Goal: Information Seeking & Learning: Understand process/instructions

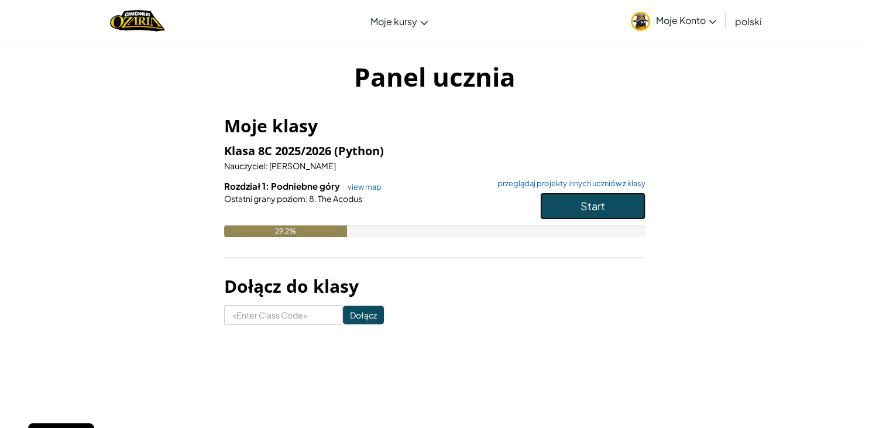
click at [598, 205] on span "Start" at bounding box center [593, 205] width 25 height 13
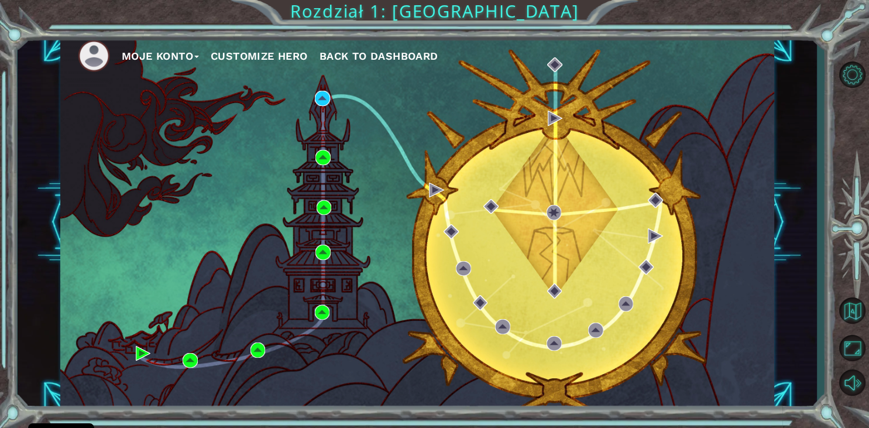
click at [316, 211] on div "Moje Konto Customize Hero Back to Dashboard" at bounding box center [417, 222] width 714 height 376
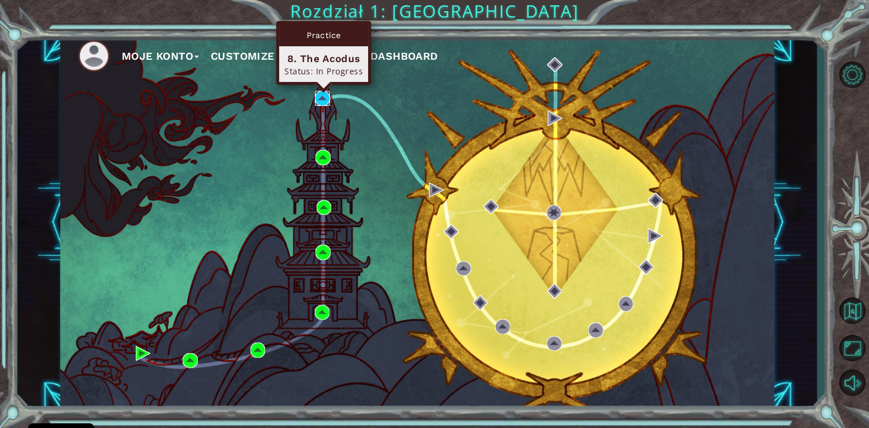
click at [317, 96] on img at bounding box center [322, 98] width 15 height 15
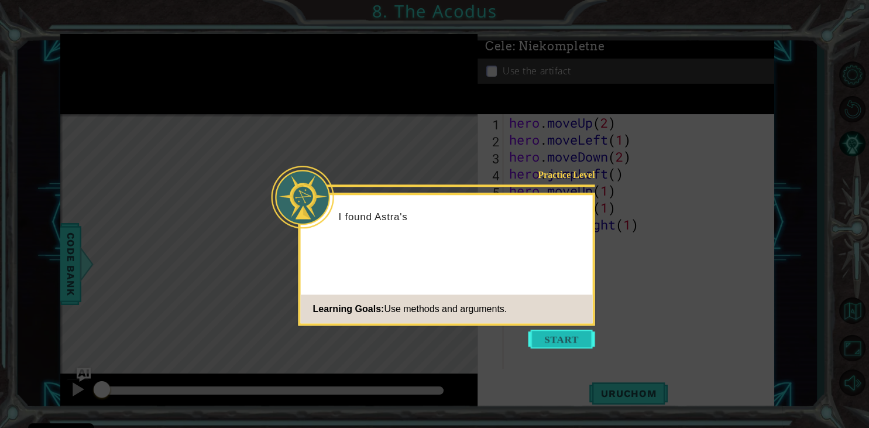
click at [559, 334] on button "Start" at bounding box center [562, 339] width 67 height 19
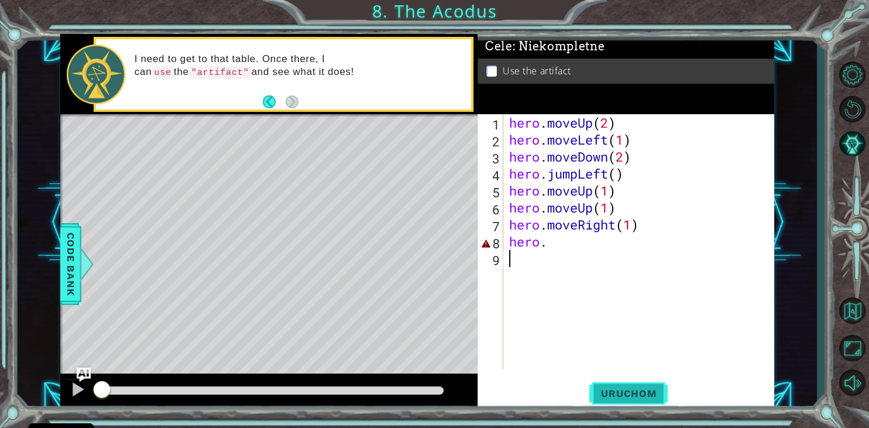
click at [617, 381] on button "Uruchom" at bounding box center [629, 394] width 78 height 30
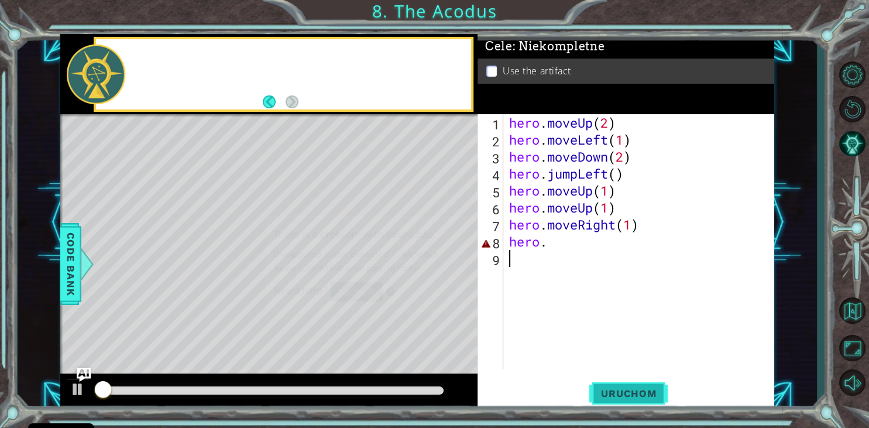
click at [617, 386] on button "Uruchom" at bounding box center [629, 394] width 78 height 30
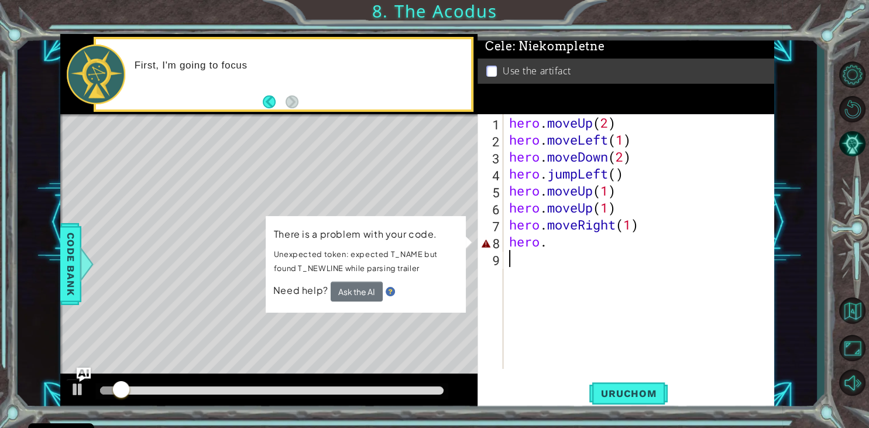
drag, startPoint x: 580, startPoint y: 307, endPoint x: 580, endPoint y: 294, distance: 12.9
click at [580, 301] on div "hero . moveUp ( 2 ) hero . moveLeft ( 1 ) hero . moveDown ( 2 ) hero . jumpLeft…" at bounding box center [642, 258] width 270 height 289
click at [565, 242] on div "hero . moveUp ( 2 ) hero . moveLeft ( 1 ) hero . moveDown ( 2 ) hero . jumpLeft…" at bounding box center [642, 258] width 270 height 289
click at [305, 137] on div "Level Map" at bounding box center [330, 286] width 541 height 345
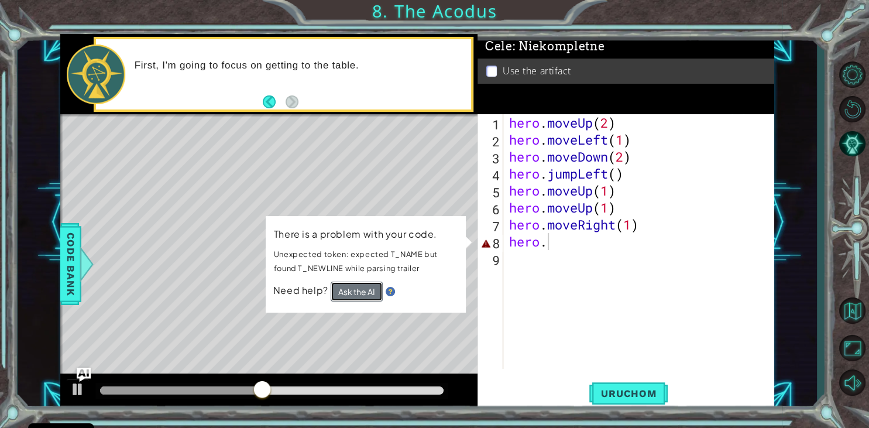
click at [338, 290] on button "Ask the AI" at bounding box center [357, 292] width 52 height 20
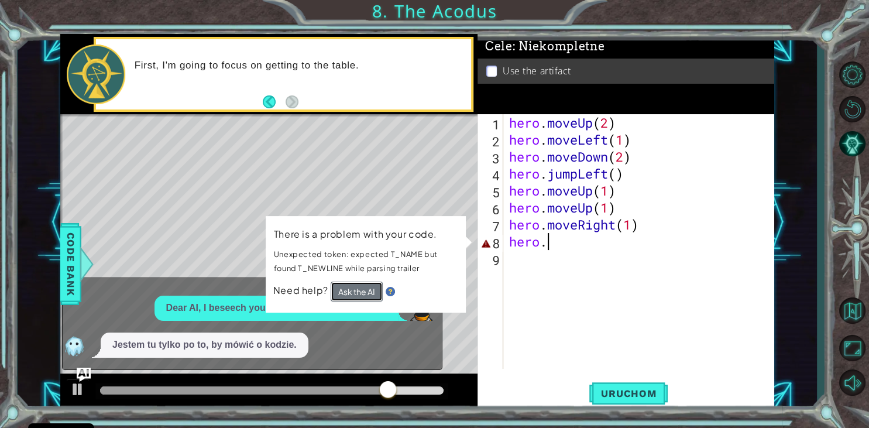
click at [345, 292] on button "Ask the AI" at bounding box center [356, 292] width 52 height 20
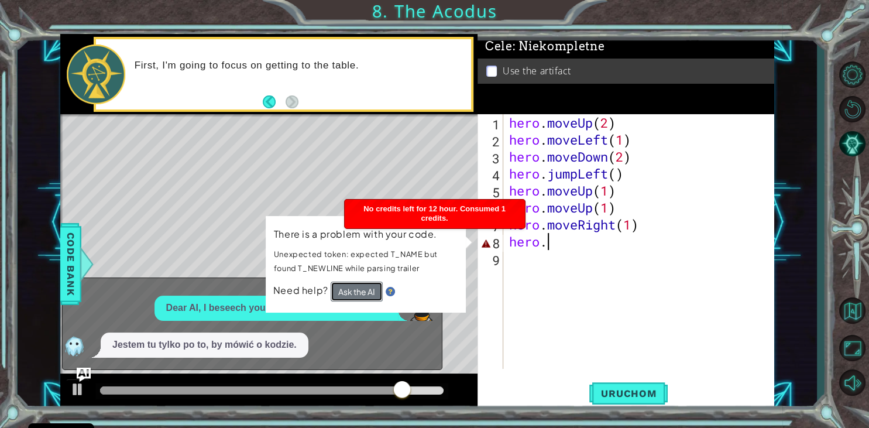
click at [350, 287] on button "Ask the AI" at bounding box center [357, 292] width 52 height 20
click at [350, 287] on button "Ask the AI" at bounding box center [356, 292] width 52 height 20
click at [350, 287] on button "Ask the AI" at bounding box center [357, 292] width 52 height 20
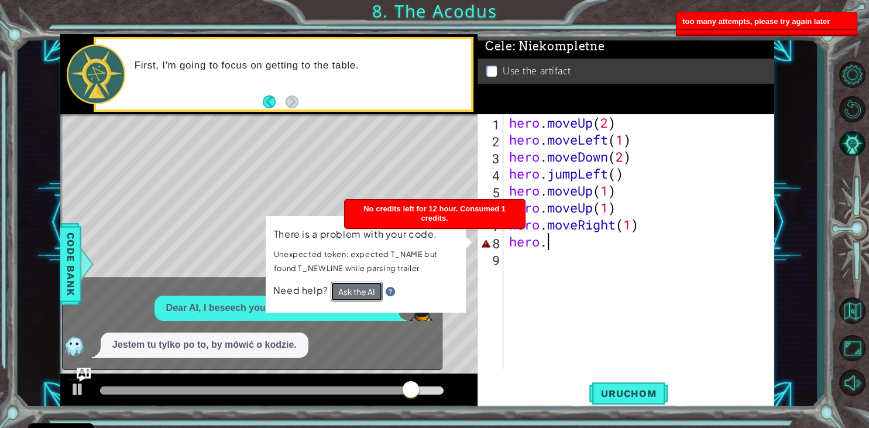
click at [350, 287] on button "Ask the AI" at bounding box center [356, 291] width 52 height 20
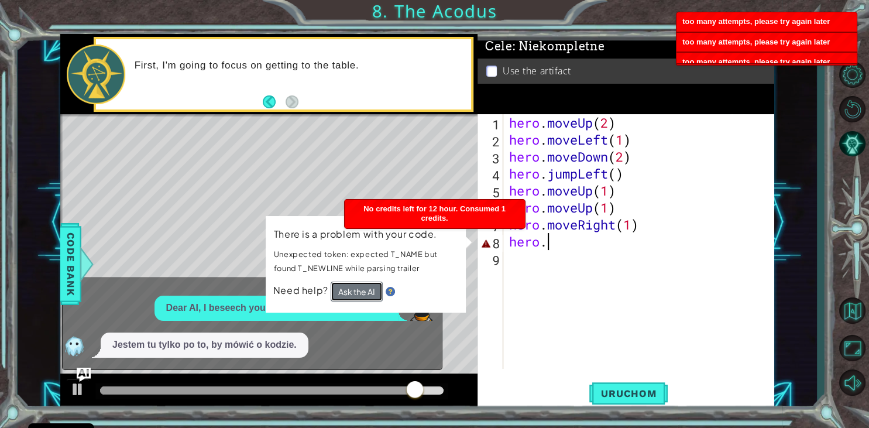
click at [350, 287] on button "Ask the AI" at bounding box center [356, 291] width 52 height 20
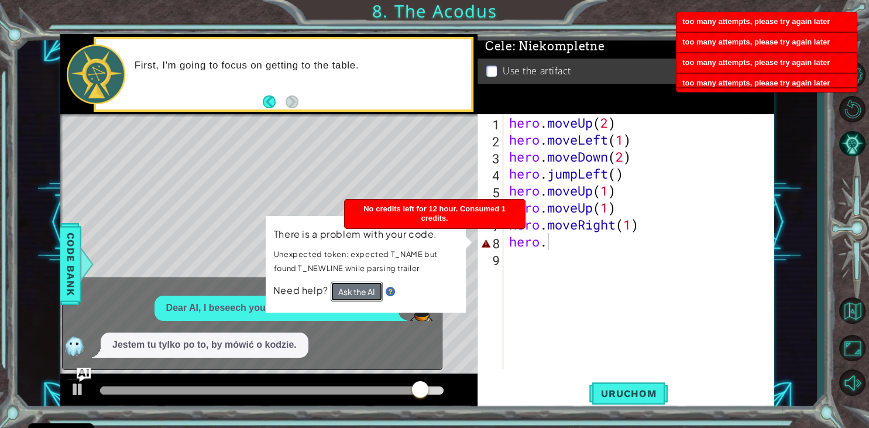
click at [350, 287] on button "Ask the AI" at bounding box center [356, 292] width 52 height 20
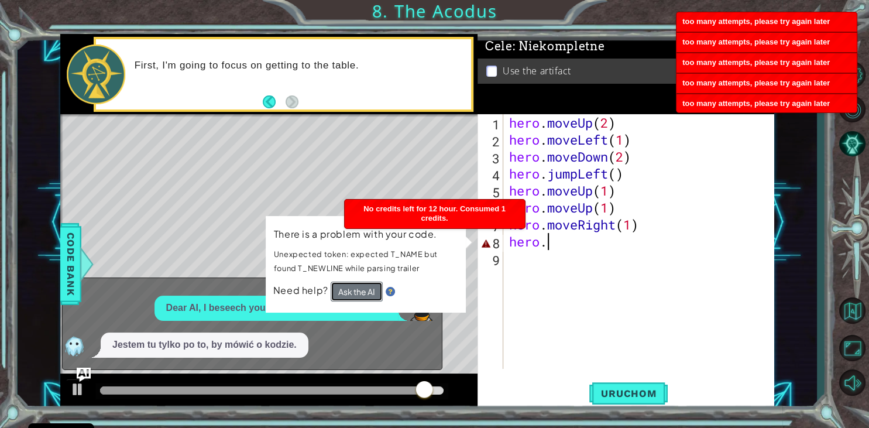
click at [350, 287] on button "Ask the AI" at bounding box center [357, 292] width 52 height 20
click at [350, 287] on button "Ask the AI" at bounding box center [356, 292] width 52 height 20
click at [350, 287] on button "Ask the AI" at bounding box center [357, 292] width 52 height 20
click at [350, 287] on button "Ask the AI" at bounding box center [356, 292] width 52 height 20
click at [350, 287] on button "Ask the AI" at bounding box center [357, 292] width 52 height 20
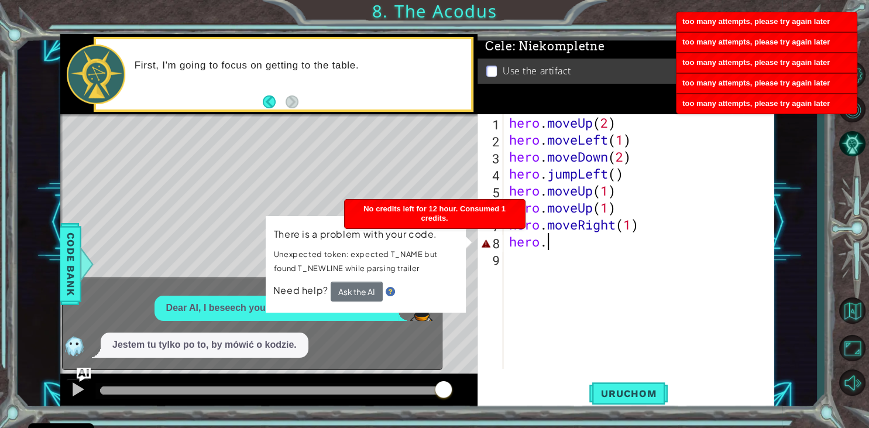
click at [310, 287] on span "Need help?" at bounding box center [301, 290] width 57 height 12
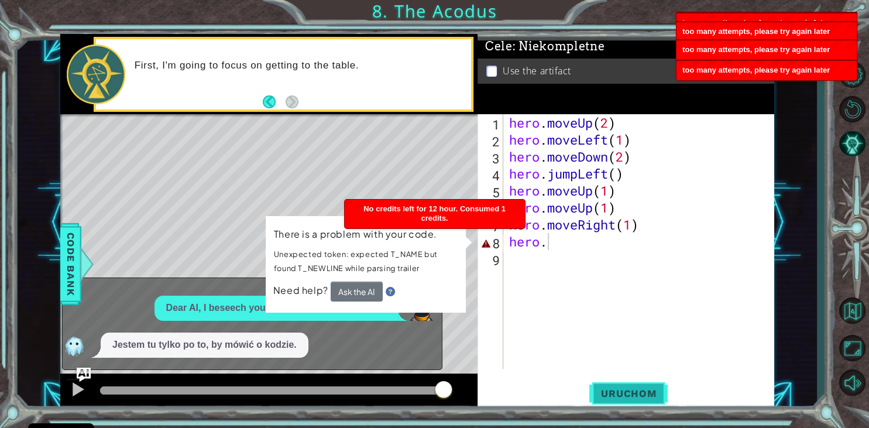
click at [625, 386] on button "Uruchom" at bounding box center [629, 394] width 78 height 30
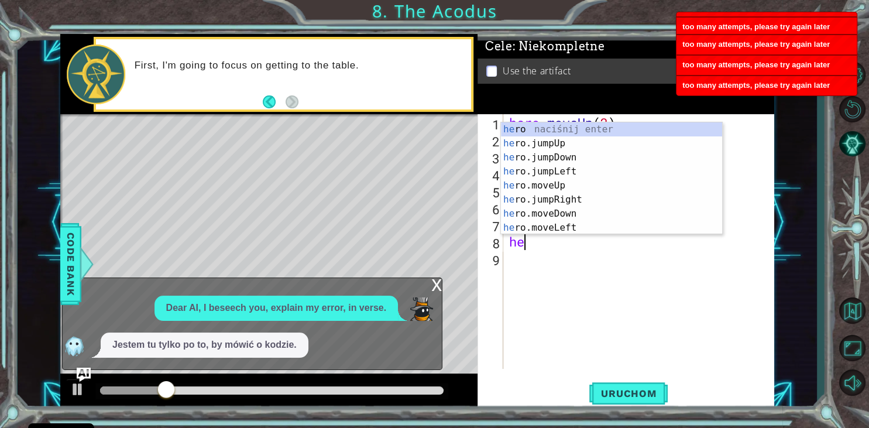
type textarea "h"
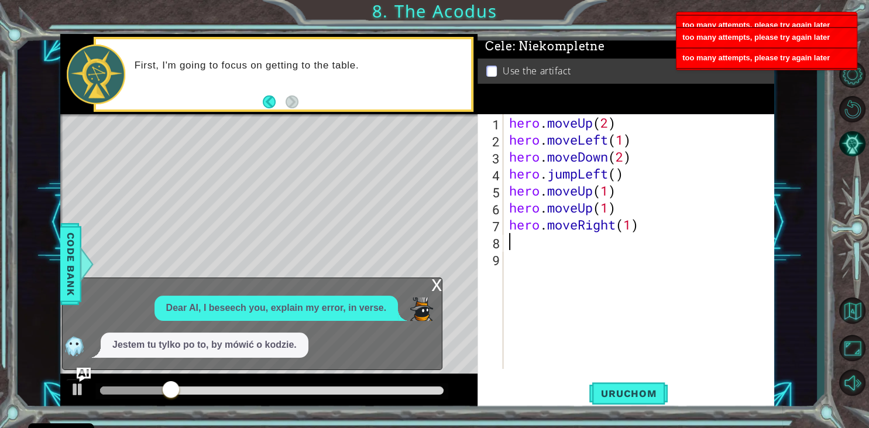
type textarea "hero.moveRight(1)"
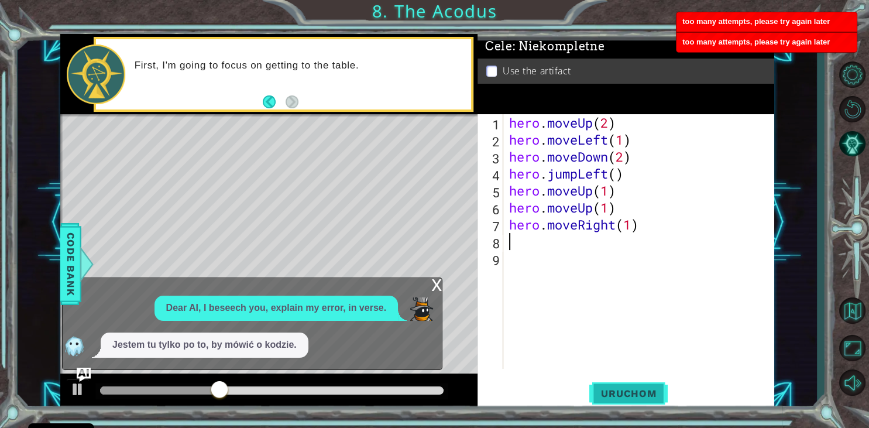
click at [605, 401] on button "Uruchom" at bounding box center [629, 394] width 78 height 30
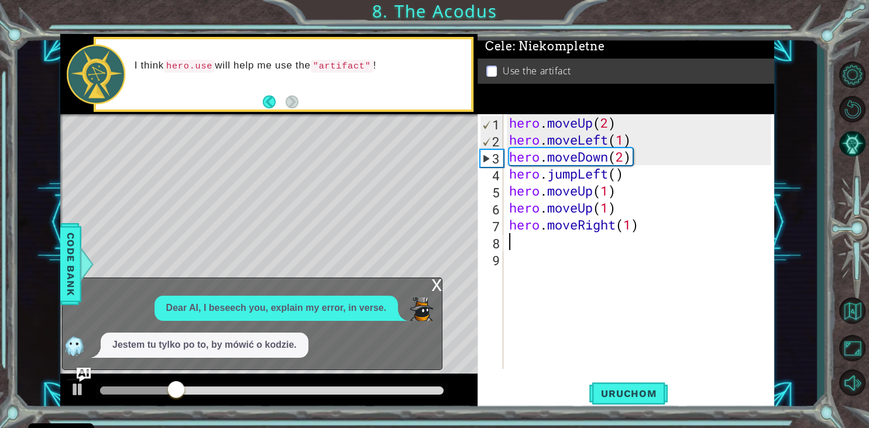
click at [437, 287] on div "x" at bounding box center [436, 284] width 11 height 12
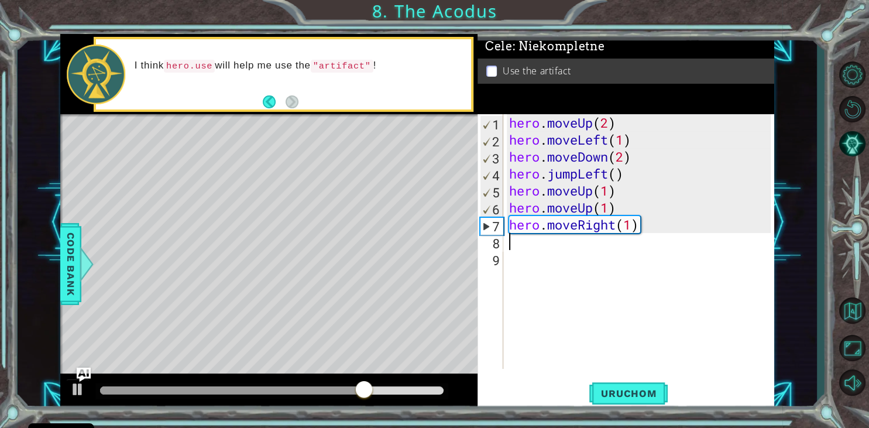
click at [521, 246] on div "hero . moveUp ( 2 ) hero . moveLeft ( 1 ) hero . moveDown ( 2 ) hero . jumpLeft…" at bounding box center [642, 258] width 270 height 289
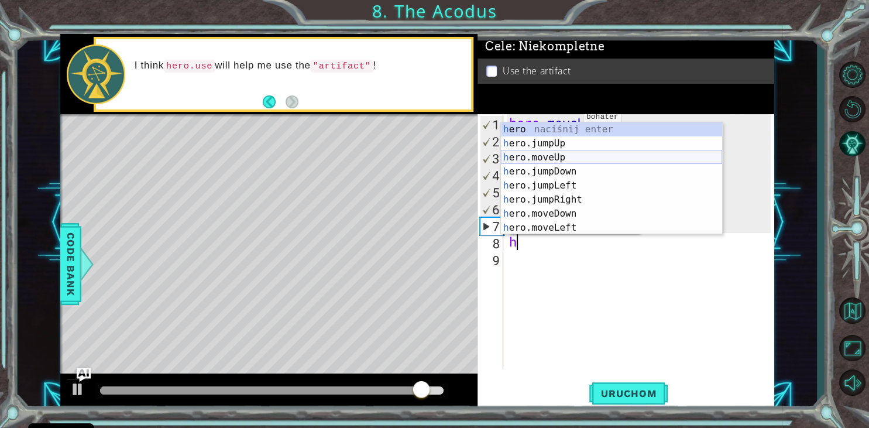
click at [566, 156] on div "h ero naciśnij enter h ero.jumpUp naciśnij enter h ero.moveUp naciśnij enter h …" at bounding box center [611, 192] width 221 height 140
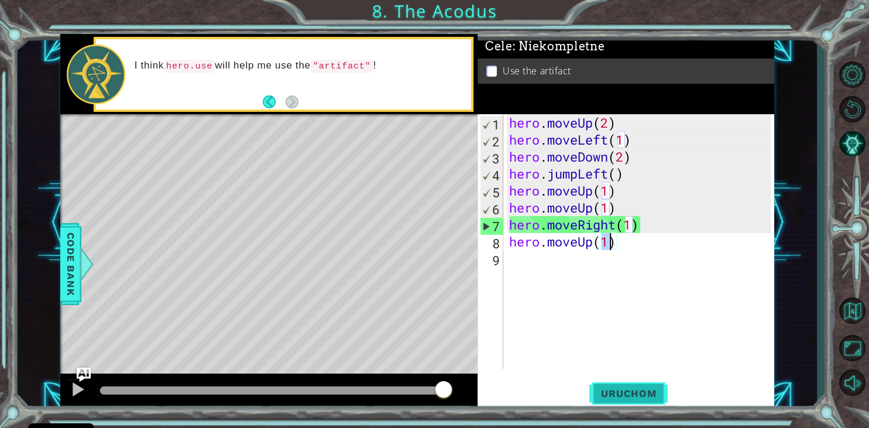
click at [630, 393] on span "Uruchom" at bounding box center [629, 394] width 78 height 12
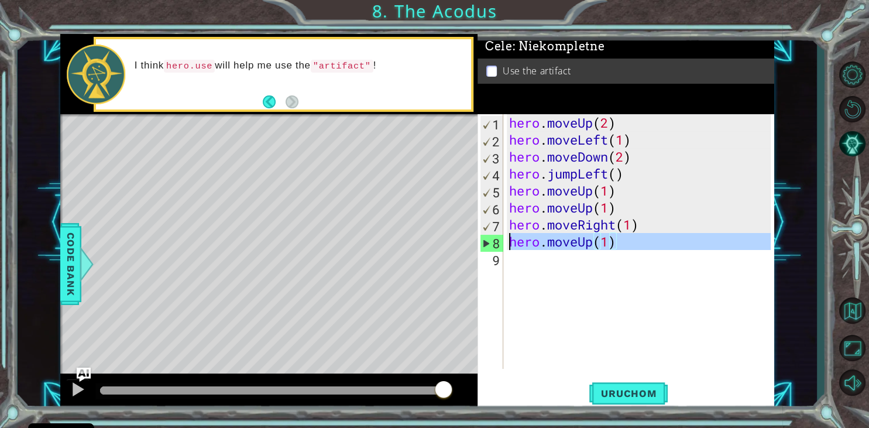
click at [485, 242] on div "8" at bounding box center [492, 243] width 23 height 17
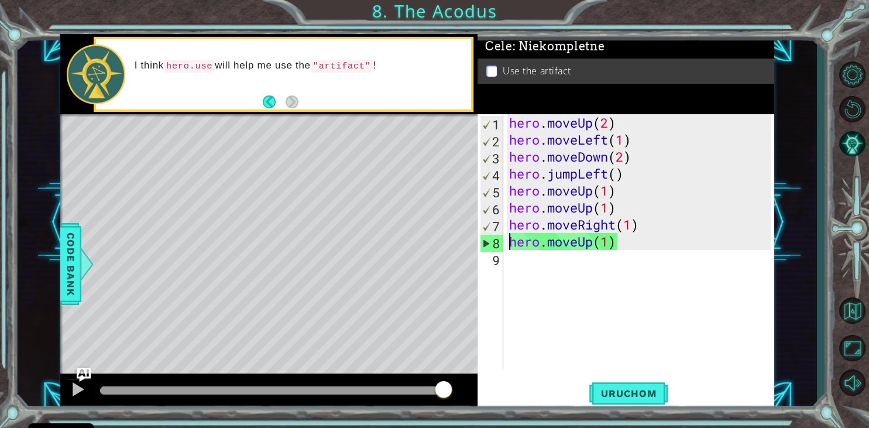
click at [485, 243] on div "8" at bounding box center [492, 243] width 23 height 17
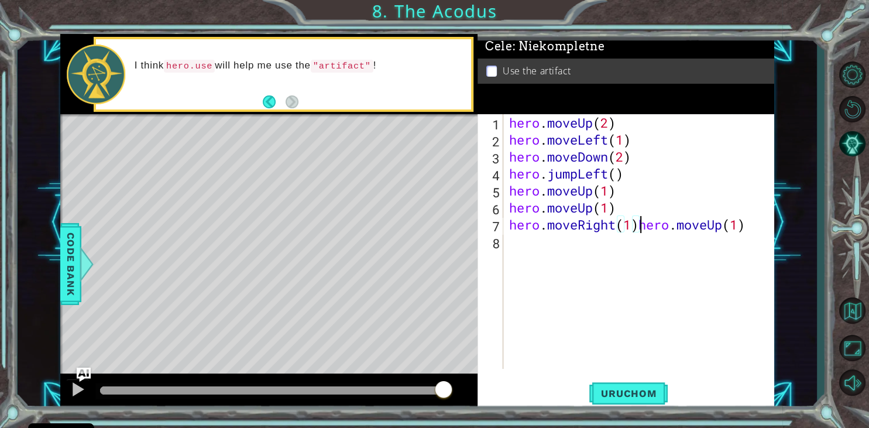
click at [753, 228] on div "hero . moveUp ( 2 ) hero . moveLeft ( 1 ) hero . moveDown ( 2 ) hero . jumpLeft…" at bounding box center [642, 258] width 270 height 289
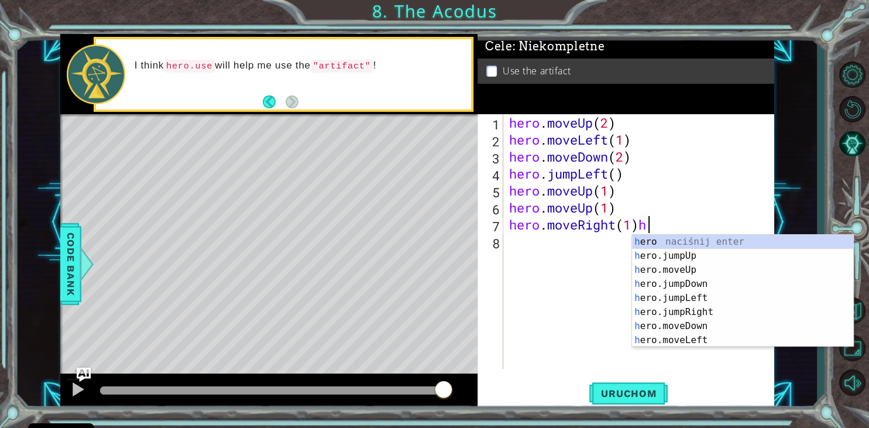
type textarea "hero.moveRight(1)"
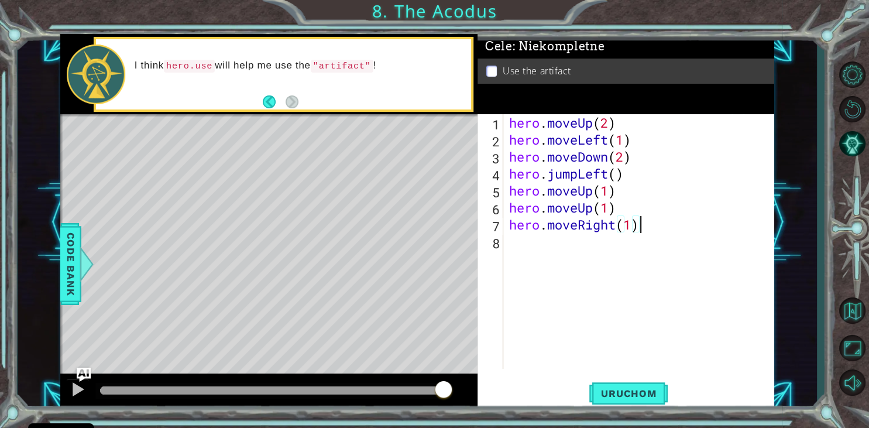
click at [529, 251] on div "hero . moveUp ( 2 ) hero . moveLeft ( 1 ) hero . moveDown ( 2 ) hero . jumpLeft…" at bounding box center [642, 258] width 270 height 289
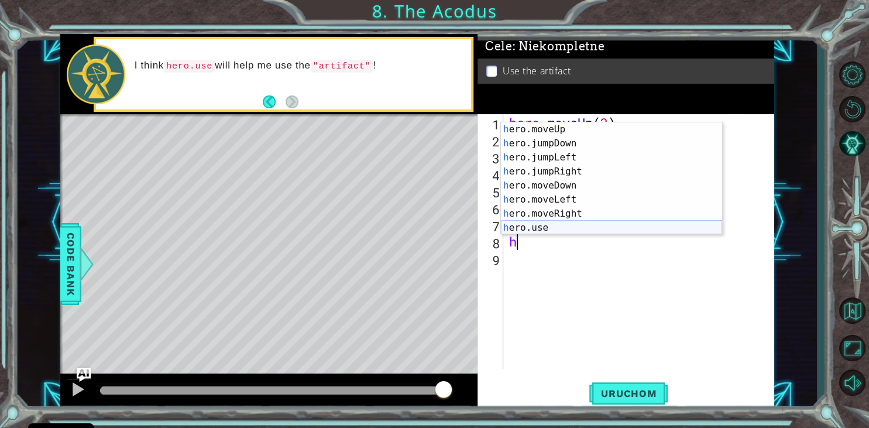
scroll to position [28, 0]
click at [566, 229] on div "h ero.moveUp naciśnij enter h ero.jumpDown naciśnij enter h ero.jumpLeft naciśn…" at bounding box center [611, 192] width 221 height 140
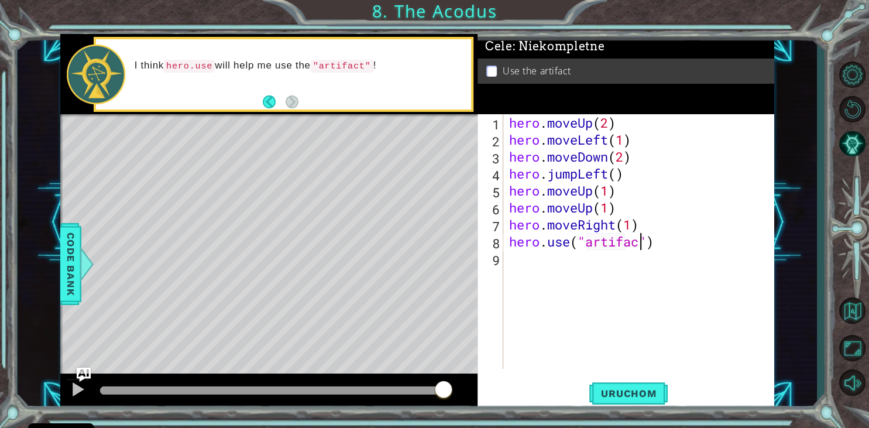
scroll to position [0, 6]
type textarea "hero.use("artifact")"
click at [619, 393] on span "Uruchom" at bounding box center [629, 394] width 78 height 12
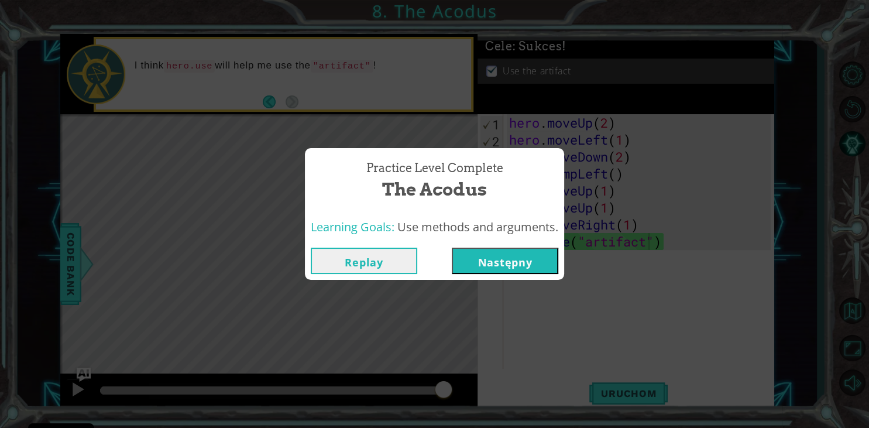
click at [542, 258] on button "Następny" at bounding box center [505, 261] width 107 height 26
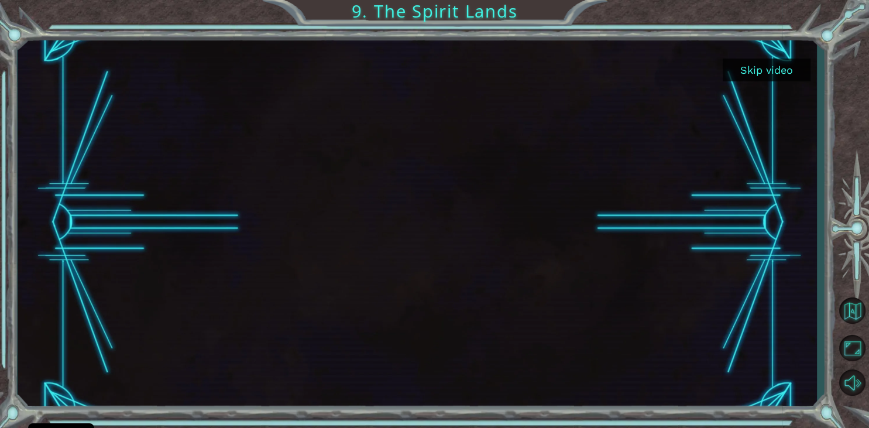
click at [780, 67] on button "Skip video" at bounding box center [767, 70] width 88 height 23
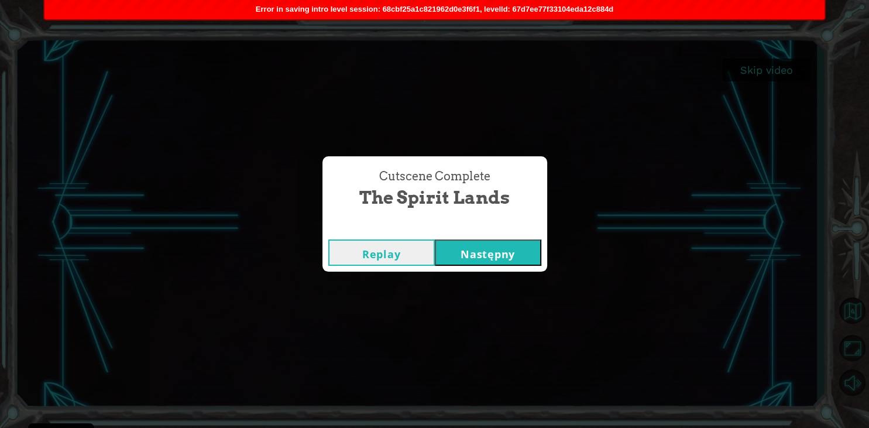
click at [484, 248] on button "Następny" at bounding box center [488, 252] width 107 height 26
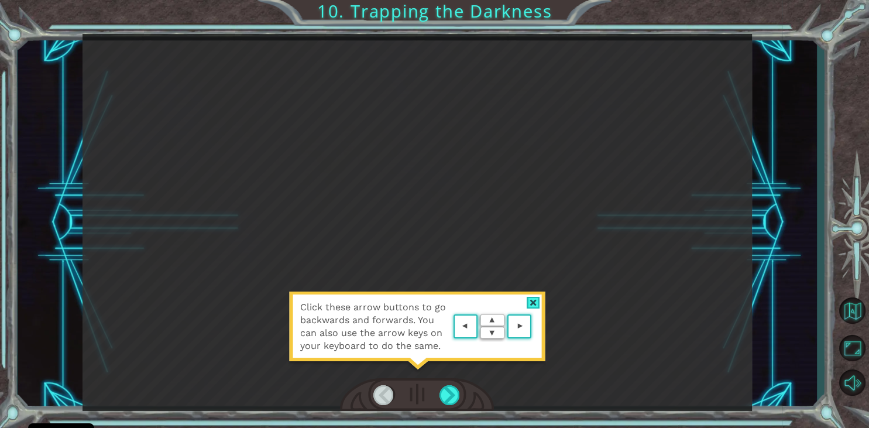
click at [567, 330] on div "Click these arrow buttons to go backwards and forwards. You can also use the ar…" at bounding box center [418, 222] width 670 height 376
click at [537, 303] on div at bounding box center [533, 303] width 13 height 12
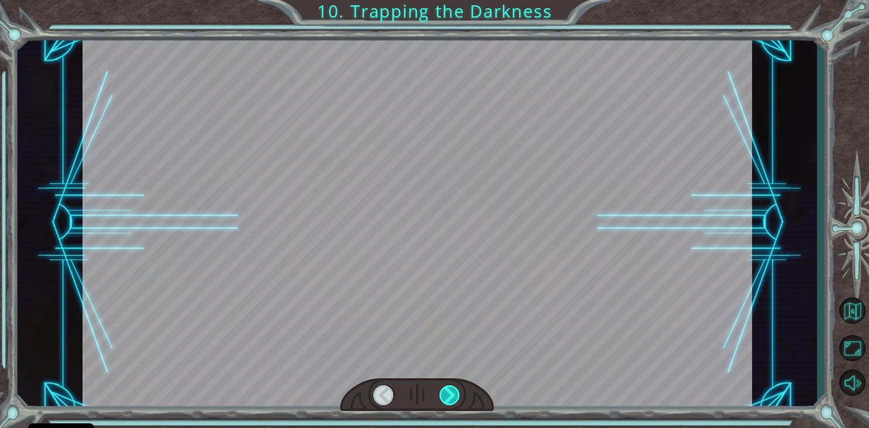
click at [455, 390] on div at bounding box center [450, 395] width 21 height 20
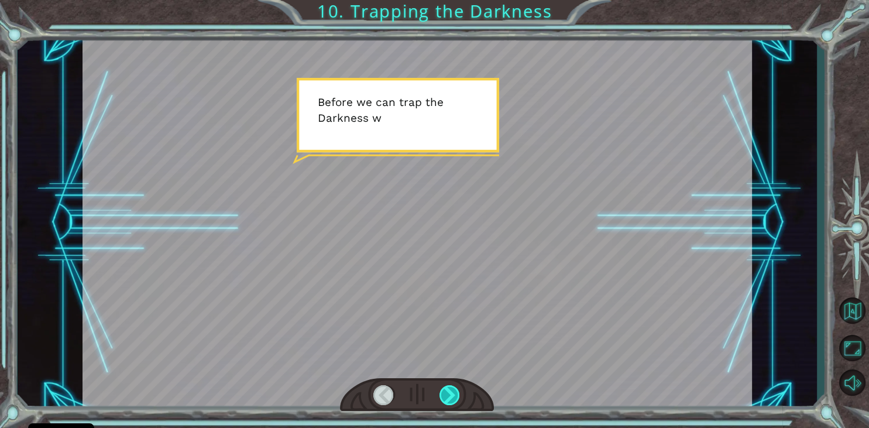
click at [455, 390] on div at bounding box center [450, 395] width 21 height 20
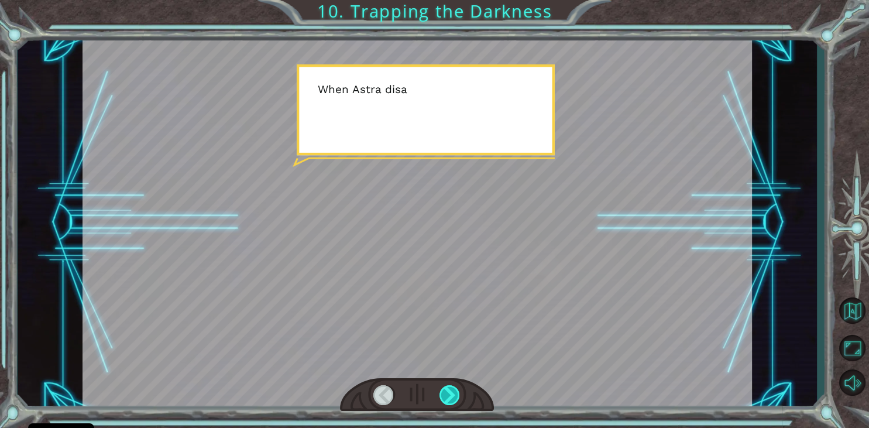
click at [455, 390] on div at bounding box center [450, 395] width 21 height 20
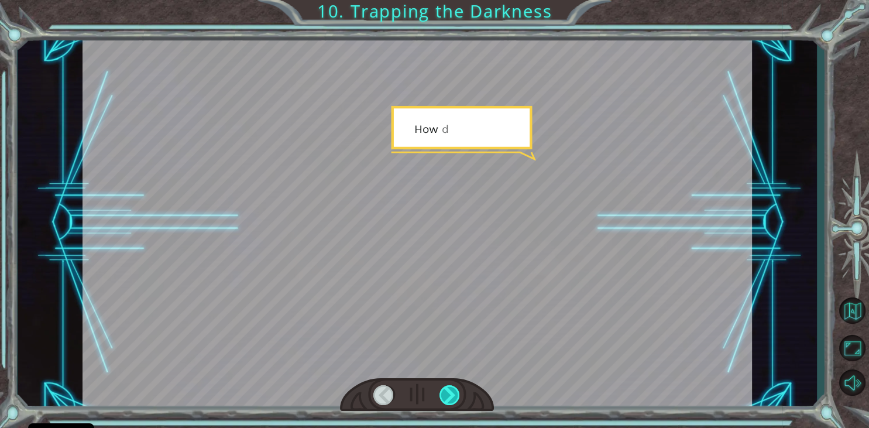
click at [455, 390] on div at bounding box center [450, 395] width 21 height 20
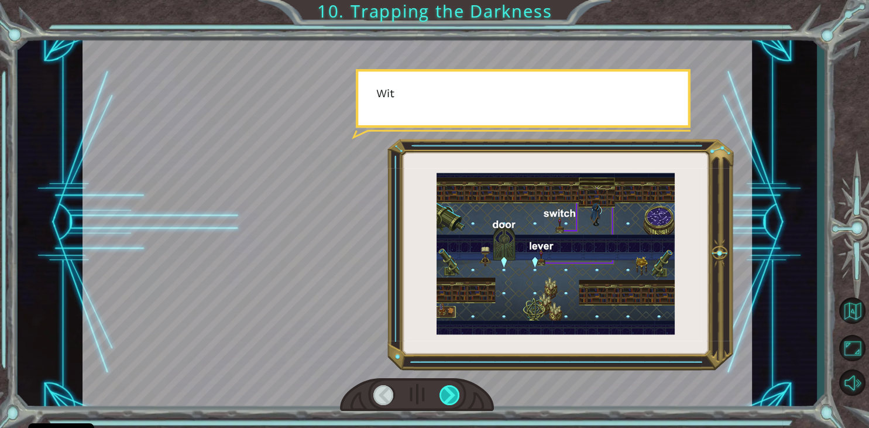
click at [455, 390] on div at bounding box center [450, 395] width 21 height 20
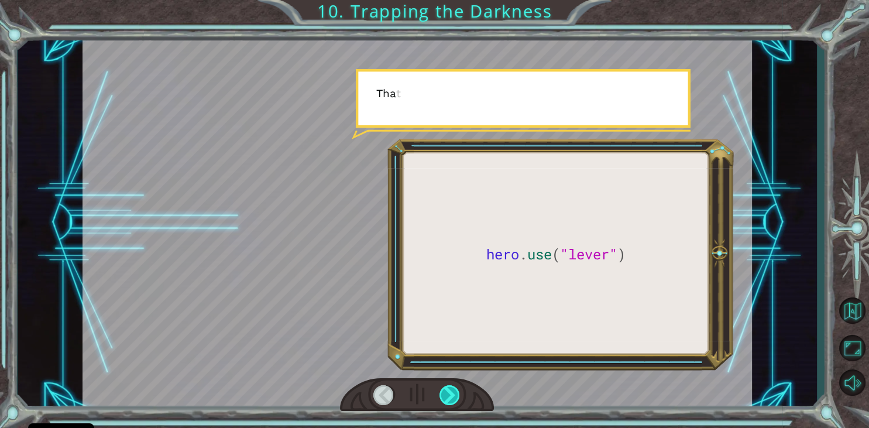
click at [455, 390] on div at bounding box center [450, 395] width 21 height 20
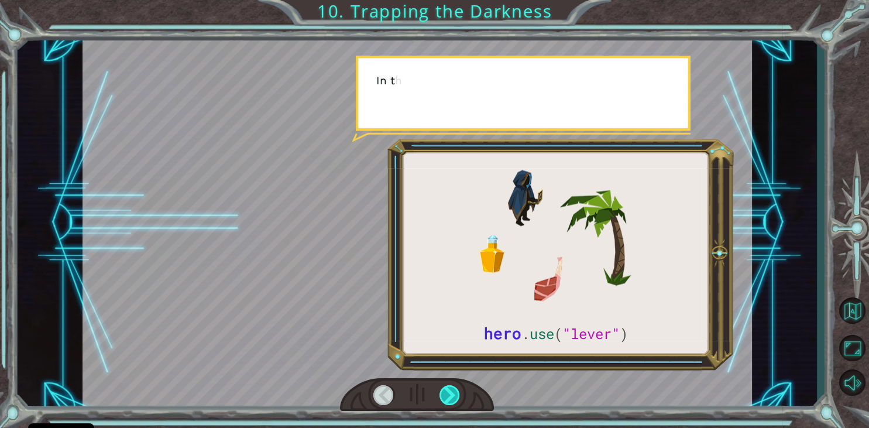
click at [455, 390] on div at bounding box center [450, 395] width 21 height 20
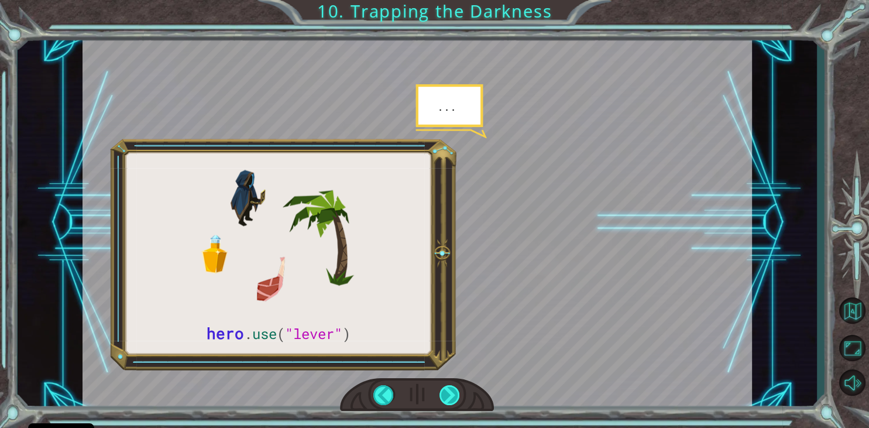
click at [455, 390] on div at bounding box center [450, 395] width 21 height 20
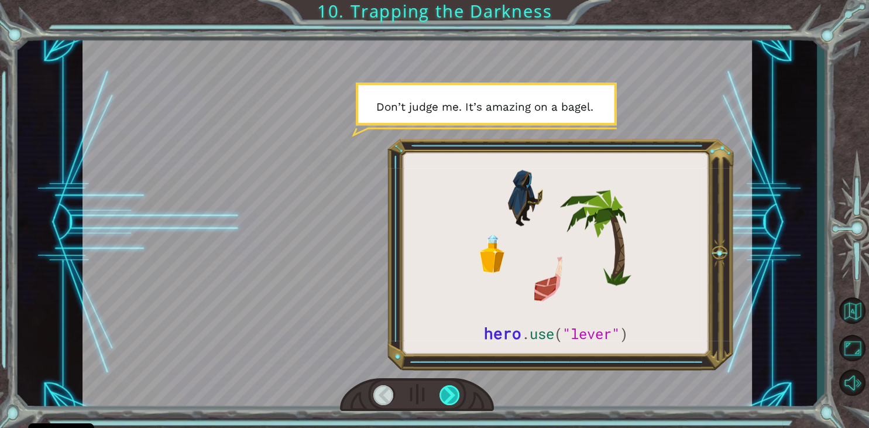
click at [455, 390] on div at bounding box center [450, 395] width 21 height 20
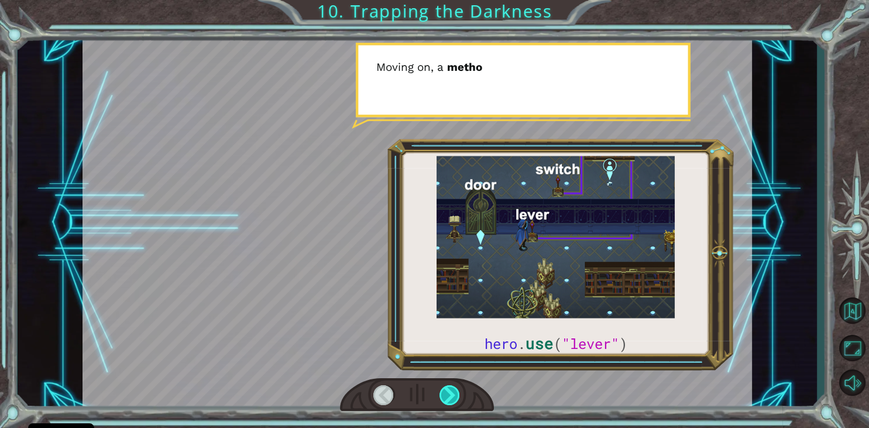
click at [455, 390] on div at bounding box center [450, 395] width 21 height 20
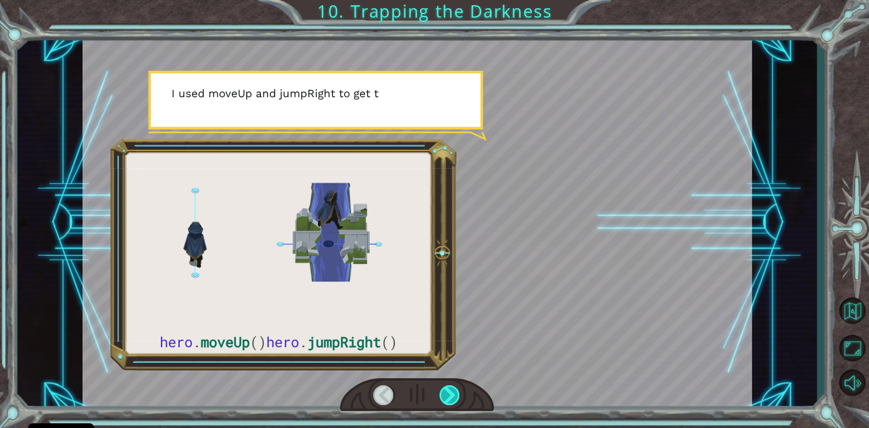
click at [455, 390] on div at bounding box center [450, 395] width 21 height 20
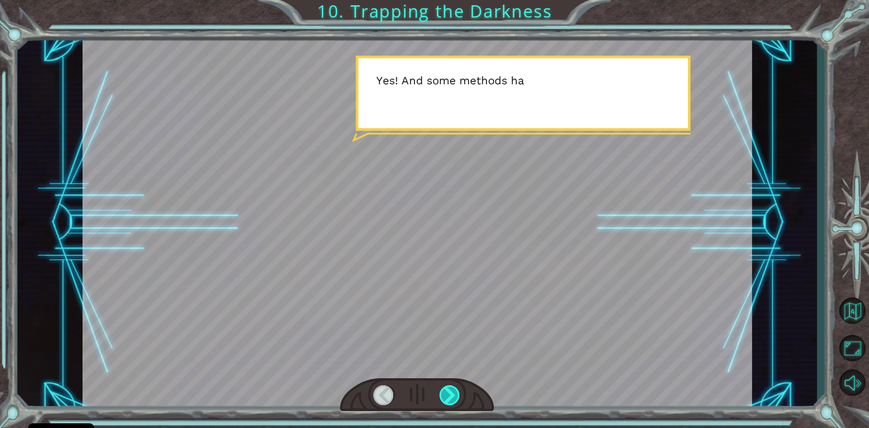
click at [455, 390] on div at bounding box center [450, 395] width 21 height 20
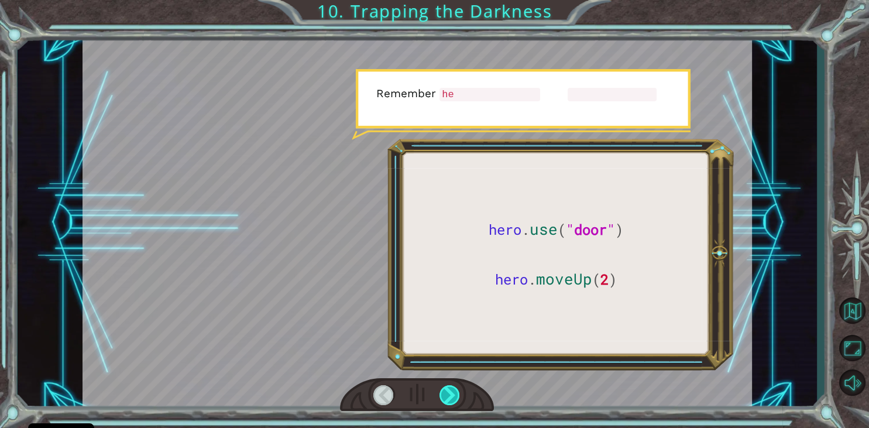
click at [455, 390] on div at bounding box center [450, 395] width 21 height 20
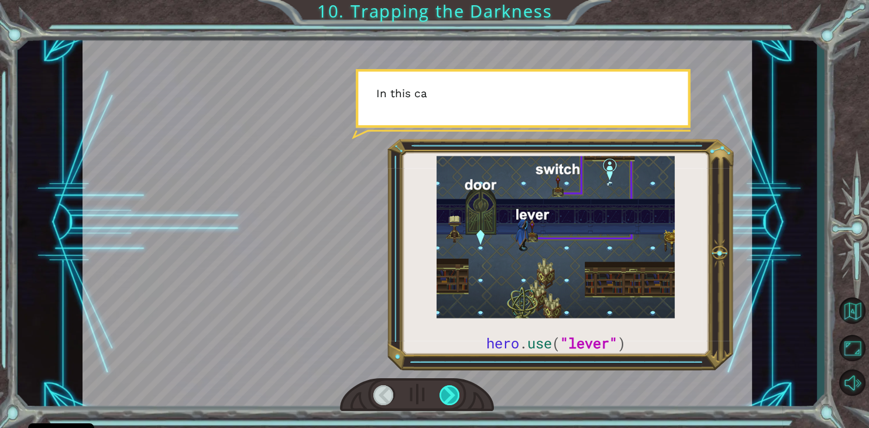
click at [455, 390] on div at bounding box center [450, 395] width 21 height 20
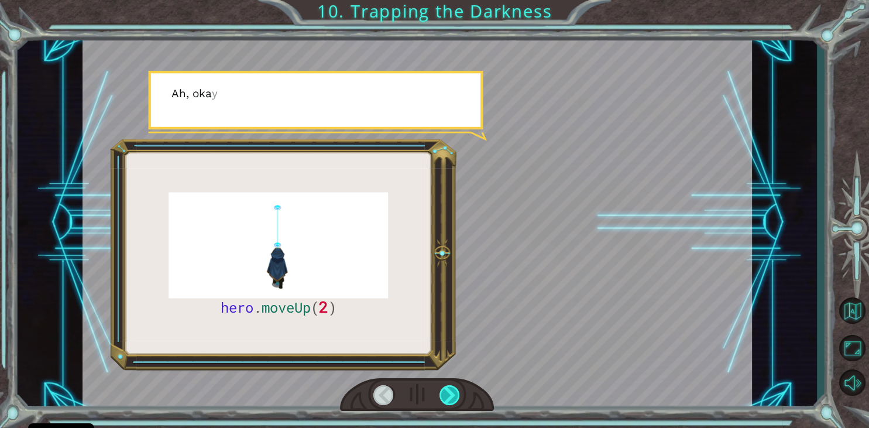
click at [455, 390] on div at bounding box center [450, 395] width 21 height 20
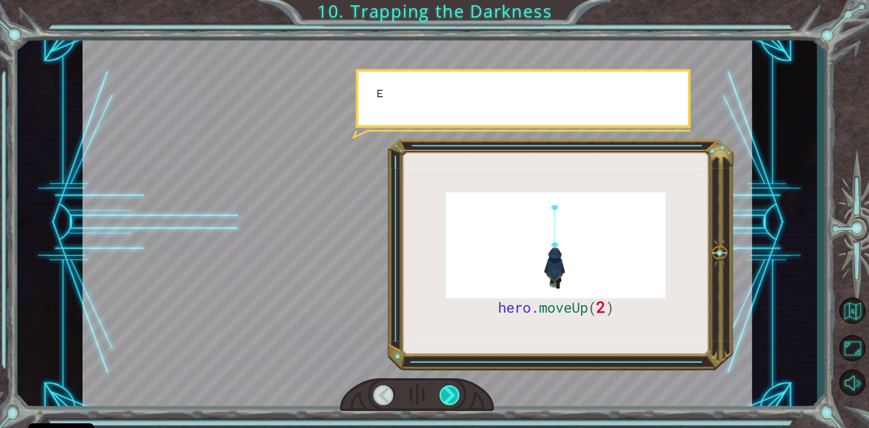
click at [455, 390] on div at bounding box center [450, 395] width 21 height 20
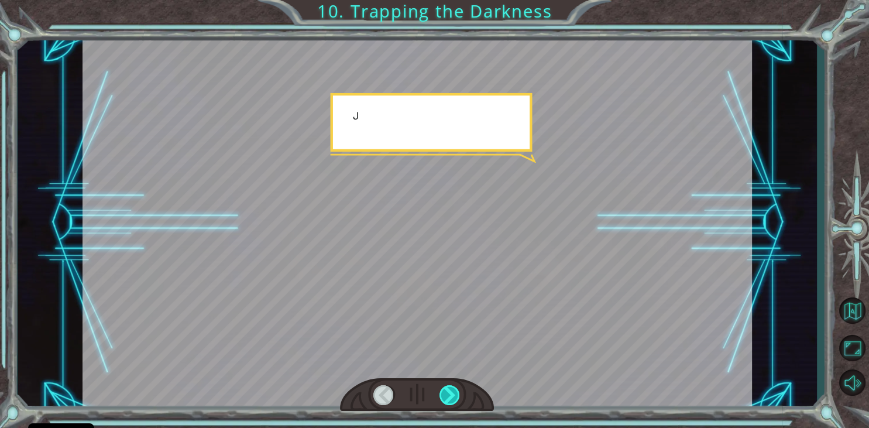
click at [455, 390] on div at bounding box center [450, 395] width 21 height 20
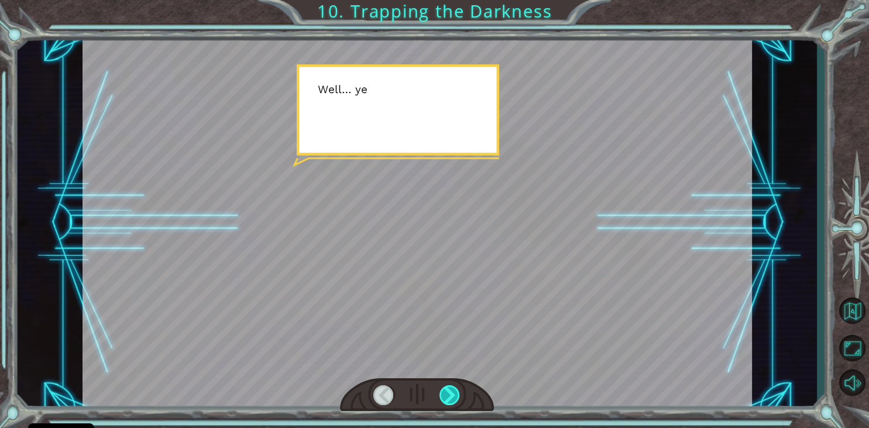
click at [455, 390] on div at bounding box center [450, 395] width 21 height 20
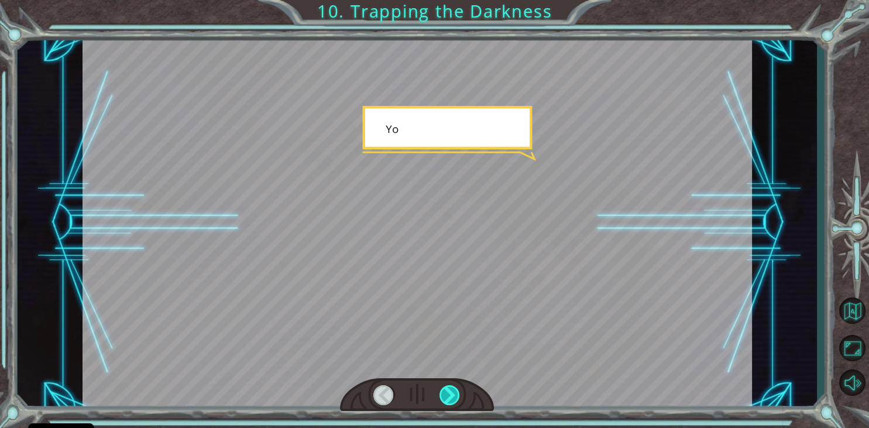
click at [455, 390] on div at bounding box center [450, 395] width 21 height 20
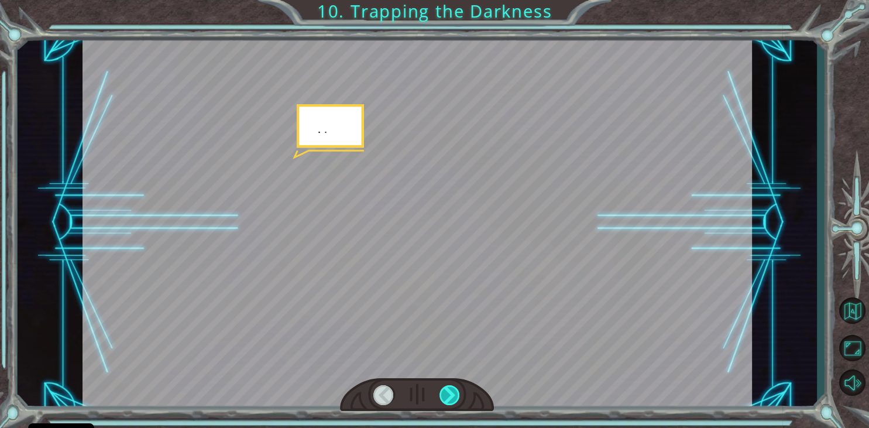
click at [455, 390] on div at bounding box center [450, 395] width 21 height 20
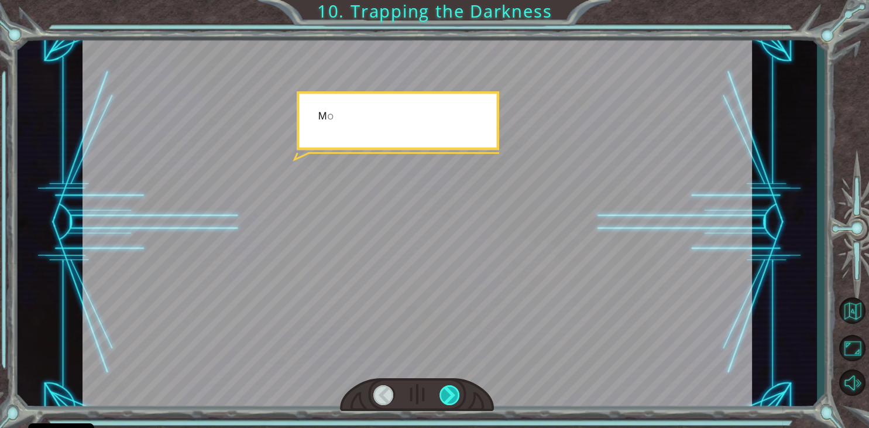
click at [455, 390] on div at bounding box center [450, 395] width 21 height 20
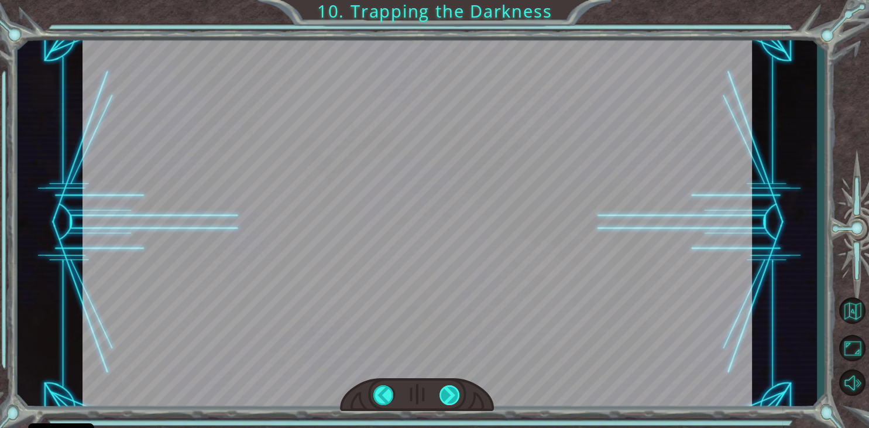
click at [455, 390] on div at bounding box center [450, 395] width 21 height 20
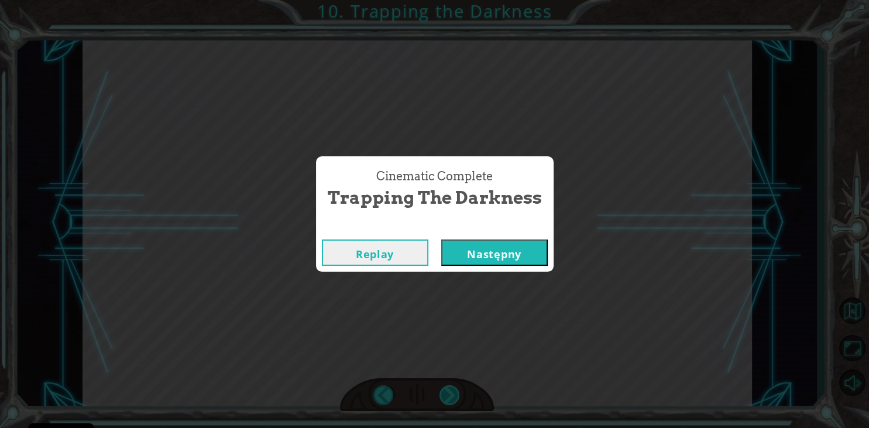
click at [455, 390] on div "Cinematic Complete Trapping the Darkness Replay Następny" at bounding box center [434, 214] width 869 height 428
click at [461, 258] on button "Następny" at bounding box center [494, 252] width 107 height 26
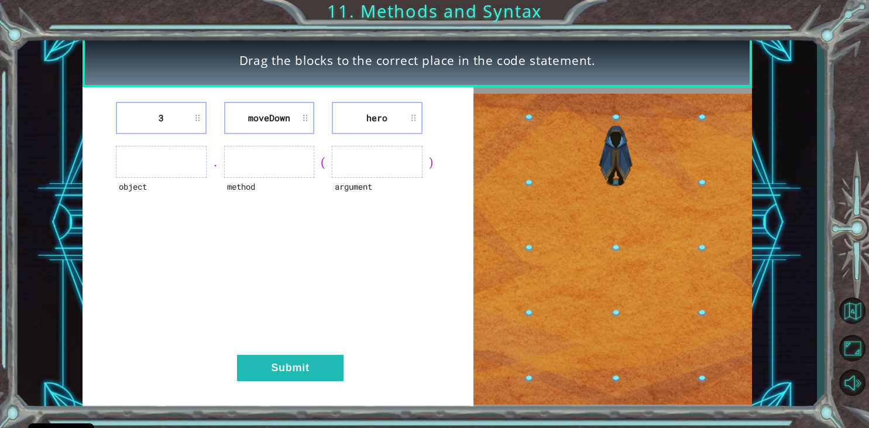
click at [117, 102] on li "3" at bounding box center [161, 118] width 91 height 32
click at [162, 110] on li "3" at bounding box center [161, 118] width 91 height 32
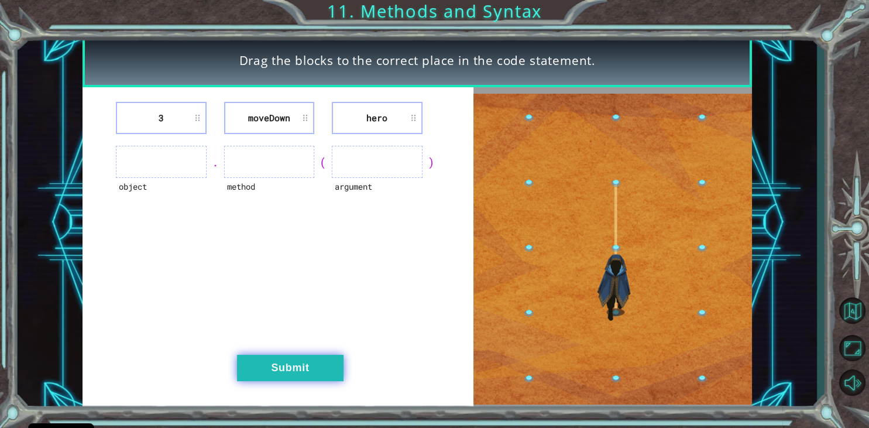
click at [285, 364] on button "Submit" at bounding box center [290, 368] width 107 height 26
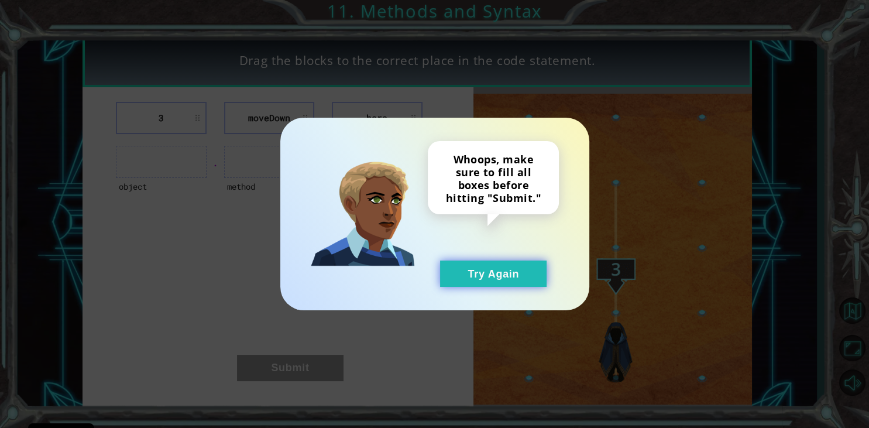
click at [481, 277] on button "Try Again" at bounding box center [493, 274] width 107 height 26
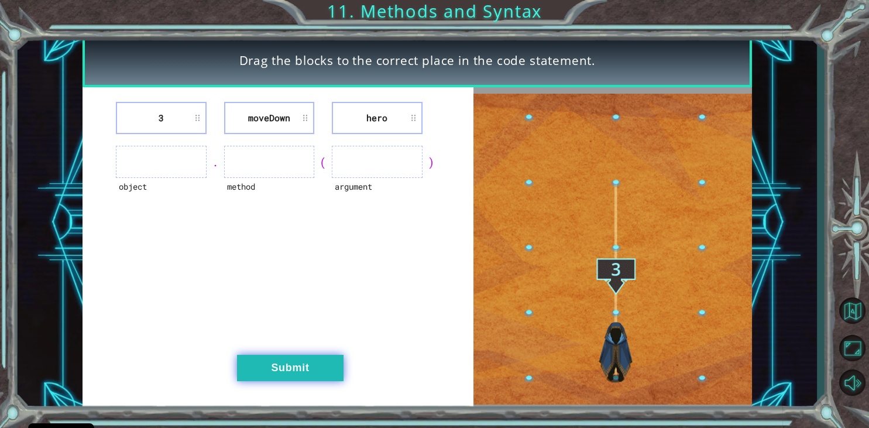
click at [294, 362] on button "Submit" at bounding box center [290, 368] width 107 height 26
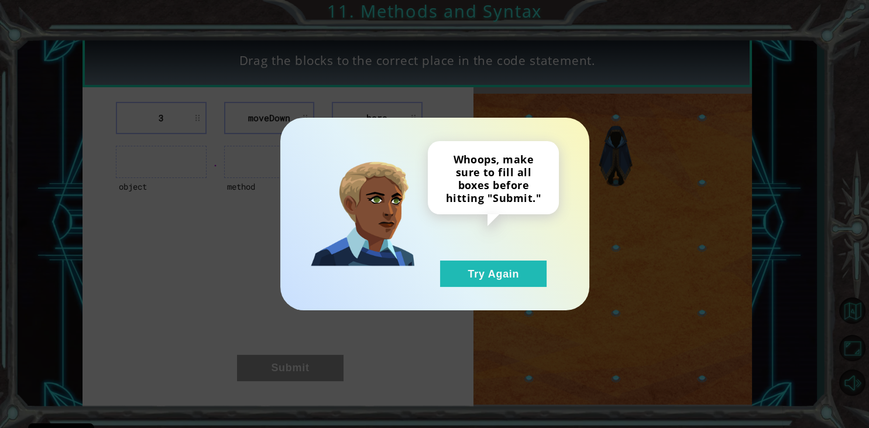
click at [454, 295] on div "Whoops, make sure to fill all boxes before hitting "Submit." Try Again" at bounding box center [434, 214] width 309 height 193
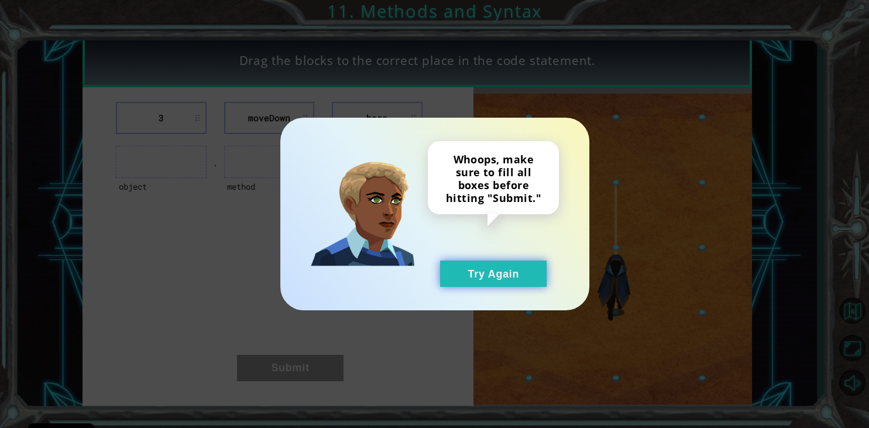
click at [493, 271] on button "Try Again" at bounding box center [493, 274] width 107 height 26
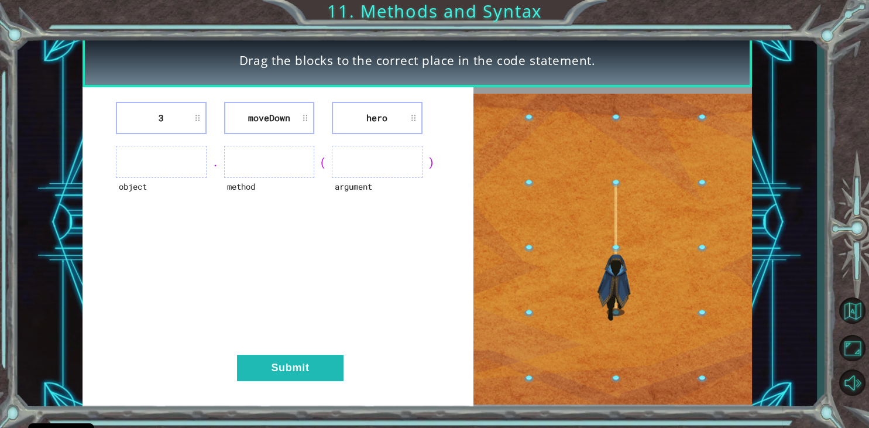
click at [200, 121] on li "3" at bounding box center [161, 118] width 91 height 32
click at [190, 120] on li "3" at bounding box center [161, 118] width 91 height 32
click at [167, 119] on li "3" at bounding box center [161, 118] width 91 height 32
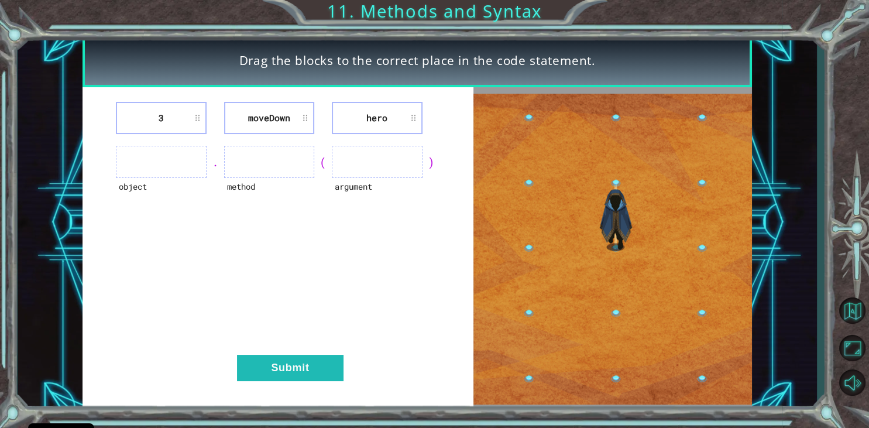
drag, startPoint x: 166, startPoint y: 136, endPoint x: 172, endPoint y: 150, distance: 15.5
click at [172, 150] on div "3 [GEOGRAPHIC_DATA] hero object . method ( argument ) Submit" at bounding box center [278, 249] width 391 height 324
click at [172, 139] on div "3 [GEOGRAPHIC_DATA] hero object . method ( argument ) Submit" at bounding box center [278, 249] width 391 height 324
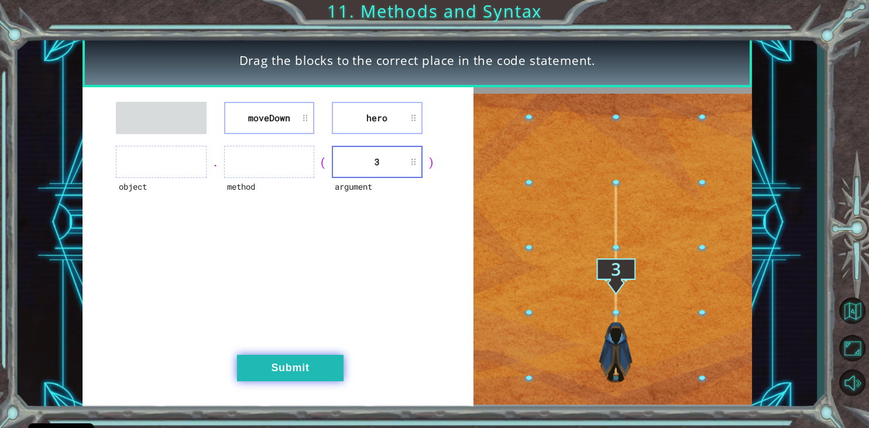
click at [327, 359] on button "Submit" at bounding box center [290, 368] width 107 height 26
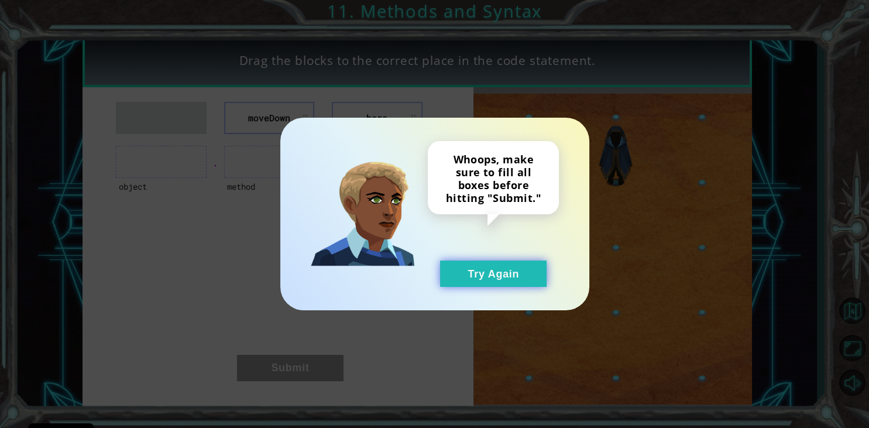
click at [460, 287] on div "Whoops, make sure to fill all boxes before hitting "Submit." Try Again" at bounding box center [434, 214] width 309 height 193
click at [465, 279] on button "Try Again" at bounding box center [493, 274] width 107 height 26
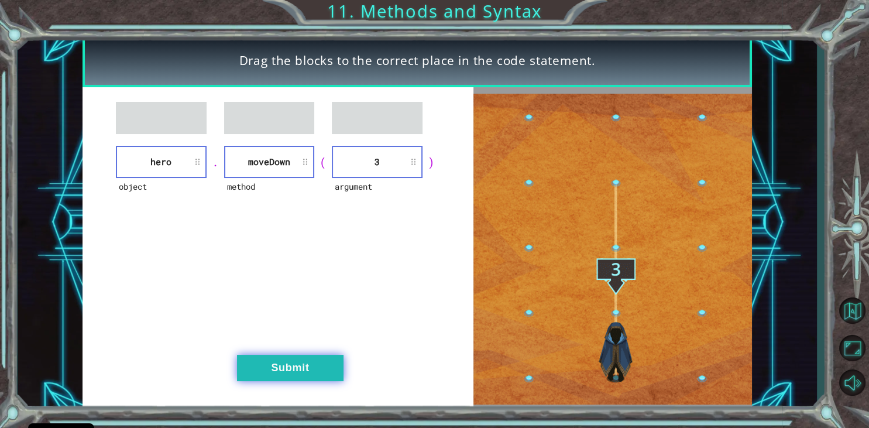
click at [313, 364] on button "Submit" at bounding box center [290, 368] width 107 height 26
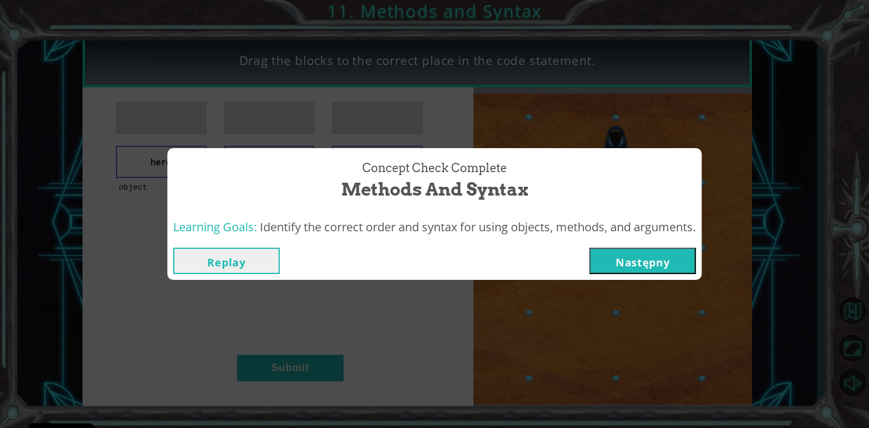
click at [662, 256] on button "Następny" at bounding box center [643, 261] width 107 height 26
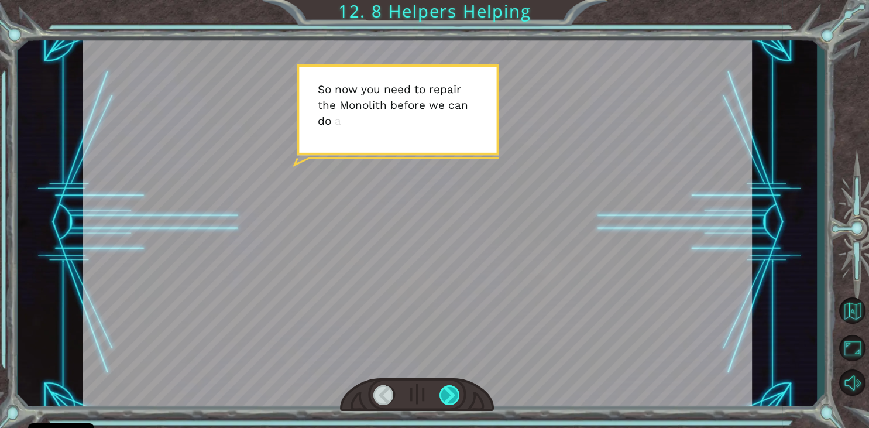
click at [451, 392] on div at bounding box center [450, 395] width 21 height 20
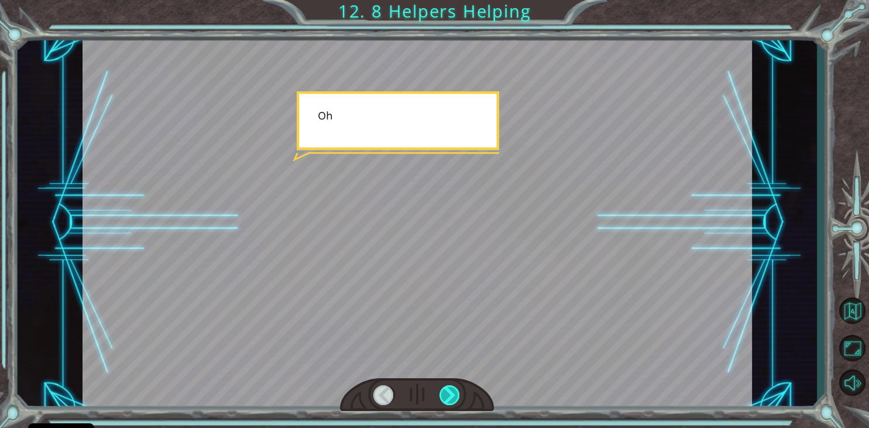
click at [451, 392] on div at bounding box center [450, 395] width 21 height 20
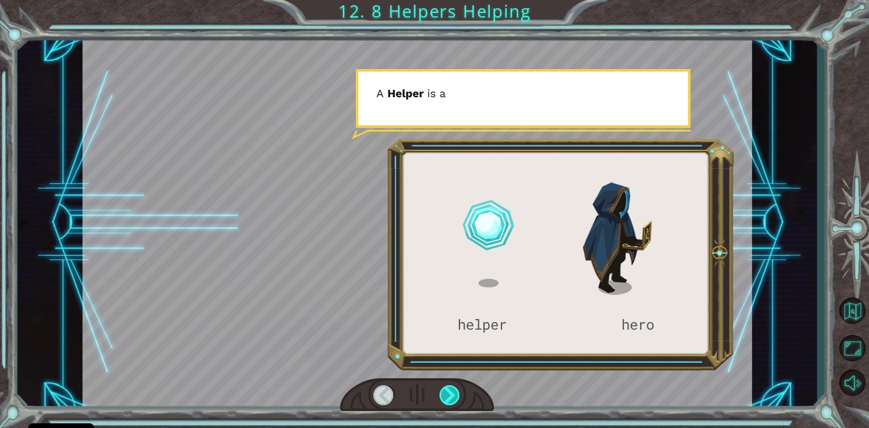
click at [451, 392] on div at bounding box center [450, 395] width 21 height 20
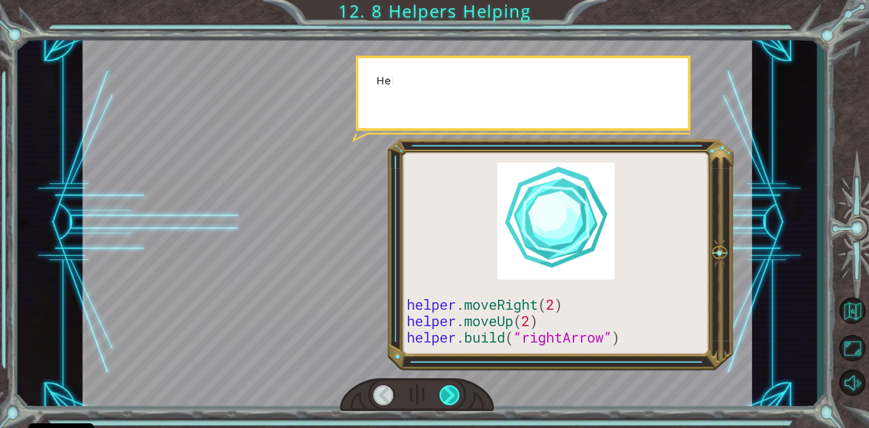
click at [451, 392] on div at bounding box center [450, 395] width 21 height 20
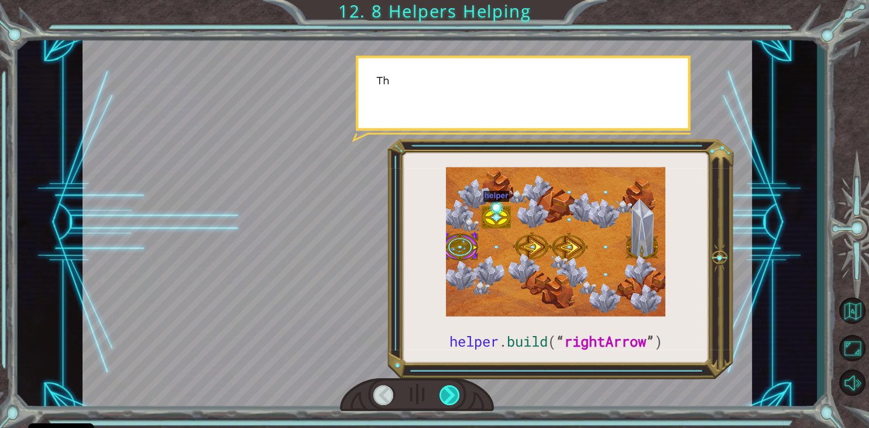
click at [451, 392] on div at bounding box center [450, 395] width 21 height 20
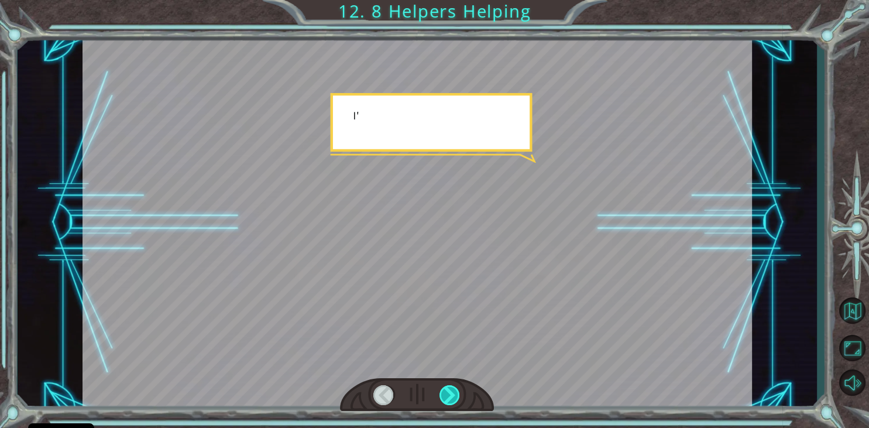
click at [451, 392] on div at bounding box center [450, 395] width 21 height 20
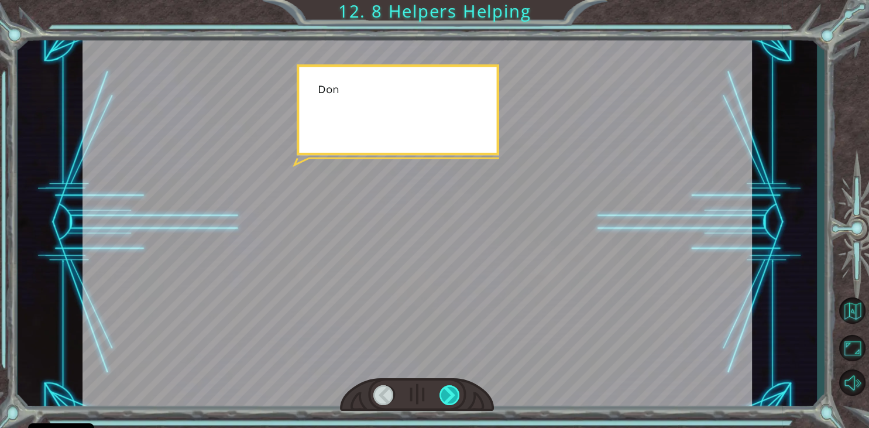
click at [451, 392] on div at bounding box center [450, 395] width 21 height 20
click at [451, 0] on div "helper . build ( “ rightArrow ” ) S o n o w y o u n e e d t o r e p a i r t h e…" at bounding box center [434, 0] width 869 height 0
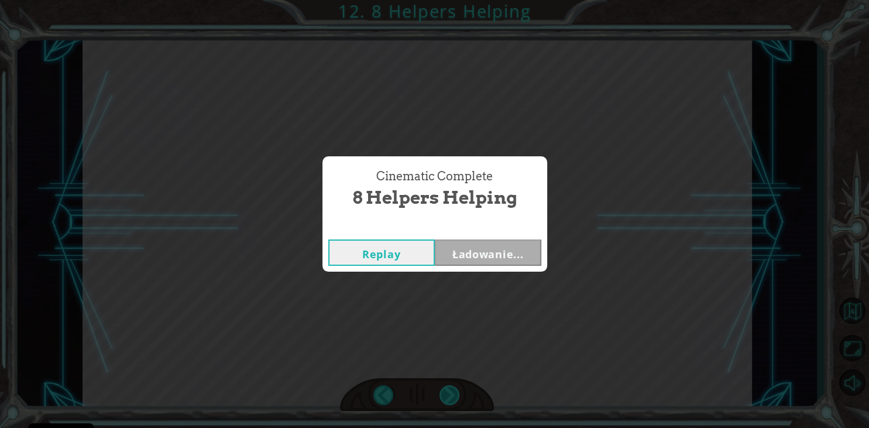
click at [451, 392] on div "Cinematic Complete 8 Helpers Helping Replay Ładowanie..." at bounding box center [434, 214] width 869 height 428
click at [493, 254] on button "Następny" at bounding box center [488, 252] width 107 height 26
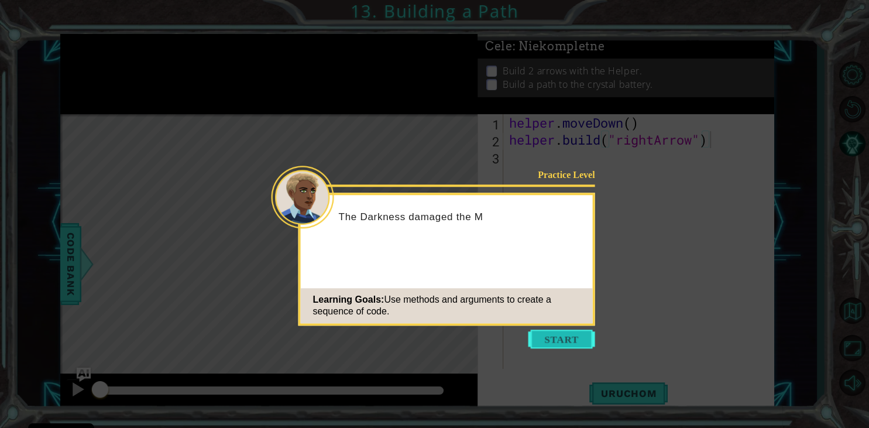
click at [550, 338] on button "Start" at bounding box center [562, 339] width 67 height 19
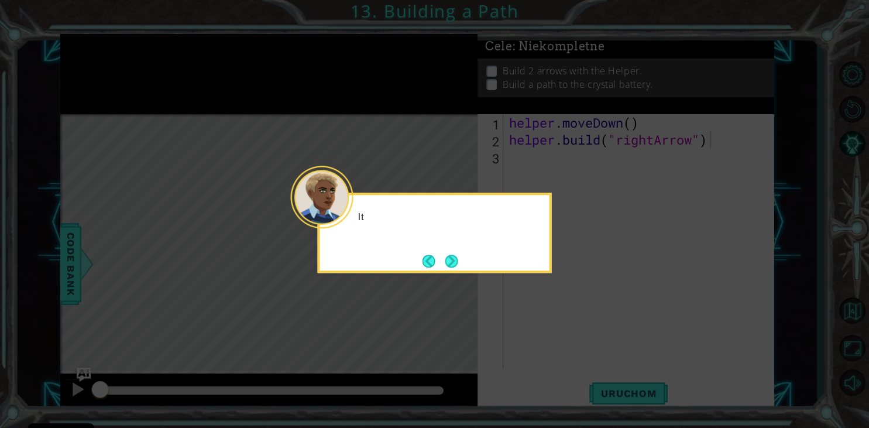
click at [549, 338] on icon at bounding box center [434, 214] width 869 height 428
click at [446, 268] on button "Next" at bounding box center [451, 261] width 13 height 13
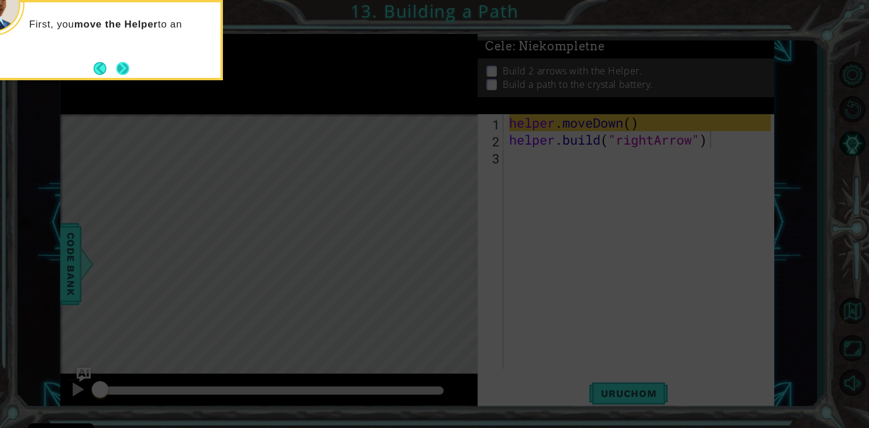
click at [128, 75] on button "Next" at bounding box center [122, 68] width 13 height 13
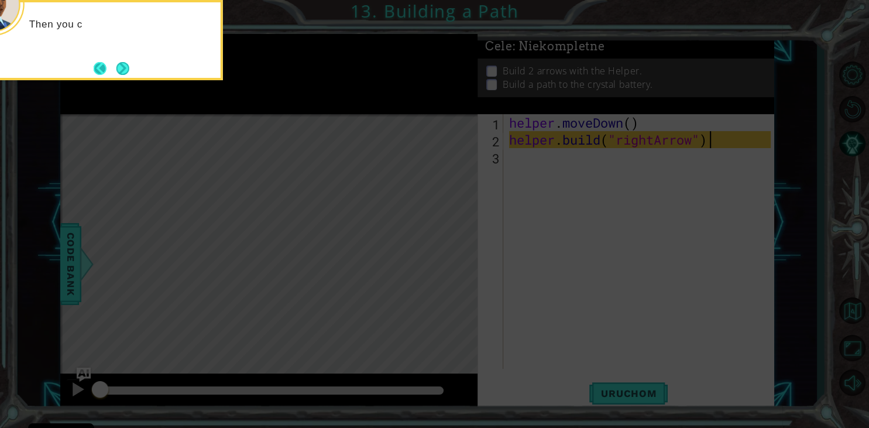
click at [103, 70] on button "Back" at bounding box center [105, 68] width 23 height 13
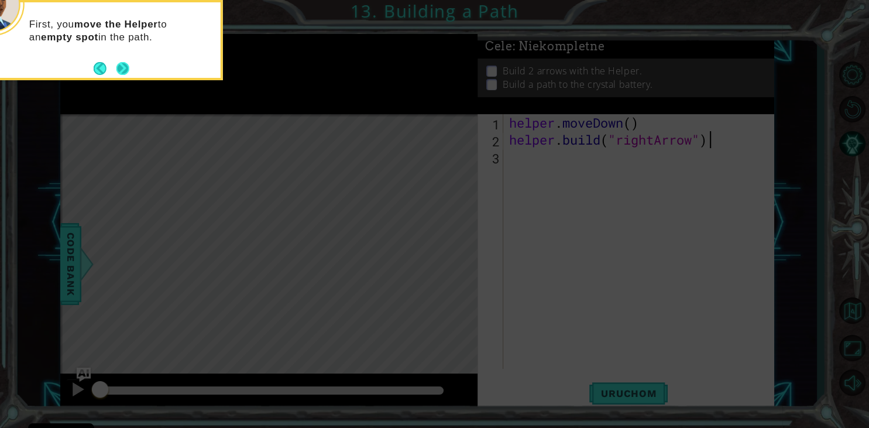
click at [117, 71] on button "Next" at bounding box center [122, 68] width 13 height 13
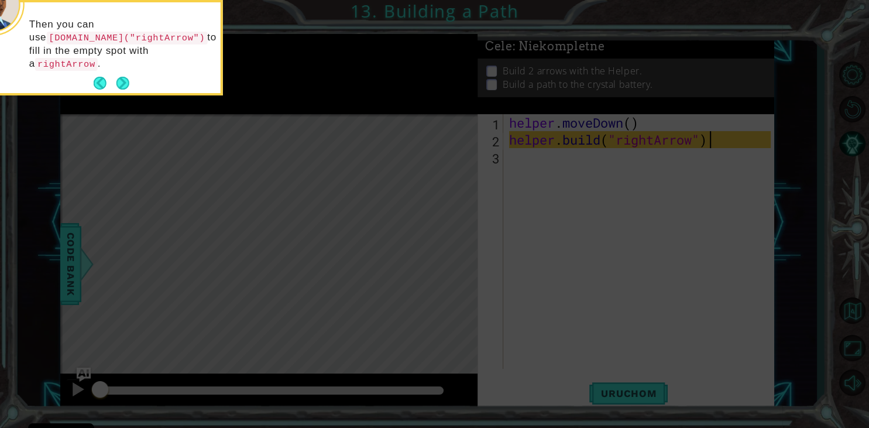
click at [117, 77] on button "Next" at bounding box center [122, 83] width 13 height 13
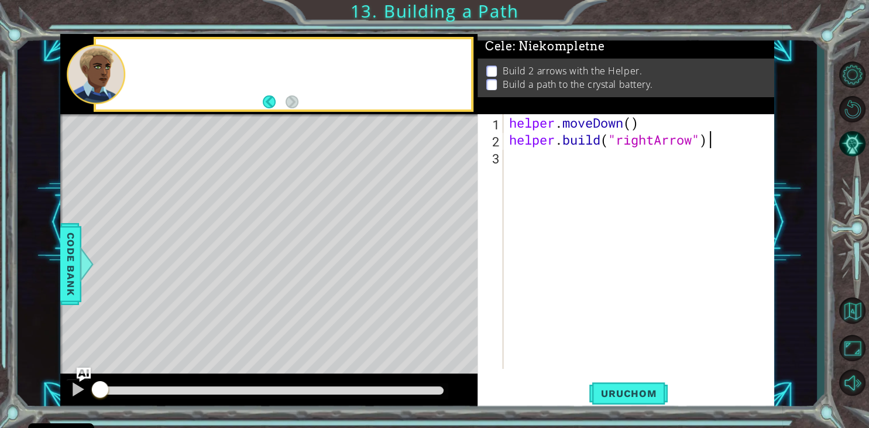
click at [117, 71] on div at bounding box center [96, 73] width 59 height 59
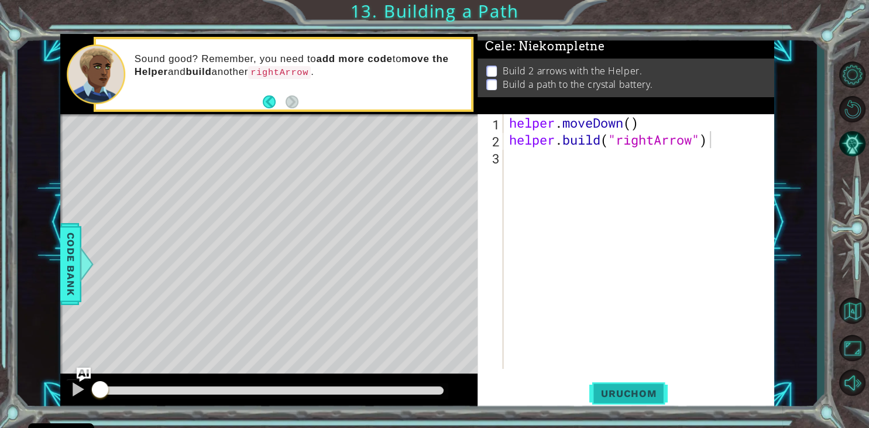
click at [642, 388] on button "Uruchom" at bounding box center [629, 394] width 78 height 30
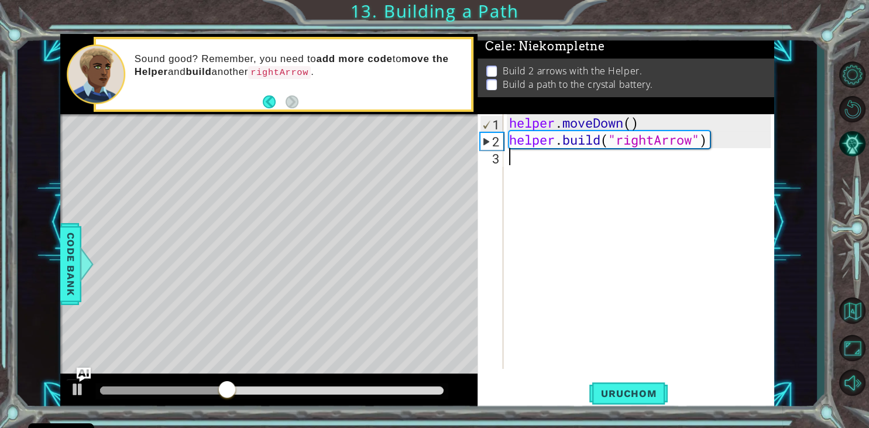
click at [526, 172] on div "helper . moveDown ( ) helper . build ( "rightArrow" )" at bounding box center [642, 258] width 270 height 289
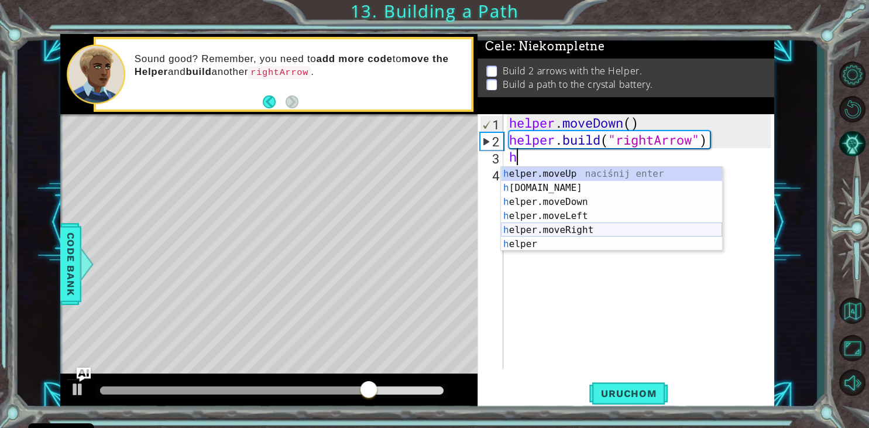
click at [573, 228] on div "h elper.moveUp naciśnij enter h [DOMAIN_NAME] naciśnij enter h elper.moveDown n…" at bounding box center [611, 223] width 221 height 112
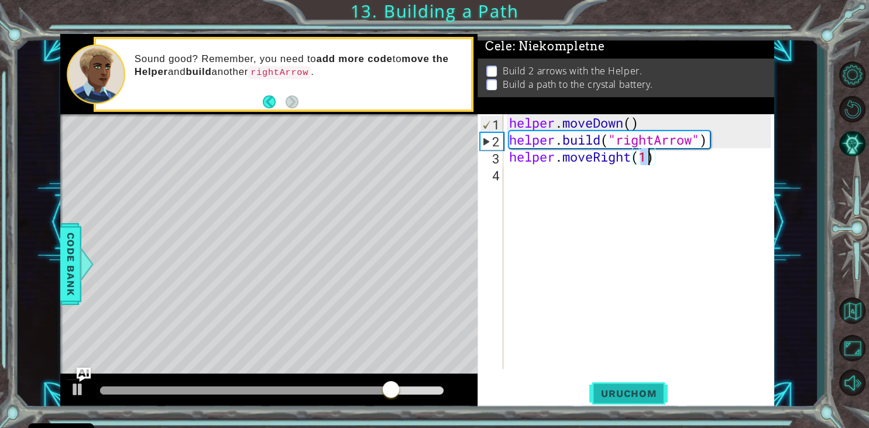
click at [616, 388] on button "Uruchom" at bounding box center [629, 394] width 78 height 30
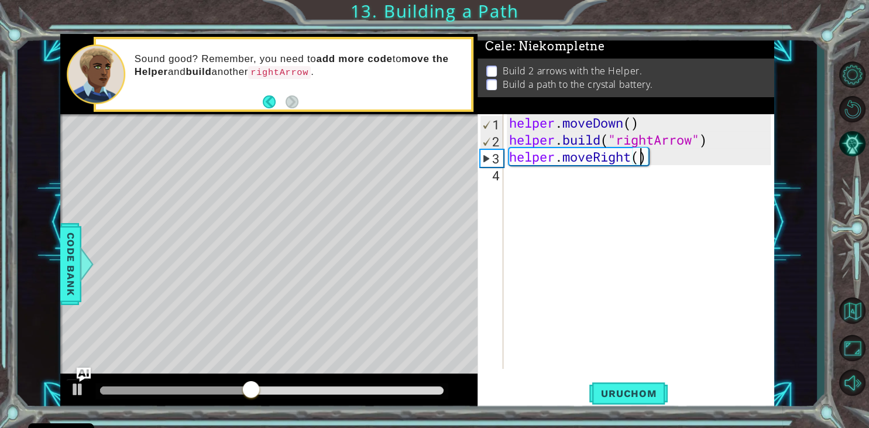
scroll to position [0, 6]
type textarea "helper.moveRight(3)"
click at [639, 385] on button "Uruchom" at bounding box center [629, 394] width 78 height 30
click at [516, 184] on div "helper . moveDown ( ) helper . build ( "rightArrow" ) helper . moveRight ( 3 )" at bounding box center [642, 258] width 270 height 289
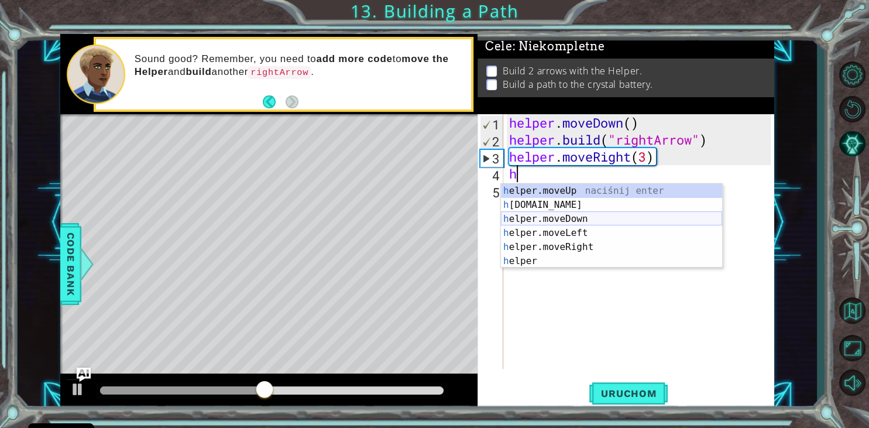
click at [558, 221] on div "h elper.moveUp naciśnij enter h [DOMAIN_NAME] naciśnij enter h elper.moveDown n…" at bounding box center [611, 240] width 221 height 112
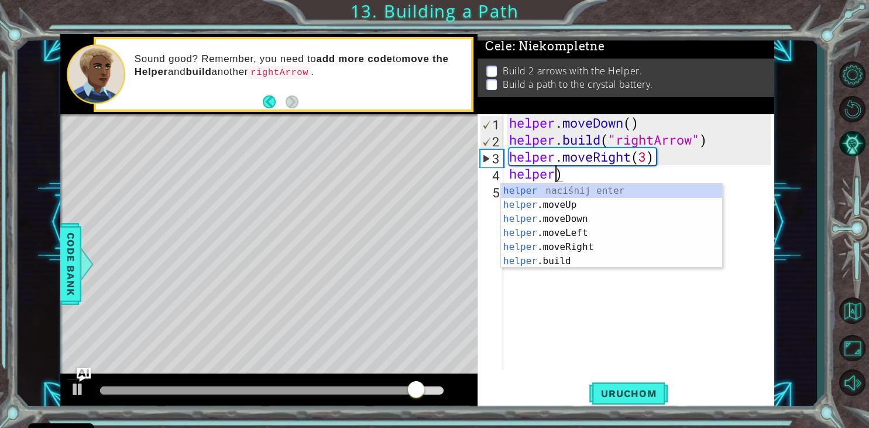
click at [581, 177] on div "helper . moveDown ( ) helper . build ( "rightArrow" ) helper . moveRight ( 3 ) …" at bounding box center [642, 258] width 270 height 289
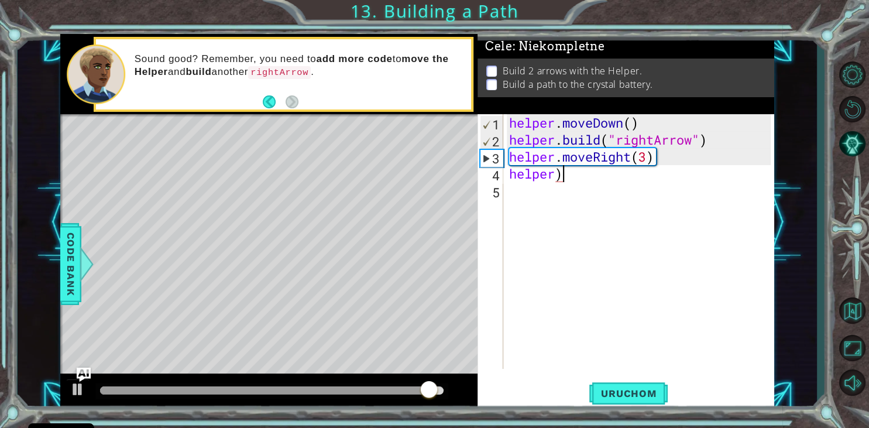
type textarea "helper"
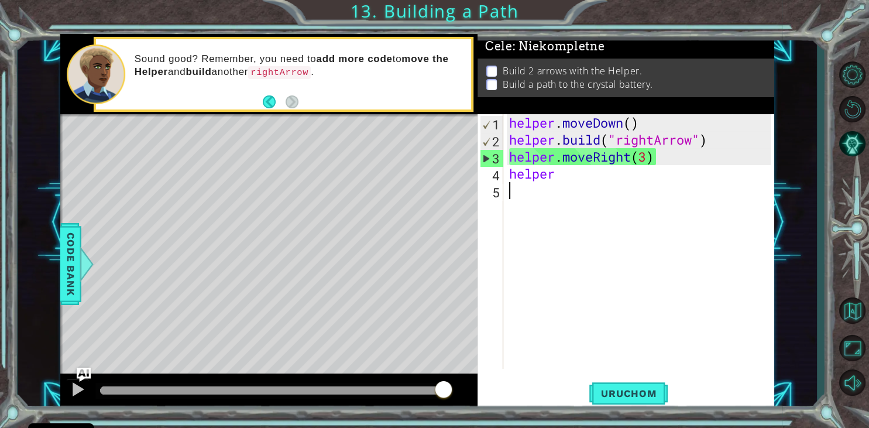
click at [558, 183] on div "helper . moveDown ( ) helper . build ( "rightArrow" ) helper . moveRight ( 3 ) …" at bounding box center [642, 258] width 270 height 289
click at [560, 177] on div "helper . moveDown ( ) helper . build ( "rightArrow" ) helper . moveRight ( 3 ) …" at bounding box center [642, 258] width 270 height 289
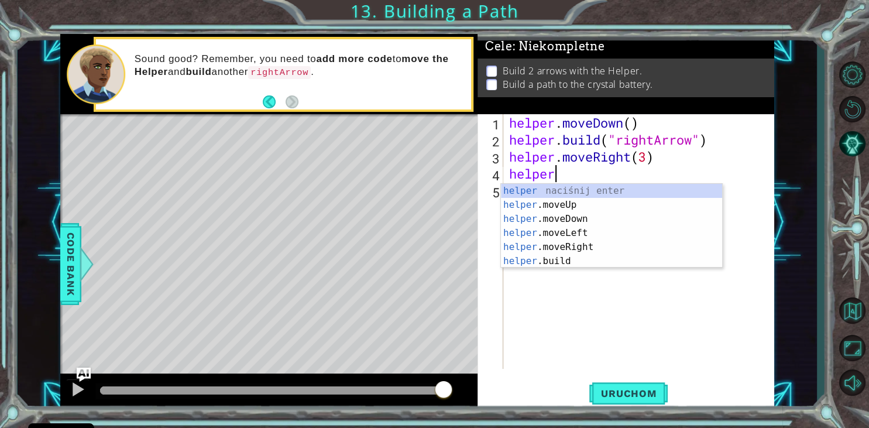
scroll to position [0, 1]
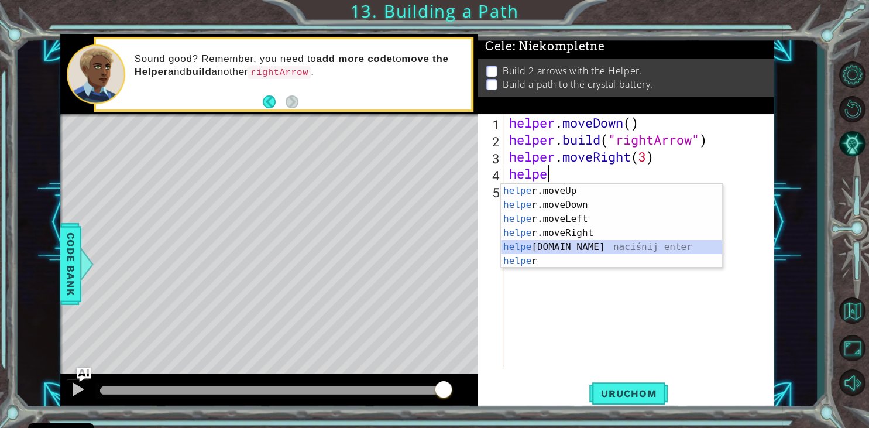
click at [544, 251] on div "helpe [PERSON_NAME]moveUp naciśnij enter helpe r.moveDown naciśnij enter helpe …" at bounding box center [611, 240] width 221 height 112
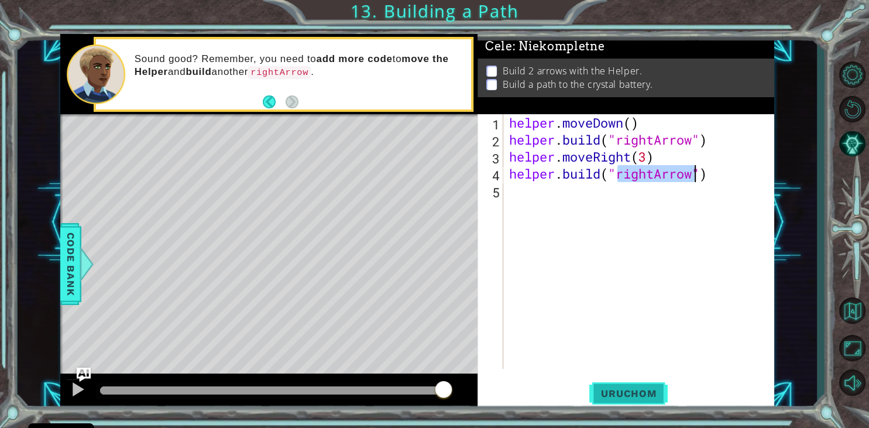
click at [597, 393] on span "Uruchom" at bounding box center [629, 394] width 78 height 12
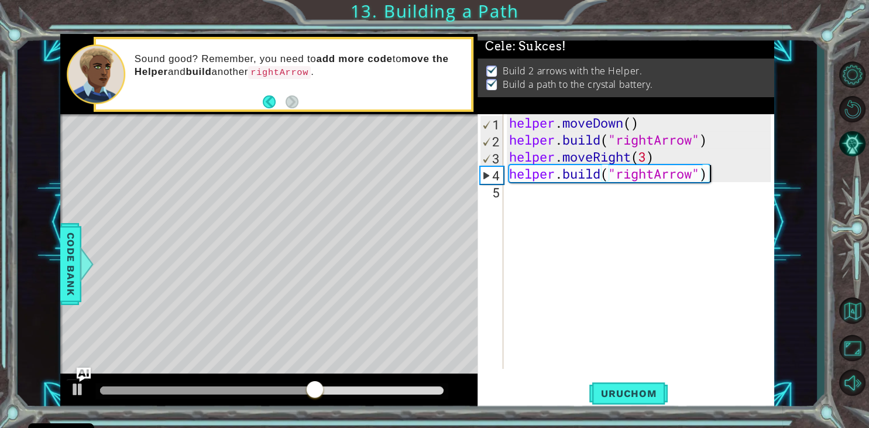
drag, startPoint x: 727, startPoint y: 169, endPoint x: 718, endPoint y: 171, distance: 9.7
click at [718, 171] on div "helper . moveDown ( ) helper . build ( "rightArrow" ) helper . moveRight ( 3 ) …" at bounding box center [642, 258] width 270 height 289
click at [718, 172] on div "helper . moveDown ( ) helper . build ( "rightArrow" ) helper . moveRight ( 3 ) …" at bounding box center [642, 258] width 270 height 289
click at [717, 174] on div "helper . moveDown ( ) helper . build ( "rightArrow" ) helper . moveRight ( 3 ) …" at bounding box center [642, 258] width 270 height 289
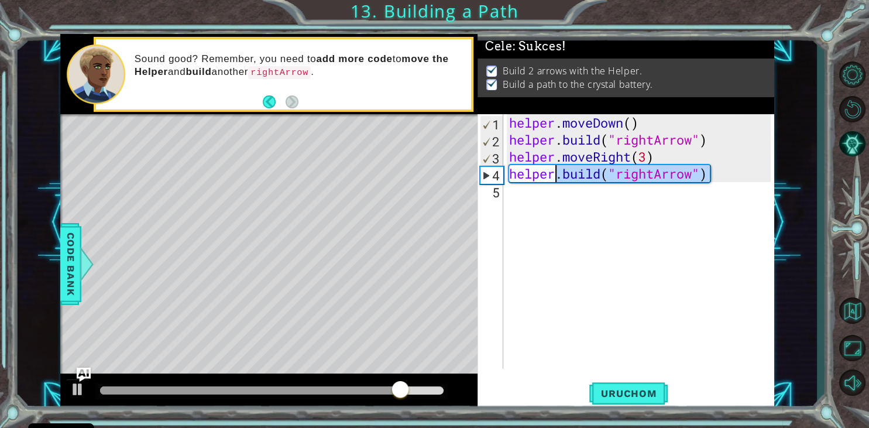
drag, startPoint x: 711, startPoint y: 176, endPoint x: 557, endPoint y: 172, distance: 153.4
click at [557, 172] on div "helper . moveDown ( ) helper . build ( "rightArrow" ) helper . moveRight ( 3 ) …" at bounding box center [642, 258] width 270 height 289
type textarea "helper"
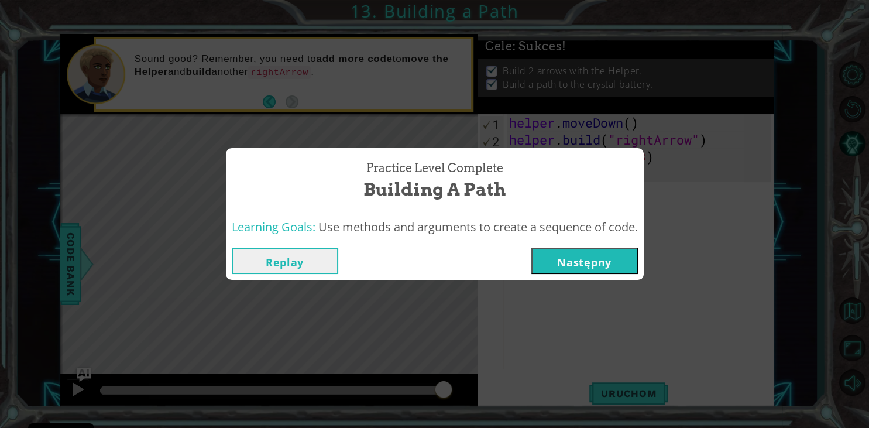
click at [617, 252] on button "Następny" at bounding box center [585, 261] width 107 height 26
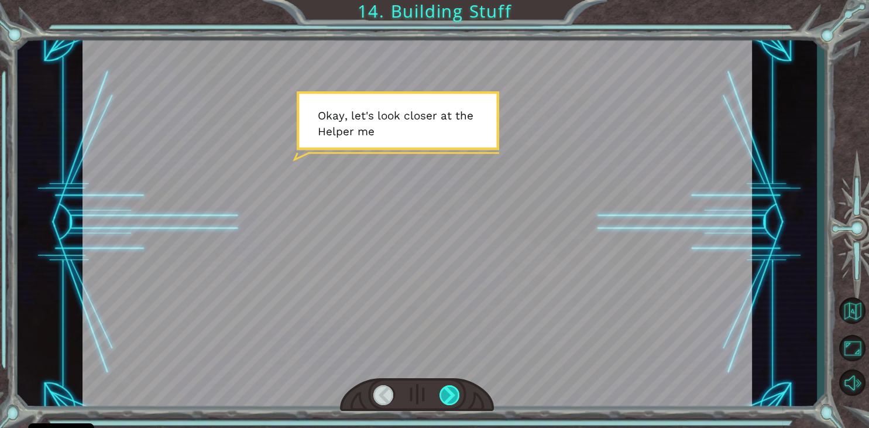
click at [458, 388] on div at bounding box center [450, 395] width 21 height 20
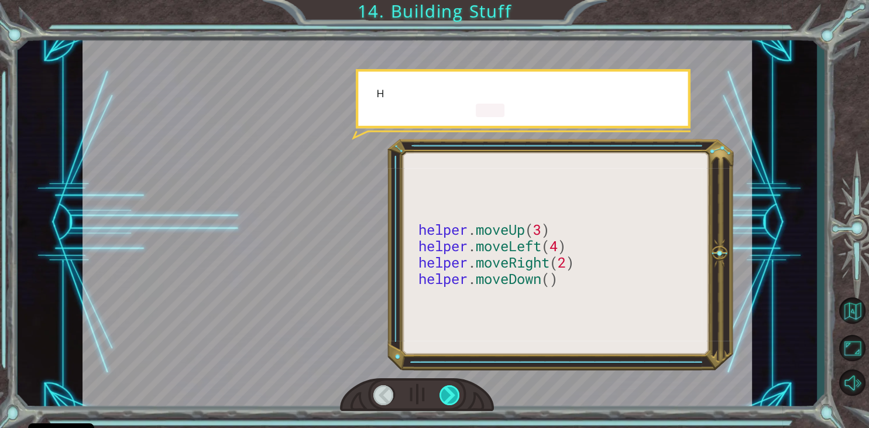
click at [458, 388] on div at bounding box center [450, 395] width 21 height 20
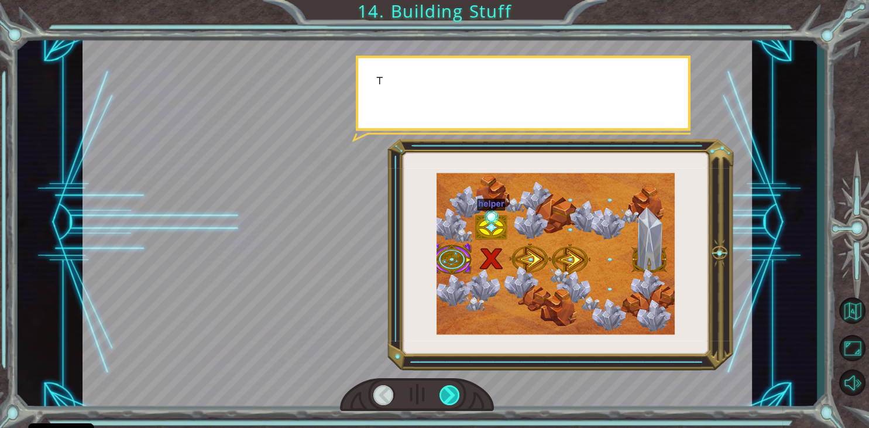
click at [456, 386] on div at bounding box center [450, 395] width 21 height 20
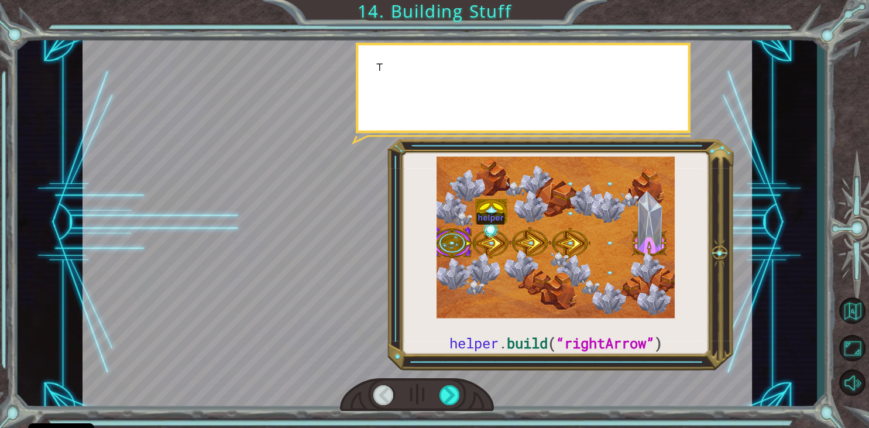
click at [454, 383] on div at bounding box center [417, 395] width 154 height 34
click at [453, 383] on div at bounding box center [417, 395] width 154 height 34
click at [451, 378] on div at bounding box center [418, 222] width 670 height 376
click at [451, 377] on div at bounding box center [418, 222] width 670 height 376
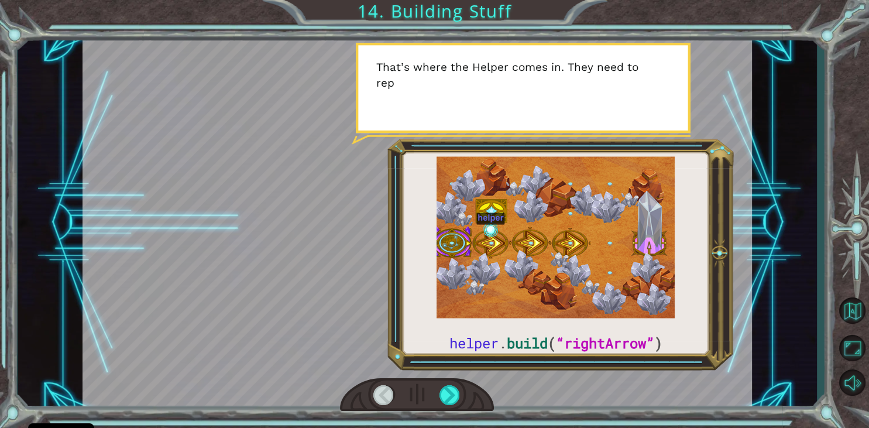
click at [450, 382] on div at bounding box center [418, 222] width 670 height 376
click at [450, 382] on div at bounding box center [417, 395] width 154 height 34
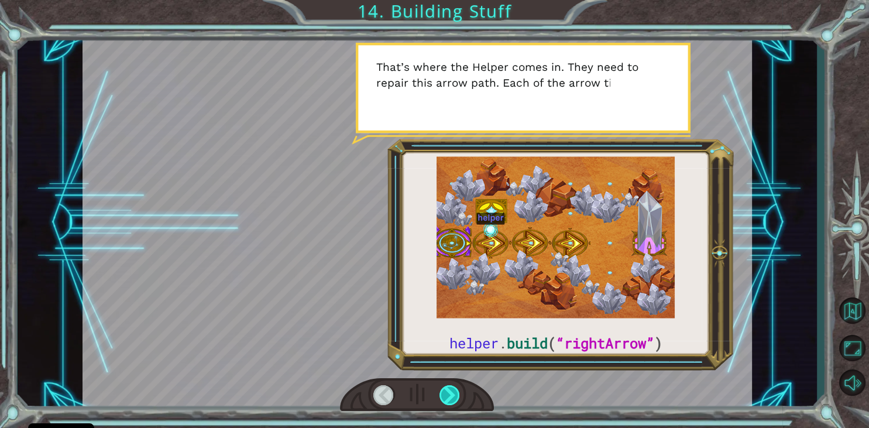
drag, startPoint x: 450, startPoint y: 386, endPoint x: 450, endPoint y: 392, distance: 6.4
click at [450, 392] on div at bounding box center [417, 395] width 154 height 34
click at [450, 392] on div at bounding box center [450, 395] width 21 height 20
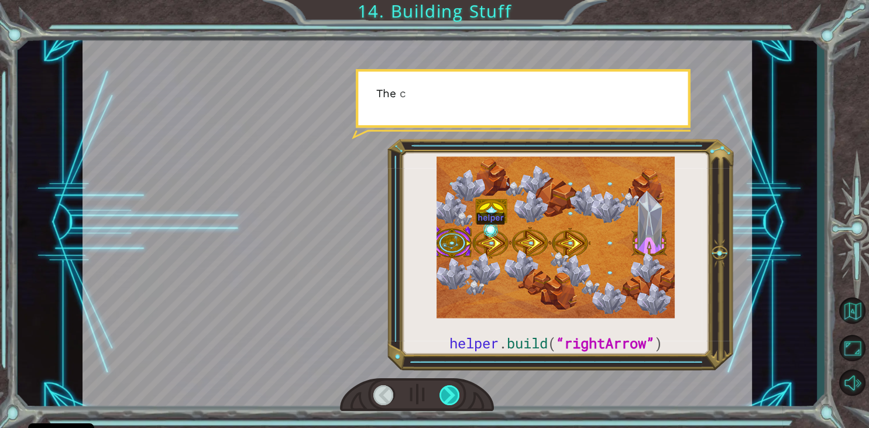
click at [450, 392] on div at bounding box center [450, 395] width 21 height 20
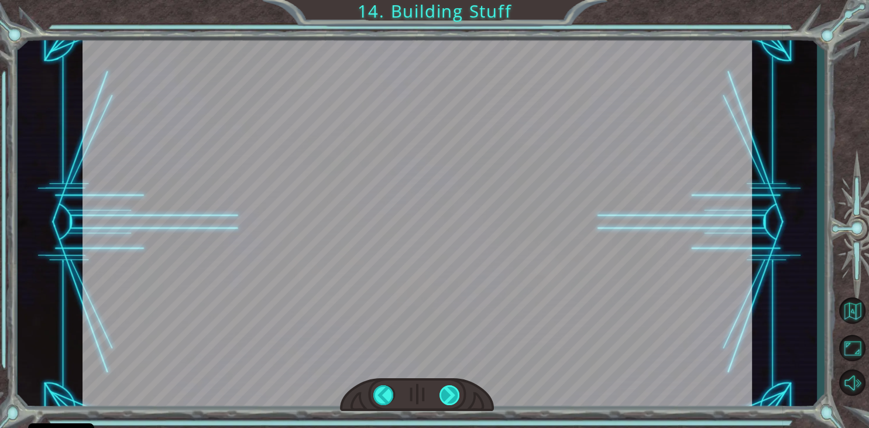
click at [450, 0] on div "helper . build ( “rightArrow” ) O k a y , l e t ' s l o o k c l o s e r a t t h…" at bounding box center [434, 0] width 869 height 0
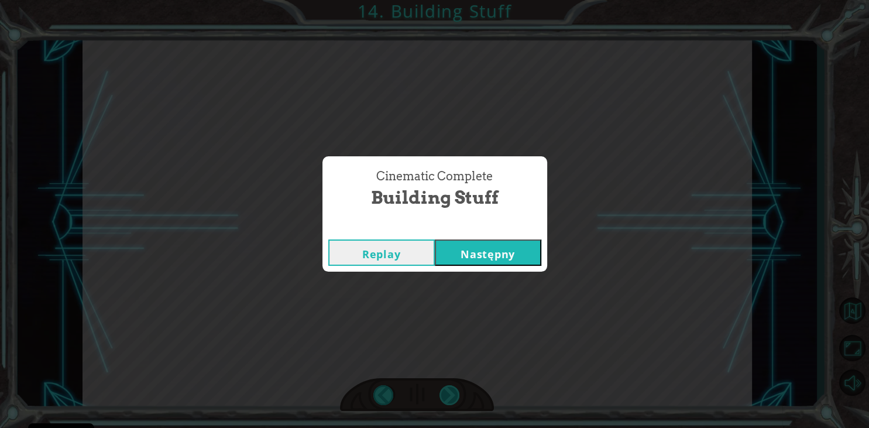
click at [450, 392] on div "Cinematic Complete Building Stuff Replay Następny" at bounding box center [434, 214] width 869 height 428
click at [499, 244] on button "Następny" at bounding box center [488, 252] width 107 height 26
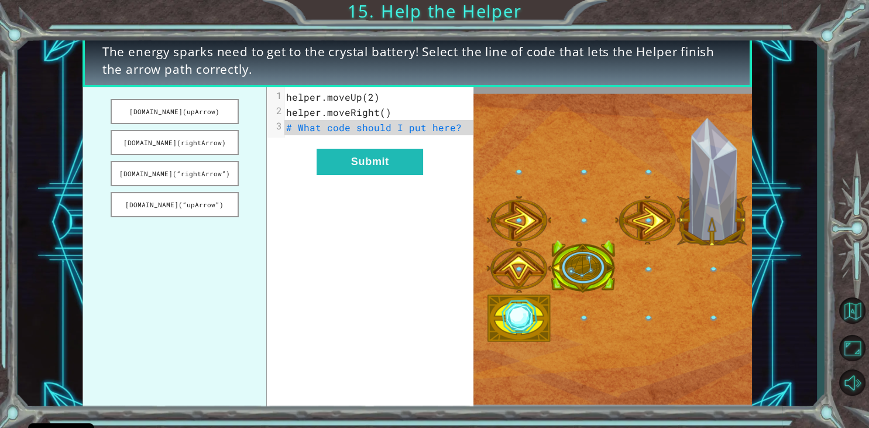
click at [392, 177] on div "xxxxxxxxxx 3 1 helper.moveUp(2) 2 helper.moveRight() 3 # What code should I put…" at bounding box center [370, 249] width 207 height 324
click at [390, 165] on button "Submit" at bounding box center [370, 162] width 107 height 26
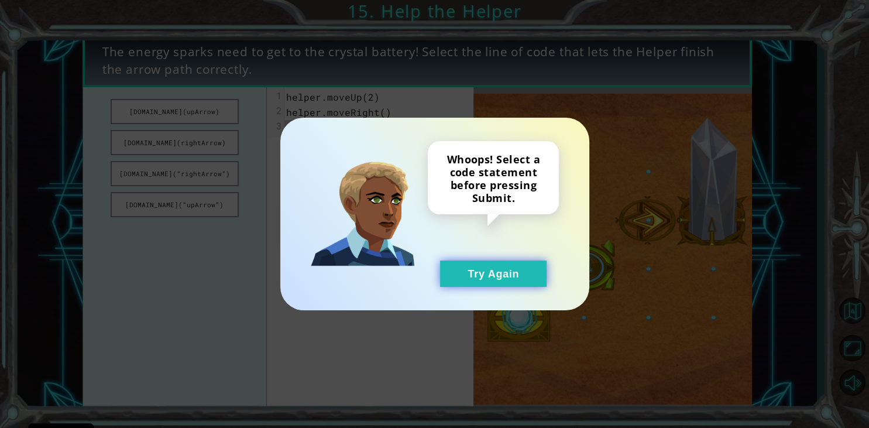
click at [488, 275] on button "Try Again" at bounding box center [493, 274] width 107 height 26
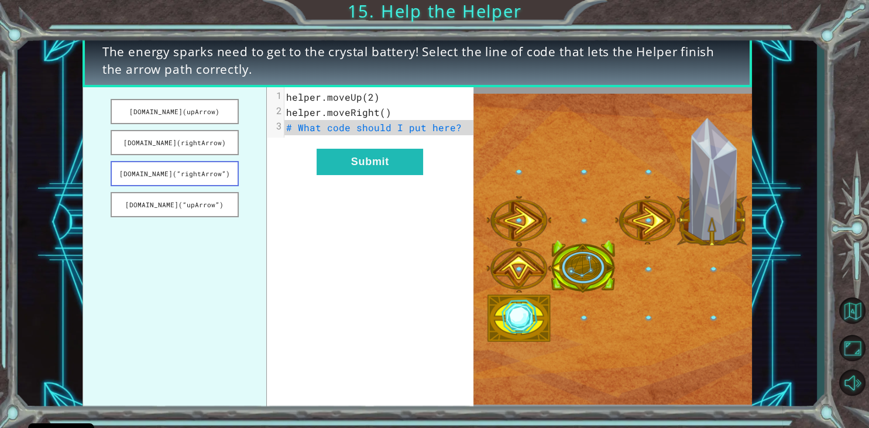
click at [190, 176] on button "[DOMAIN_NAME](“rightArrow”)" at bounding box center [175, 173] width 128 height 25
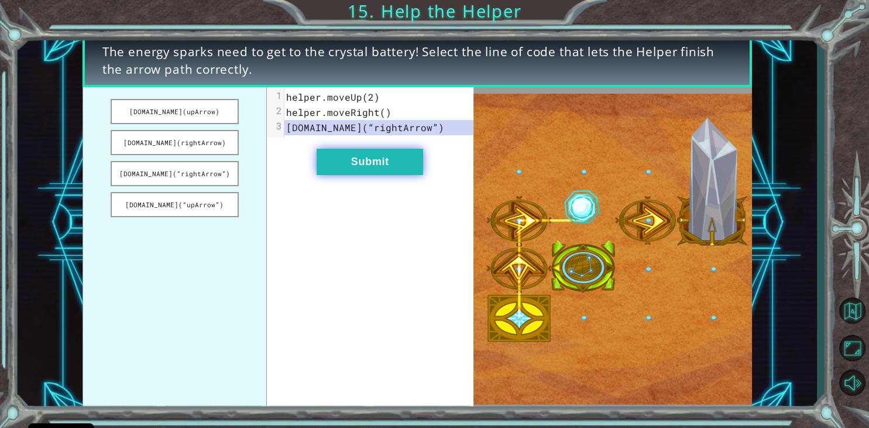
click at [317, 168] on button "Submit" at bounding box center [370, 162] width 107 height 26
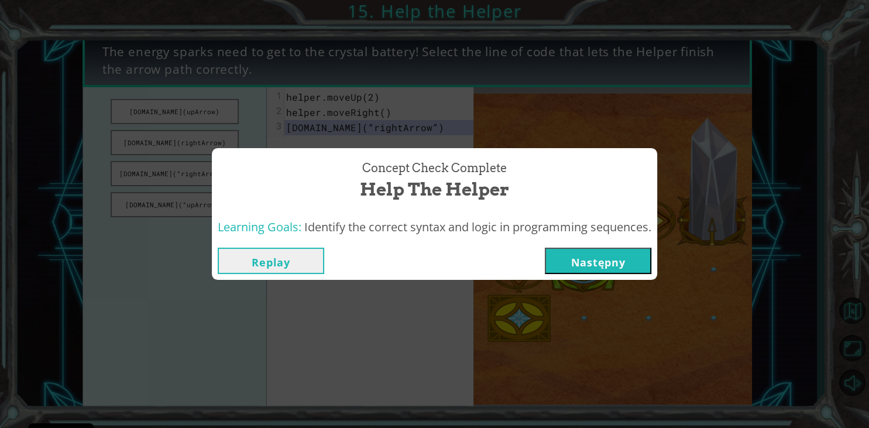
click at [608, 260] on button "Następny" at bounding box center [598, 261] width 107 height 26
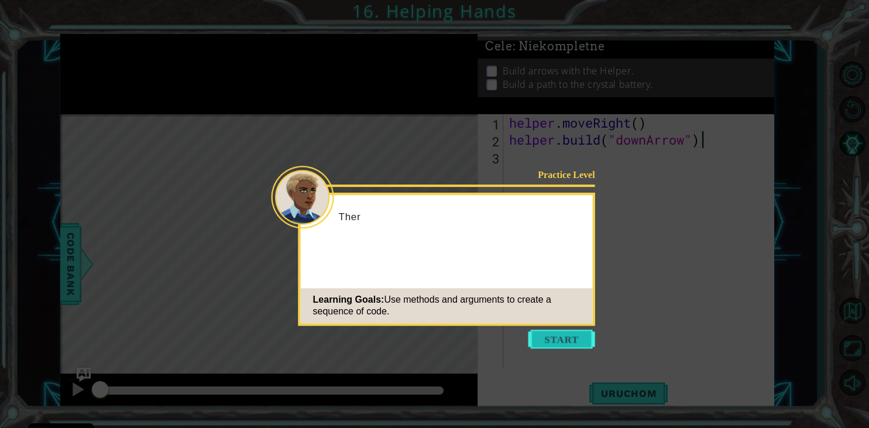
click at [561, 345] on button "Start" at bounding box center [562, 339] width 67 height 19
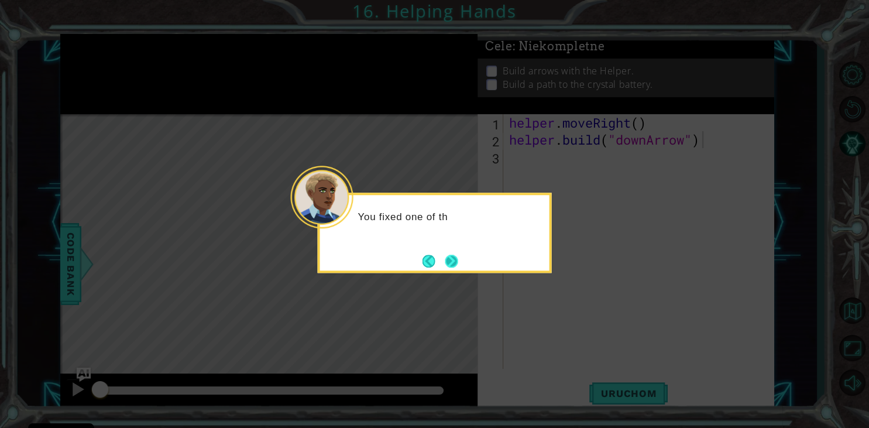
click at [457, 263] on button "Next" at bounding box center [451, 261] width 13 height 13
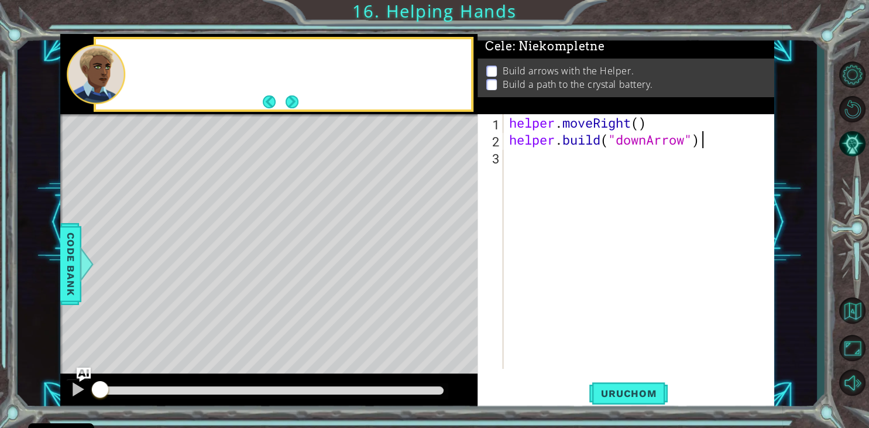
click at [457, 263] on div "Level Map" at bounding box center [330, 286] width 541 height 345
click at [515, 162] on div "helper . moveRight ( ) helper . build ( "downArrow" )" at bounding box center [642, 258] width 270 height 289
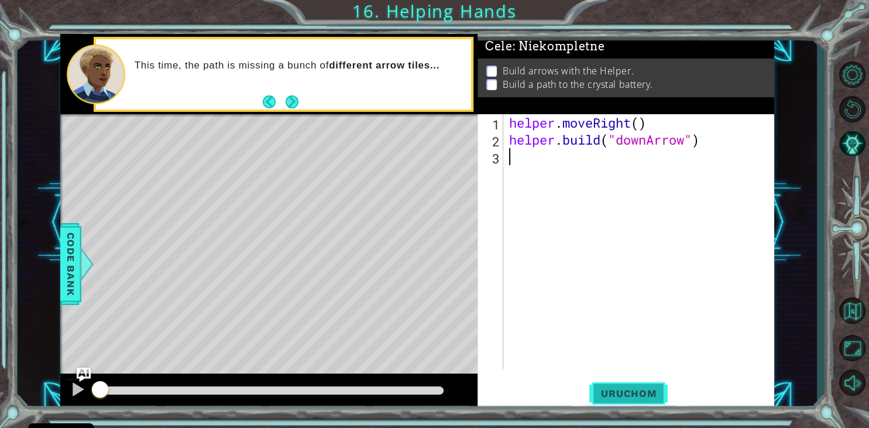
click at [629, 393] on span "Uruchom" at bounding box center [629, 394] width 78 height 12
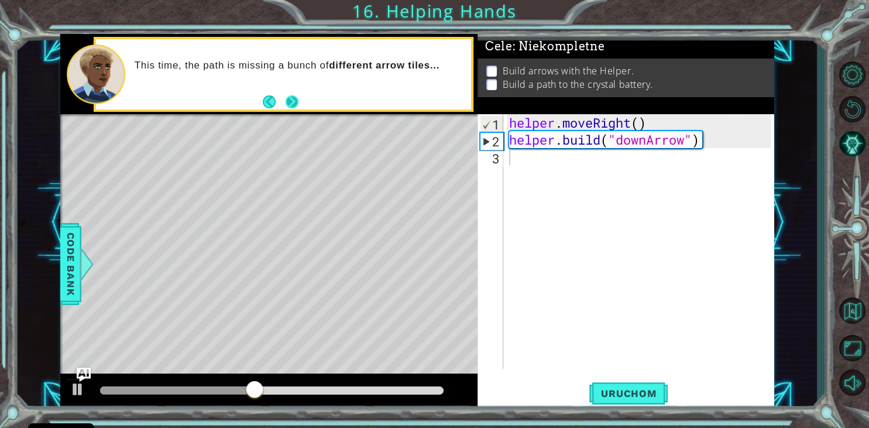
click at [294, 100] on button "Next" at bounding box center [292, 101] width 13 height 13
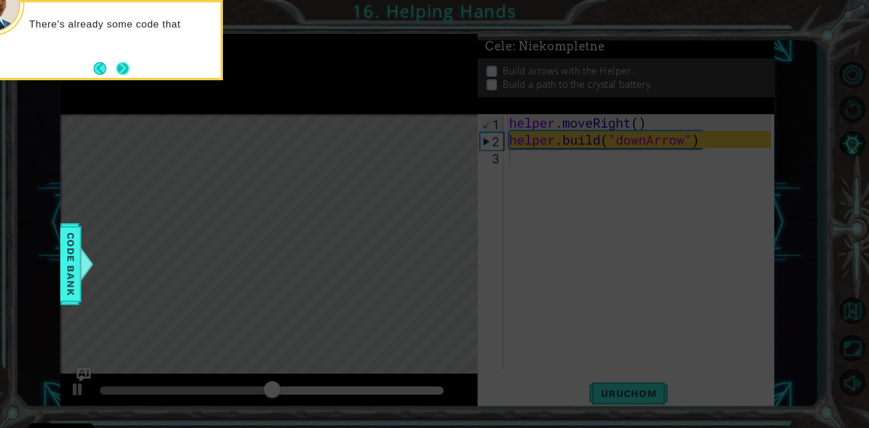
click at [119, 71] on button "Next" at bounding box center [122, 68] width 13 height 13
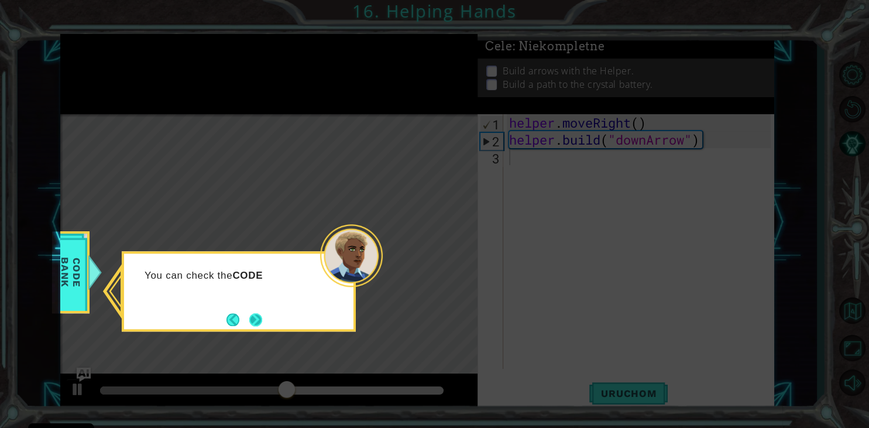
click at [261, 317] on button "Next" at bounding box center [255, 319] width 13 height 13
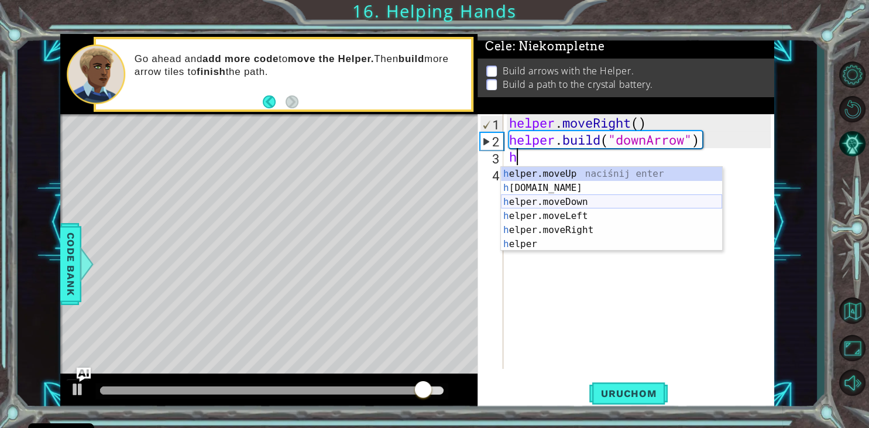
click at [554, 204] on div "h elper.moveUp naciśnij enter h [DOMAIN_NAME] naciśnij enter h elper.moveDown n…" at bounding box center [611, 223] width 221 height 112
type textarea "helper.moveDown(1)"
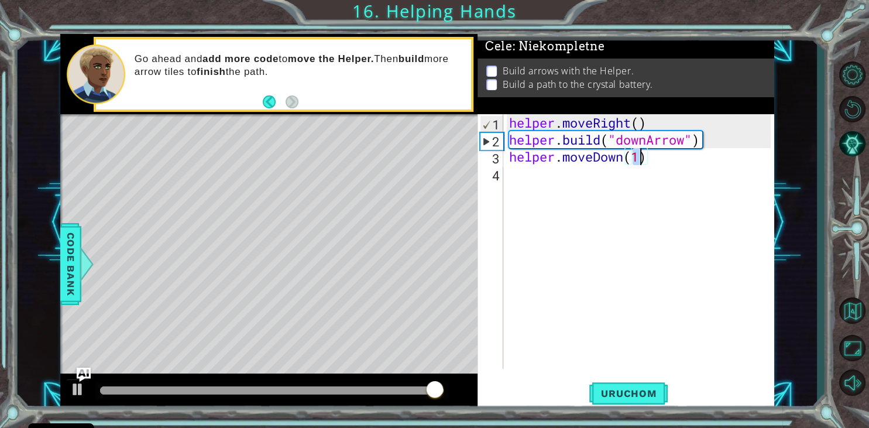
click at [532, 179] on div "helper . moveRight ( ) helper . build ( "downArrow" ) helper . moveDown ( 1 )" at bounding box center [642, 258] width 270 height 289
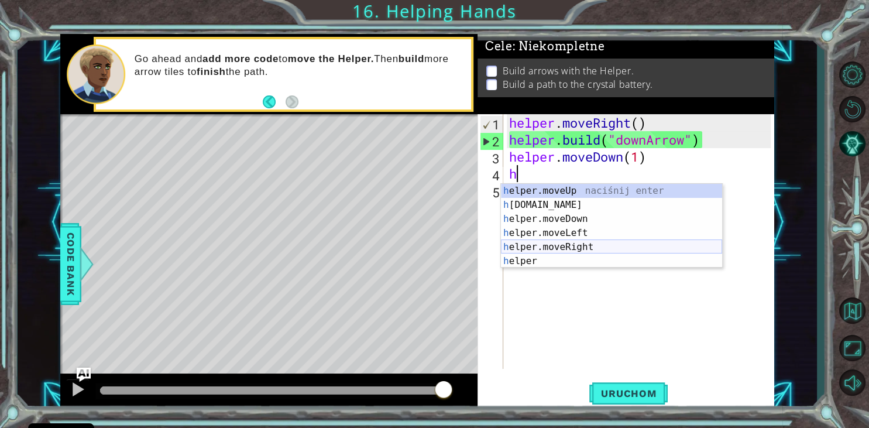
click at [554, 246] on div "h elper.moveUp naciśnij enter h [DOMAIN_NAME] naciśnij enter h elper.moveDown n…" at bounding box center [611, 240] width 221 height 112
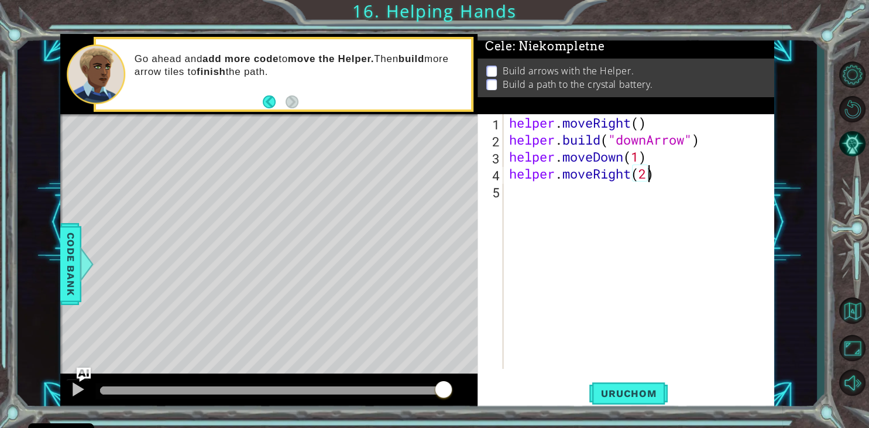
scroll to position [0, 6]
type textarea "helper.moveRight(2)"
click at [635, 390] on span "Uruchom" at bounding box center [629, 394] width 78 height 12
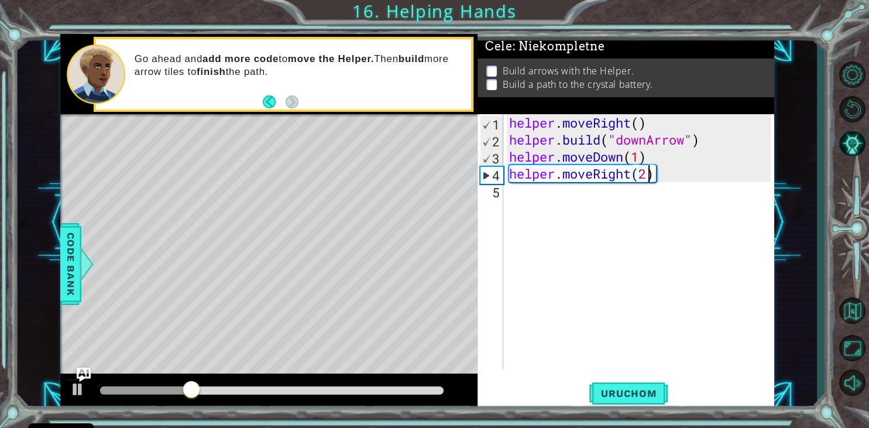
click at [529, 202] on div "helper . moveRight ( ) helper . build ( "downArrow" ) helper . moveDown ( 1 ) h…" at bounding box center [642, 258] width 270 height 289
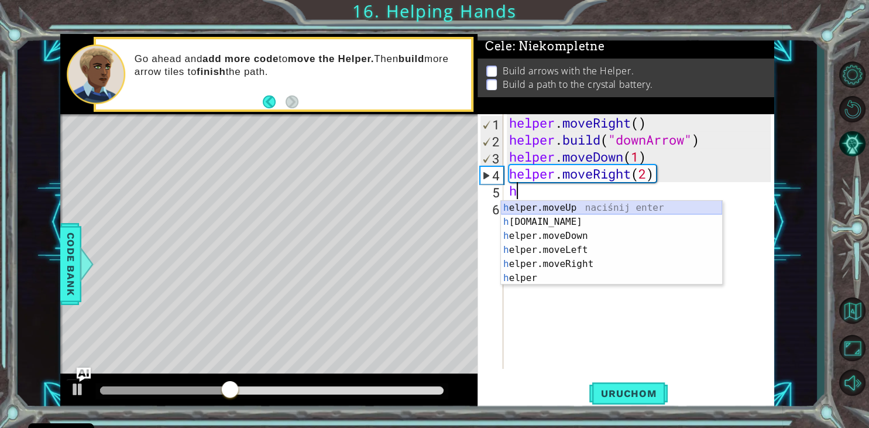
click at [565, 209] on div "h elper.moveUp naciśnij enter h [DOMAIN_NAME] naciśnij enter h elper.moveDown n…" at bounding box center [611, 257] width 221 height 112
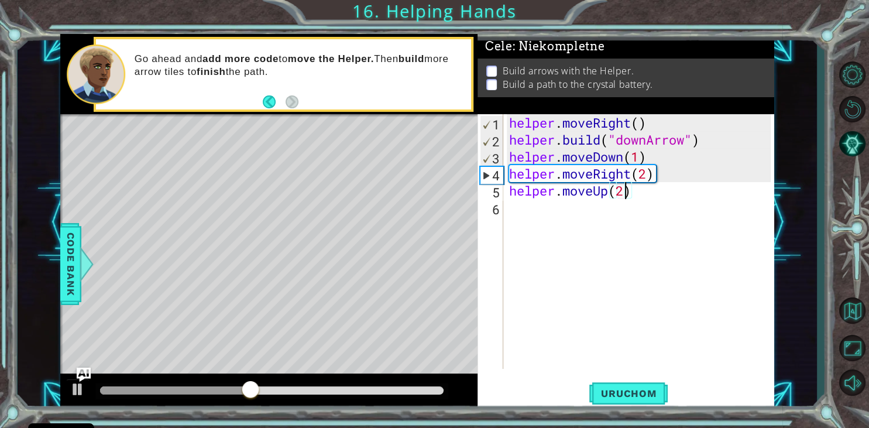
scroll to position [0, 5]
type textarea "helper.moveUp(2)"
click at [632, 393] on span "Uruchom" at bounding box center [629, 394] width 78 height 12
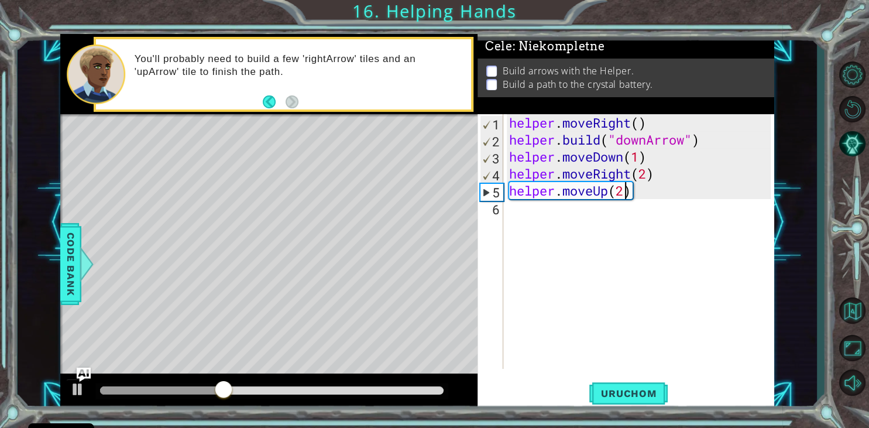
click at [526, 220] on div "helper . moveRight ( ) helper . build ( "downArrow" ) helper . moveDown ( 1 ) h…" at bounding box center [642, 258] width 270 height 289
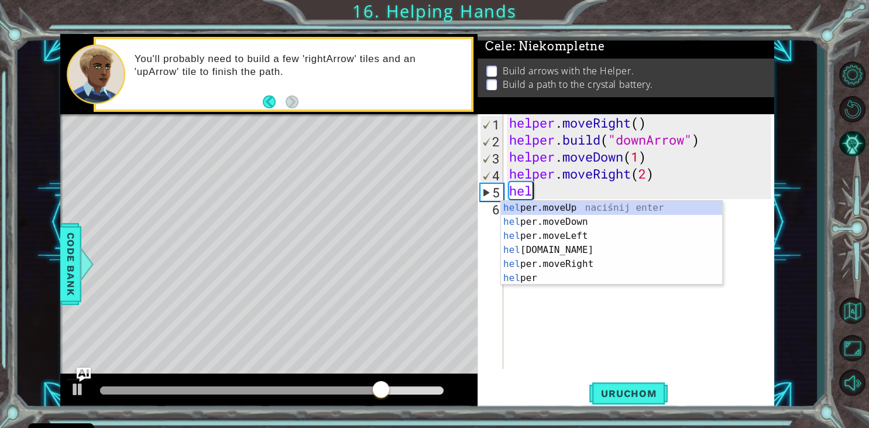
type textarea "h"
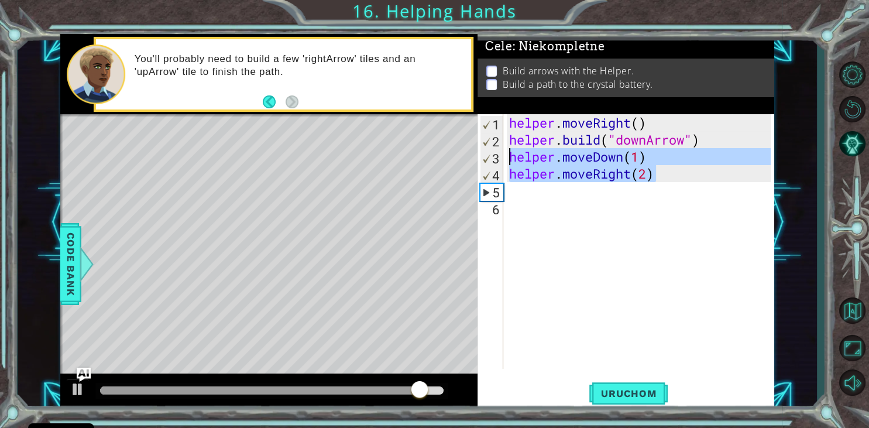
drag, startPoint x: 663, startPoint y: 181, endPoint x: 502, endPoint y: 156, distance: 162.5
click at [507, 156] on div "helper . moveRight ( ) helper . build ( "downArrow" ) helper . moveDown ( 1 ) h…" at bounding box center [639, 241] width 265 height 255
type textarea "helper.moveDown(1) helper.moveRight(2)"
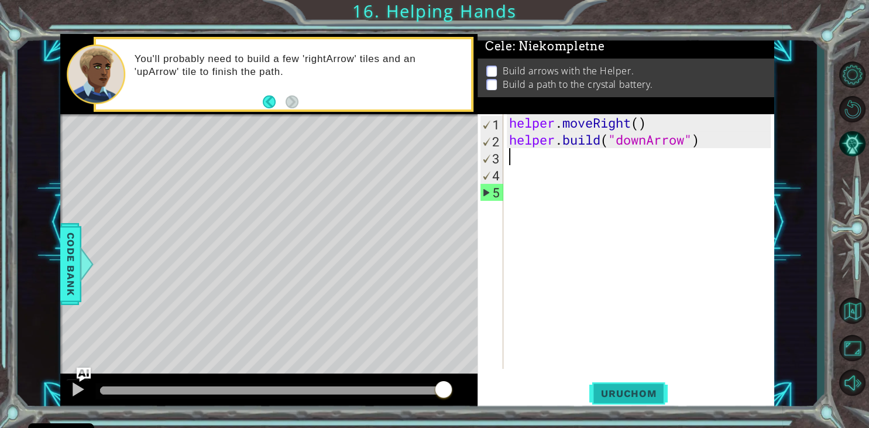
click at [636, 395] on span "Uruchom" at bounding box center [629, 394] width 78 height 12
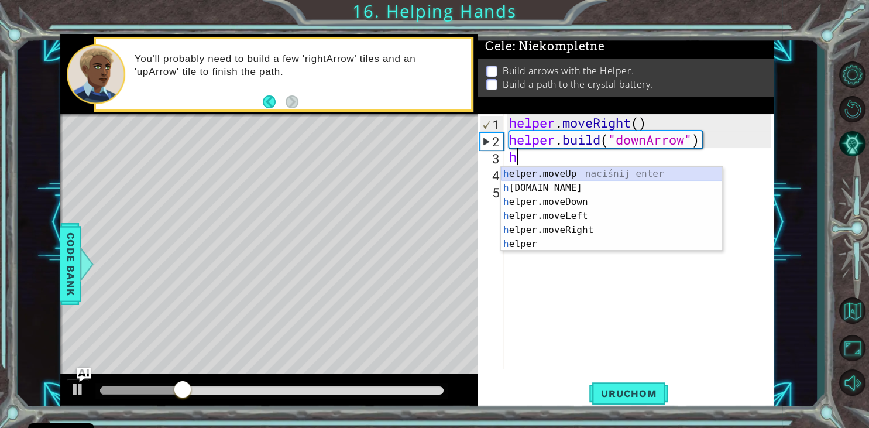
click at [566, 173] on div "h elper.moveUp naciśnij enter h [DOMAIN_NAME] naciśnij enter h elper.moveDown n…" at bounding box center [611, 223] width 221 height 112
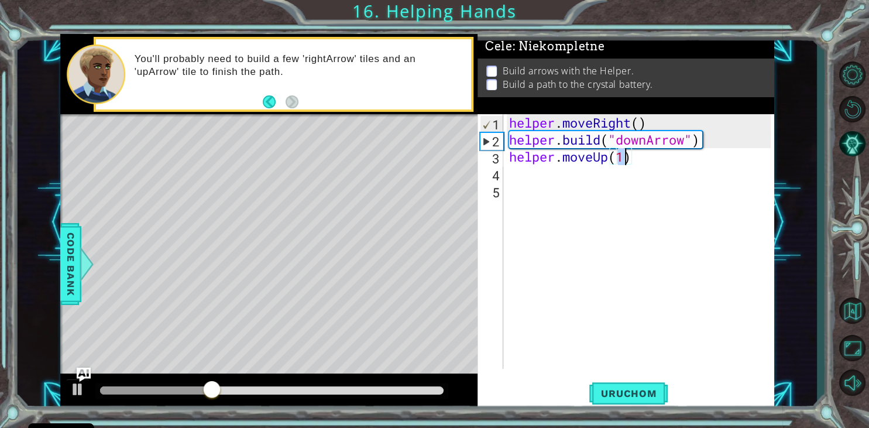
type textarea "helper.moveUp(2)"
click at [533, 174] on div "helper . moveRight ( ) helper . build ( "downArrow" ) helper . moveUp ( 2 )" at bounding box center [642, 258] width 270 height 289
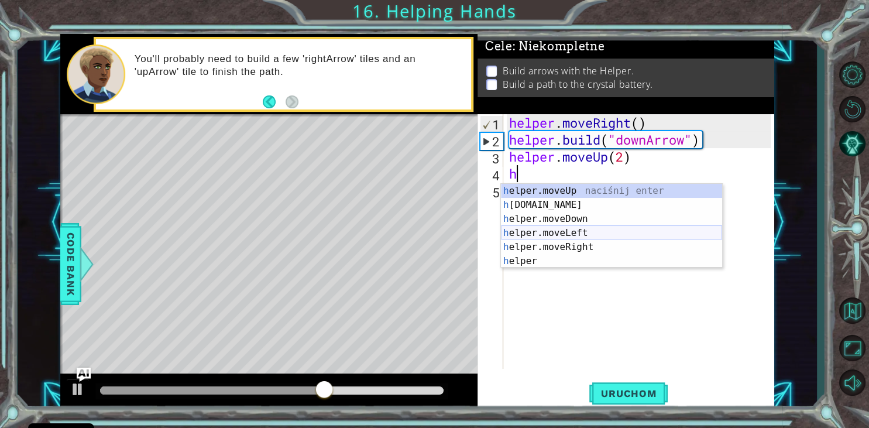
click at [556, 234] on div "h elper.moveUp naciśnij enter h [DOMAIN_NAME] naciśnij enter h elper.moveDown n…" at bounding box center [611, 240] width 221 height 112
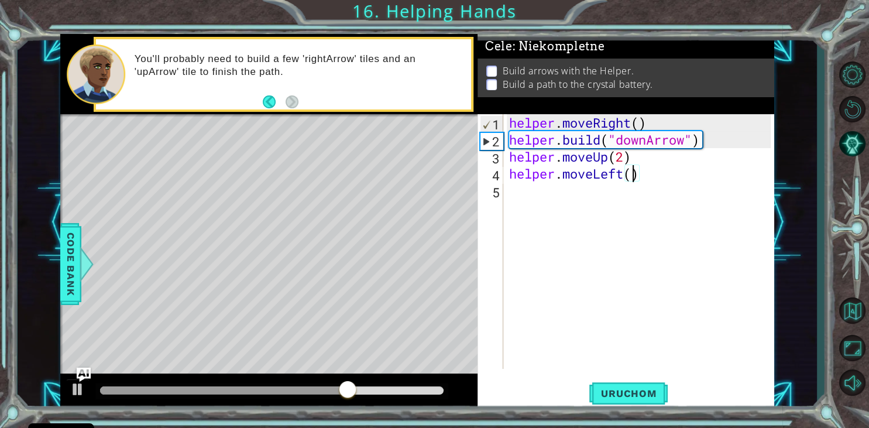
scroll to position [0, 5]
click at [635, 399] on span "Uruchom" at bounding box center [629, 394] width 78 height 12
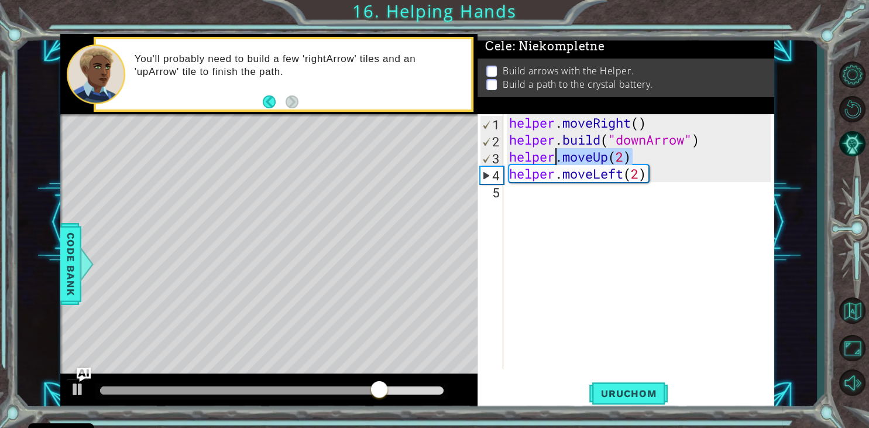
drag, startPoint x: 631, startPoint y: 150, endPoint x: 558, endPoint y: 158, distance: 73.6
click at [558, 158] on div "helper . moveRight ( ) helper . build ( "downArrow" ) helper . moveUp ( 2 ) hel…" at bounding box center [642, 258] width 270 height 289
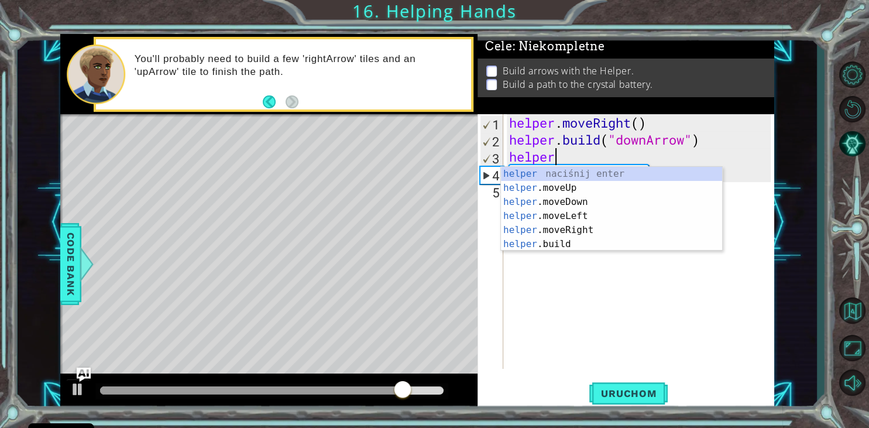
click at [624, 162] on div "helper . moveRight ( ) helper . build ( "downArrow" ) helper helper . moveLeft …" at bounding box center [642, 258] width 270 height 289
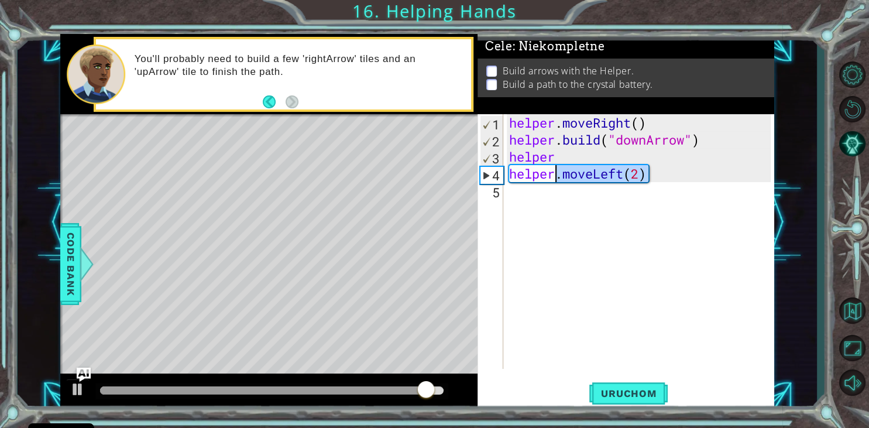
drag, startPoint x: 645, startPoint y: 173, endPoint x: 556, endPoint y: 176, distance: 89.1
click at [556, 176] on div "helper . moveRight ( ) helper . build ( "downArrow" ) helper helper . moveLeft …" at bounding box center [642, 258] width 270 height 289
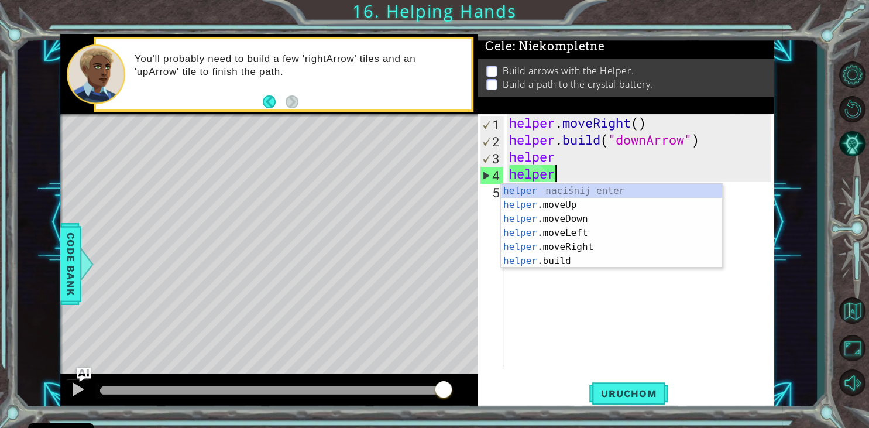
click at [557, 163] on div "helper . moveRight ( ) helper . build ( "downArrow" ) helper helper" at bounding box center [642, 258] width 270 height 289
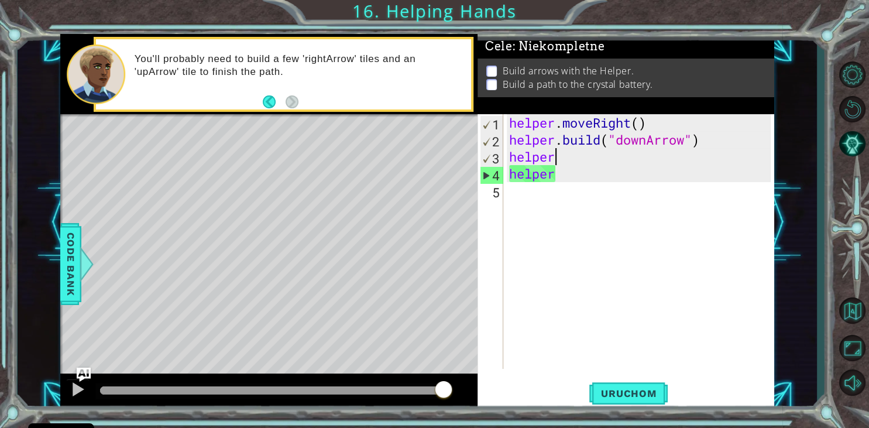
click at [565, 160] on div "helper . moveRight ( ) helper . build ( "downArrow" ) helper helper" at bounding box center [642, 258] width 270 height 289
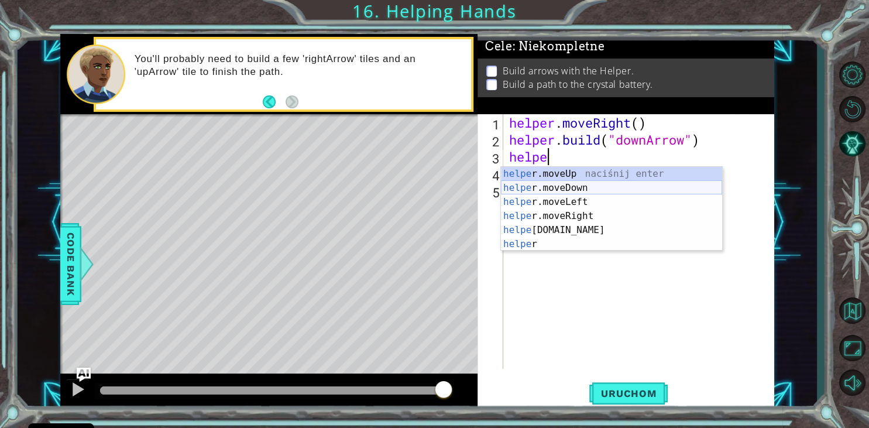
click at [553, 188] on div "helpe [PERSON_NAME]moveUp naciśnij enter helpe r.moveDown naciśnij enter helpe …" at bounding box center [611, 223] width 221 height 112
type textarea "helper.moveDown(1)"
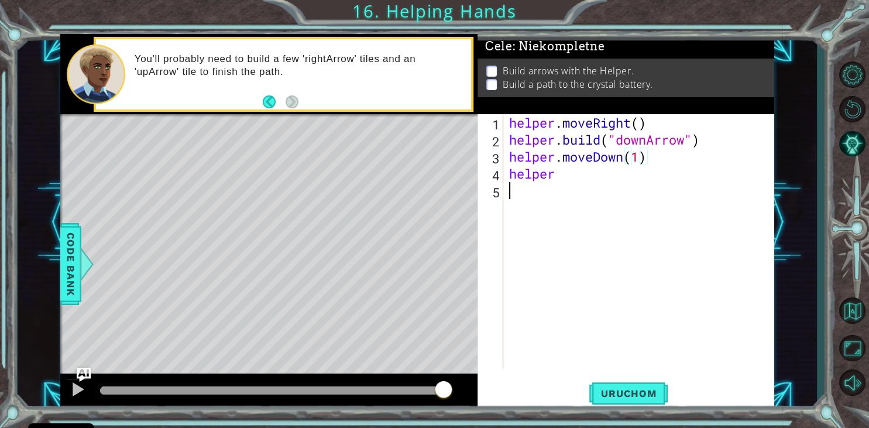
click at [563, 186] on div "helper . moveRight ( ) helper . build ( "downArrow" ) helper . moveDown ( 1 ) h…" at bounding box center [642, 258] width 270 height 289
click at [567, 174] on div "helper . moveRight ( ) helper . build ( "downArrow" ) helper . moveDown ( 1 ) h…" at bounding box center [642, 258] width 270 height 289
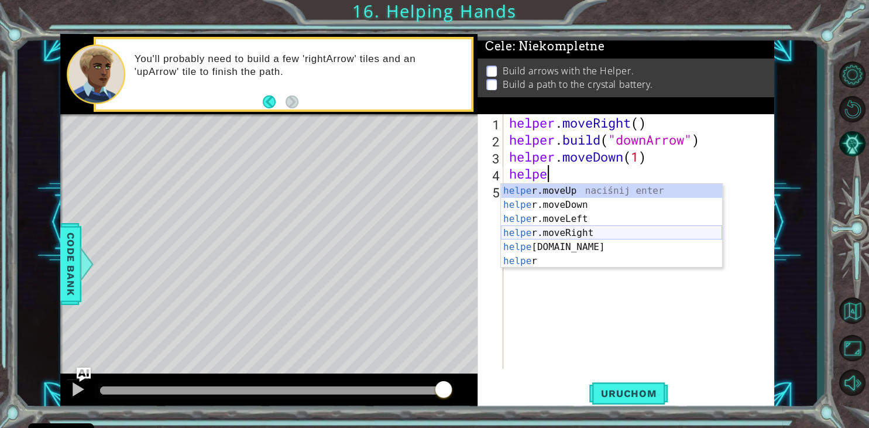
click at [568, 230] on div "helpe [PERSON_NAME]moveUp naciśnij enter helpe r.moveDown naciśnij enter helpe …" at bounding box center [611, 240] width 221 height 112
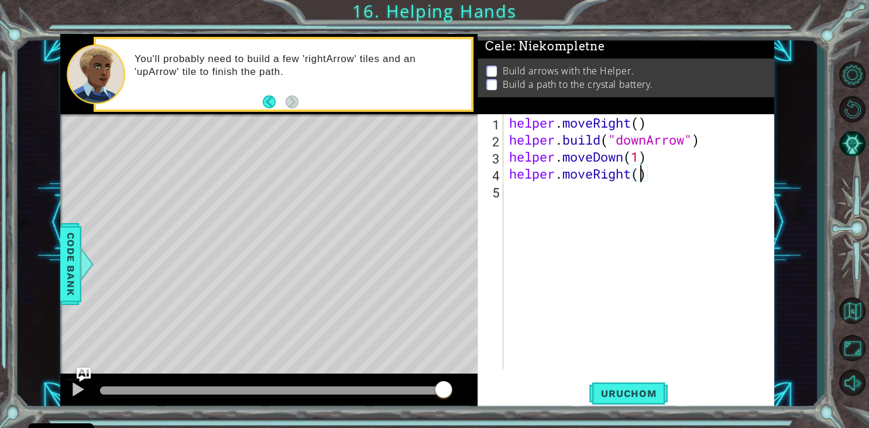
type textarea "helper.moveRight(2)"
click at [530, 186] on div "helper . moveRight ( ) helper . build ( "downArrow" ) helper . moveDown ( 1 ) h…" at bounding box center [642, 258] width 270 height 289
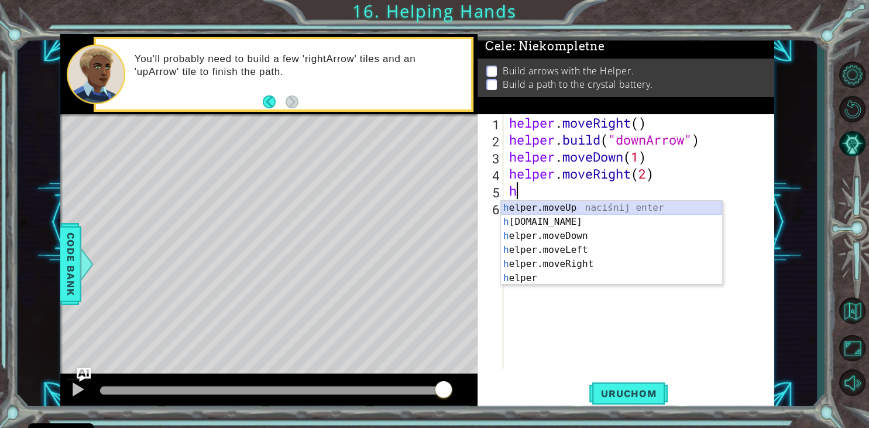
click at [558, 209] on div "h elper.moveUp naciśnij enter h [DOMAIN_NAME] naciśnij enter h elper.moveDown n…" at bounding box center [611, 257] width 221 height 112
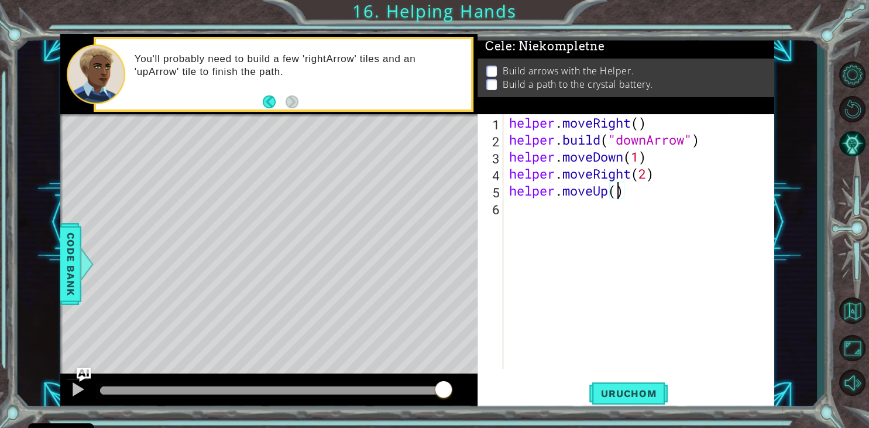
type textarea "helper.moveUp(2)"
click at [526, 216] on div "helper . moveRight ( ) helper . build ( "downArrow" ) helper . moveDown ( 1 ) h…" at bounding box center [642, 258] width 270 height 289
type textarea "h"
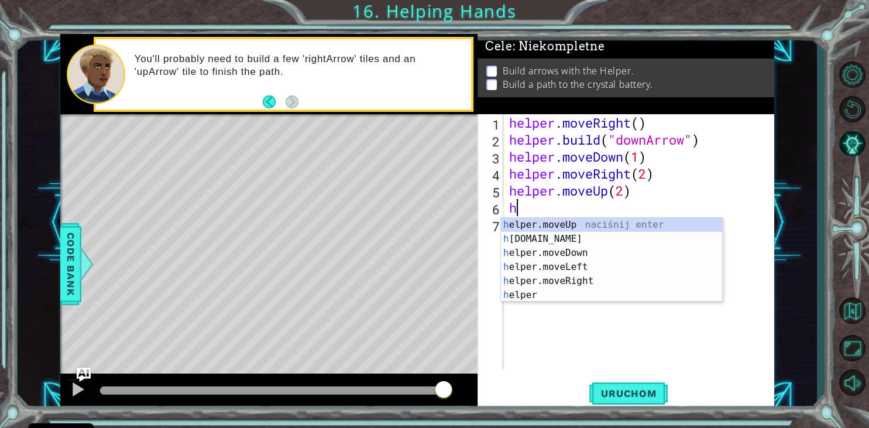
click at [566, 329] on div "helper . moveRight ( ) helper . build ( "downArrow" ) helper . moveDown ( 1 ) h…" at bounding box center [642, 258] width 270 height 289
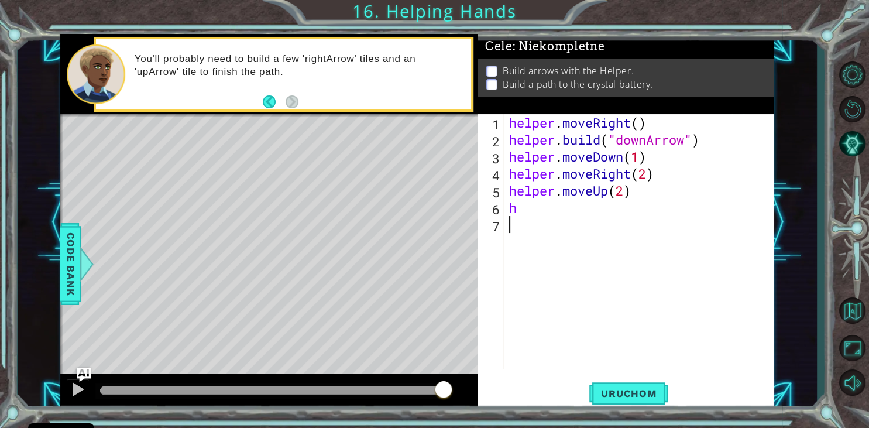
click at [540, 217] on div "helper . moveRight ( ) helper . build ( "downArrow" ) helper . moveDown ( 1 ) h…" at bounding box center [642, 258] width 270 height 289
click at [535, 207] on div "helper . moveRight ( ) helper . build ( "downArrow" ) helper . moveDown ( 1 ) h…" at bounding box center [642, 258] width 270 height 289
type textarea "h"
click at [641, 397] on span "Uruchom" at bounding box center [629, 394] width 78 height 12
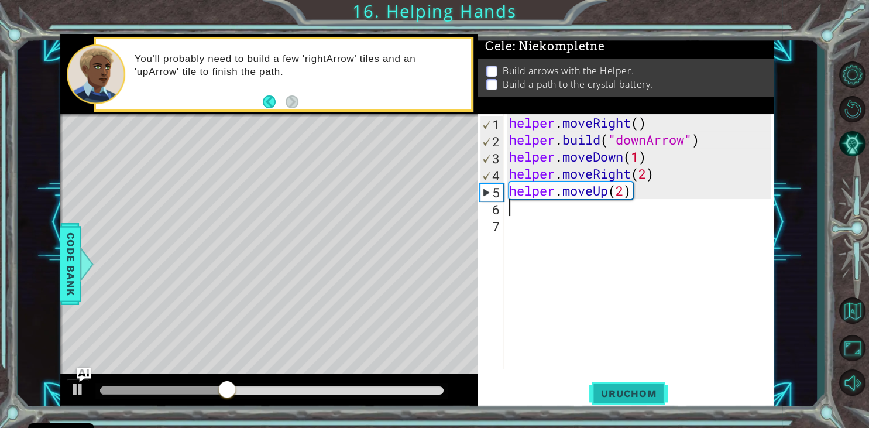
type textarea "h"
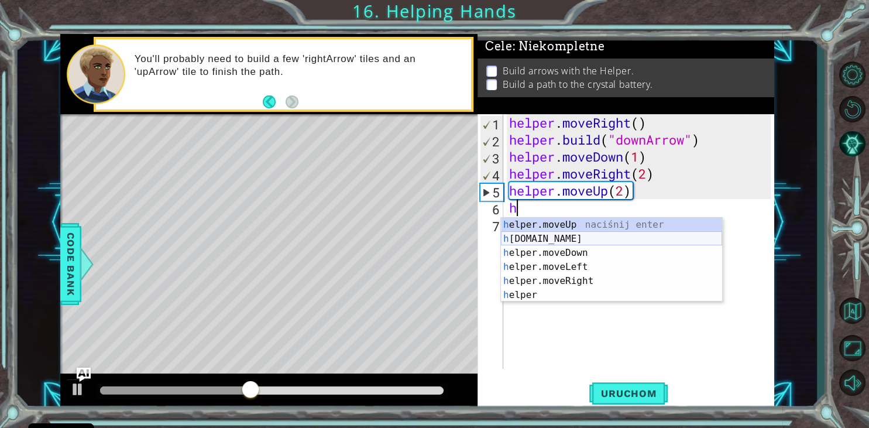
click at [550, 242] on div "1 2 3 4 5 6 h elper.moveUp naciśnij enter h [DOMAIN_NAME] naciśnij enter h elpe…" at bounding box center [612, 259] width 222 height 84
click at [546, 232] on div "h elper.moveUp naciśnij enter h [DOMAIN_NAME] naciśnij enter h elper.moveDown n…" at bounding box center [611, 274] width 221 height 112
type textarea "[DOMAIN_NAME]("rightArrow")"
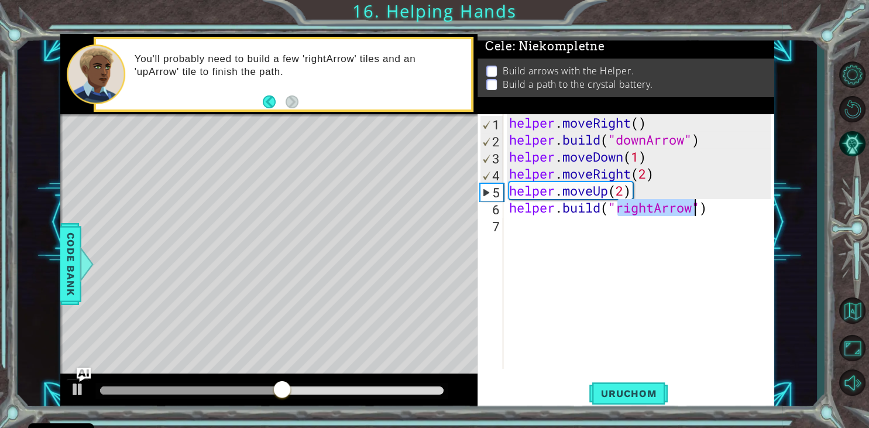
click at [720, 248] on div "helper . moveRight ( ) helper . build ( "downArrow" ) helper . moveDown ( 1 ) h…" at bounding box center [642, 258] width 270 height 289
click at [635, 390] on span "Uruchom" at bounding box center [629, 394] width 78 height 12
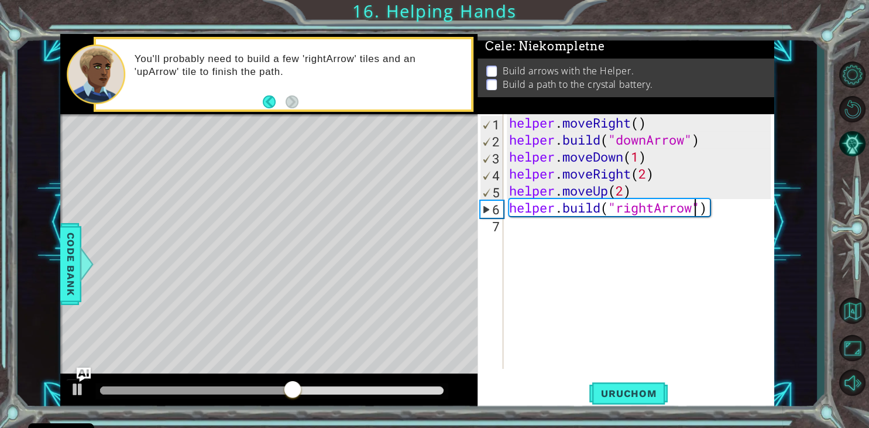
click at [694, 212] on div "helper . moveRight ( ) helper . build ( "downArrow" ) helper . moveDown ( 1 ) h…" at bounding box center [642, 258] width 270 height 289
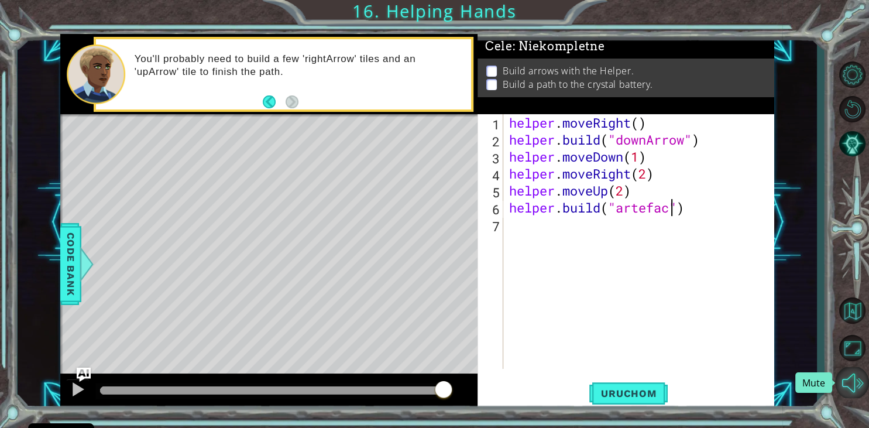
scroll to position [0, 7]
click at [631, 388] on button "Uruchom" at bounding box center [629, 394] width 78 height 30
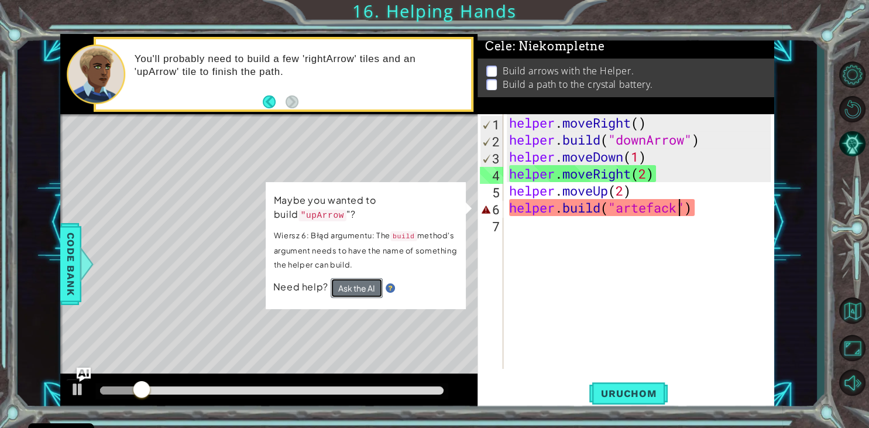
click at [365, 278] on button "Ask the AI" at bounding box center [357, 288] width 52 height 20
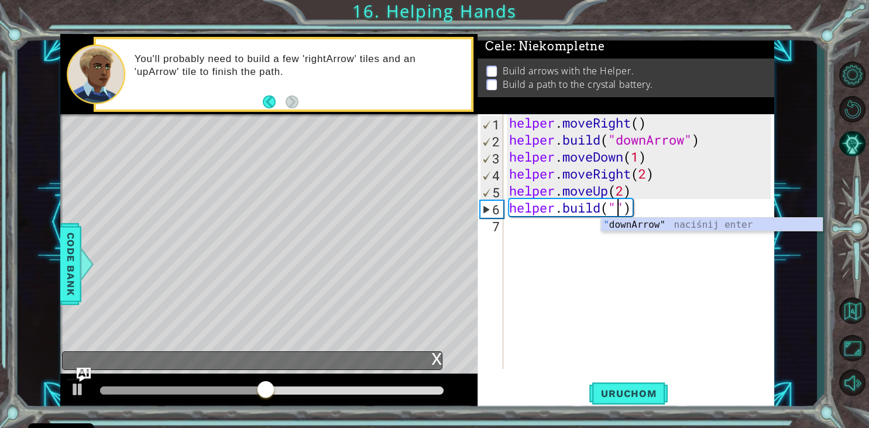
click at [645, 205] on div "helper . moveRight ( ) helper . build ( "downArrow" ) helper . moveDown ( 1 ) h…" at bounding box center [642, 258] width 270 height 289
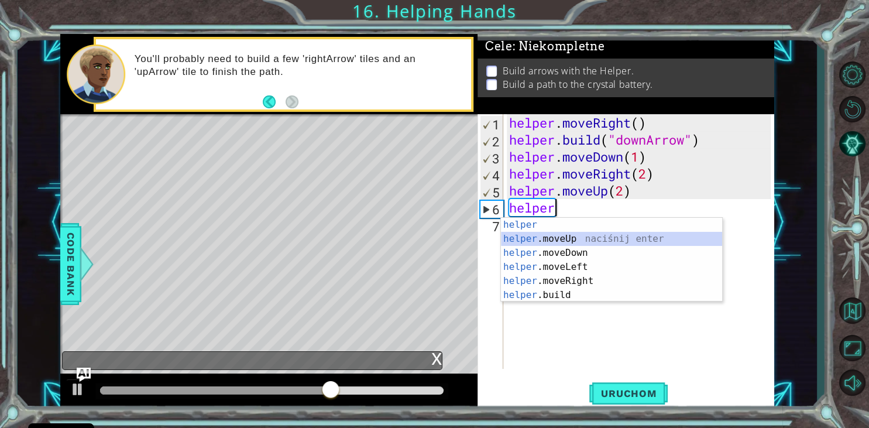
click at [582, 234] on div "helper naciśnij enter helper .moveUp naciśnij enter helper .moveDown naciśnij e…" at bounding box center [611, 274] width 221 height 112
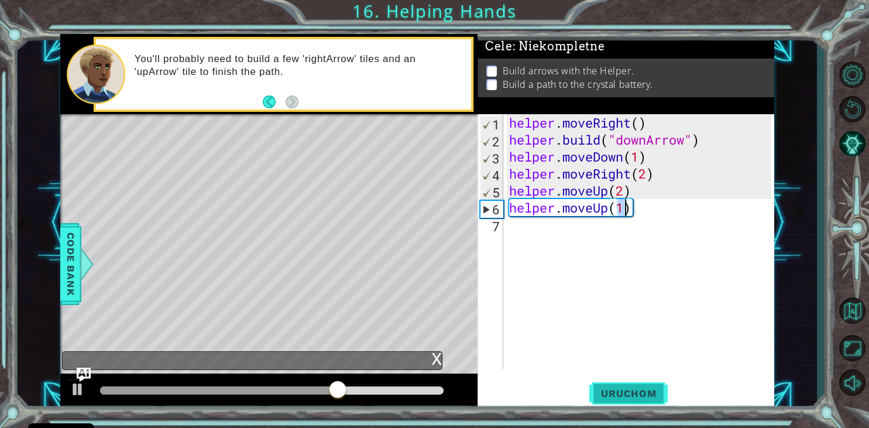
click at [627, 395] on span "Uruchom" at bounding box center [629, 394] width 78 height 12
click at [619, 389] on span "Uruchom" at bounding box center [629, 394] width 78 height 12
click at [616, 392] on span "Uruchom" at bounding box center [629, 394] width 78 height 12
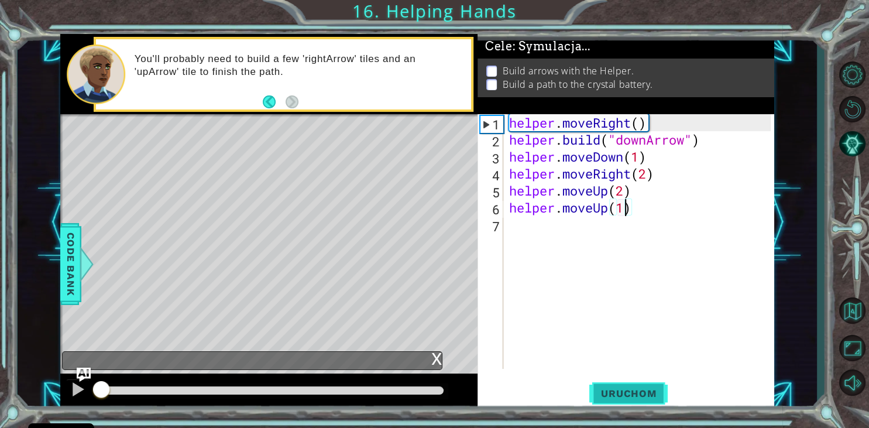
click at [616, 393] on span "Uruchom" at bounding box center [629, 394] width 78 height 12
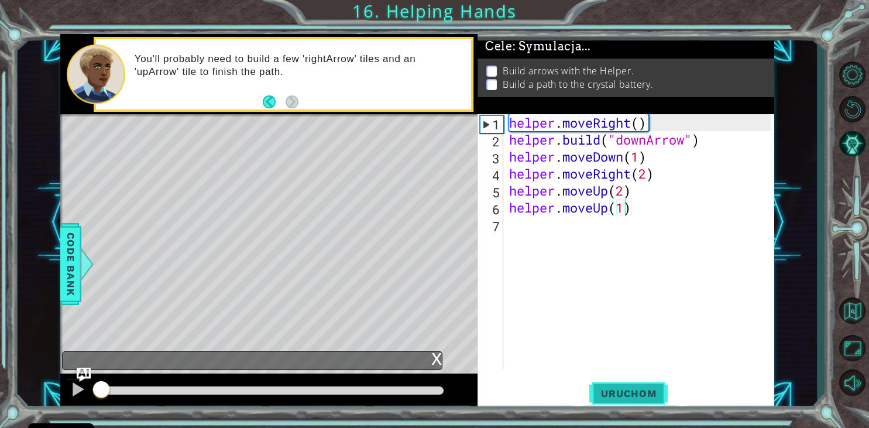
click at [616, 393] on span "Uruchom" at bounding box center [629, 394] width 78 height 12
click at [615, 393] on span "Uruchom" at bounding box center [629, 394] width 78 height 12
click at [615, 394] on span "Uruchom" at bounding box center [629, 394] width 78 height 12
click at [615, 395] on span "Uruchom" at bounding box center [629, 394] width 78 height 12
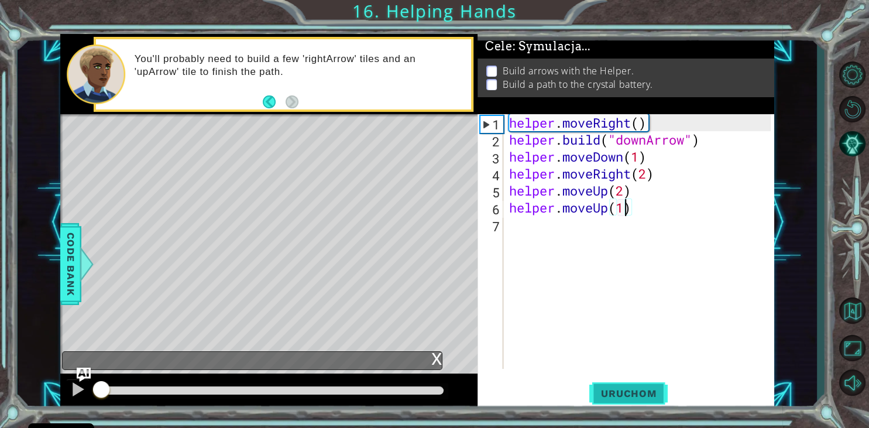
click at [615, 395] on span "Uruchom" at bounding box center [629, 394] width 78 height 12
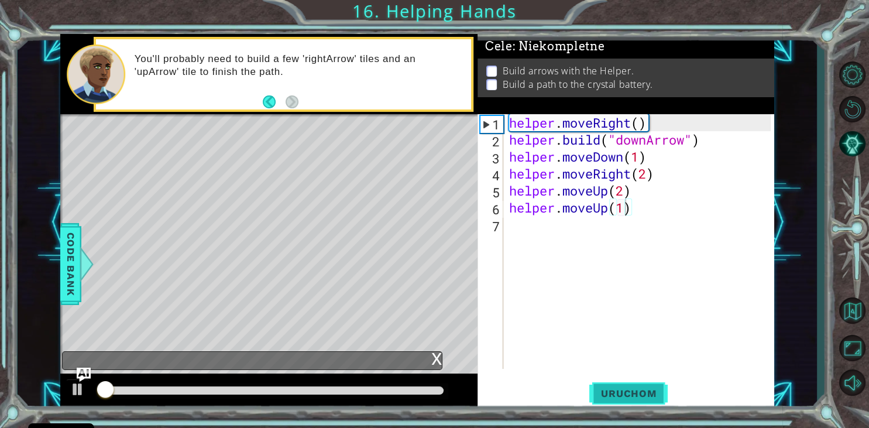
click at [615, 395] on span "Uruchom" at bounding box center [629, 394] width 78 height 12
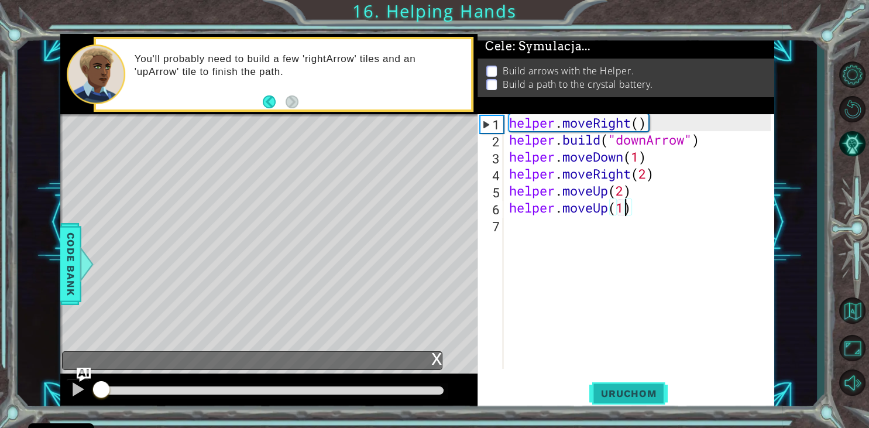
click at [615, 395] on span "Uruchom" at bounding box center [629, 394] width 78 height 12
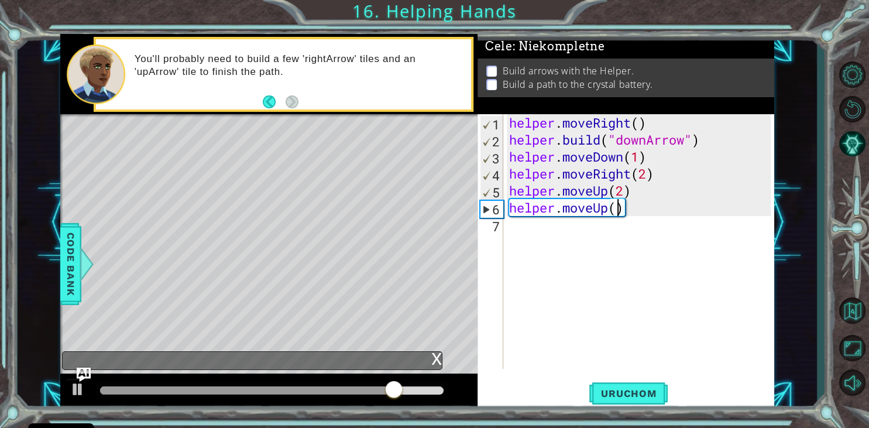
click at [643, 212] on div "helper . moveRight ( ) helper . build ( "downArrow" ) helper . moveDown ( 1 ) h…" at bounding box center [642, 258] width 270 height 289
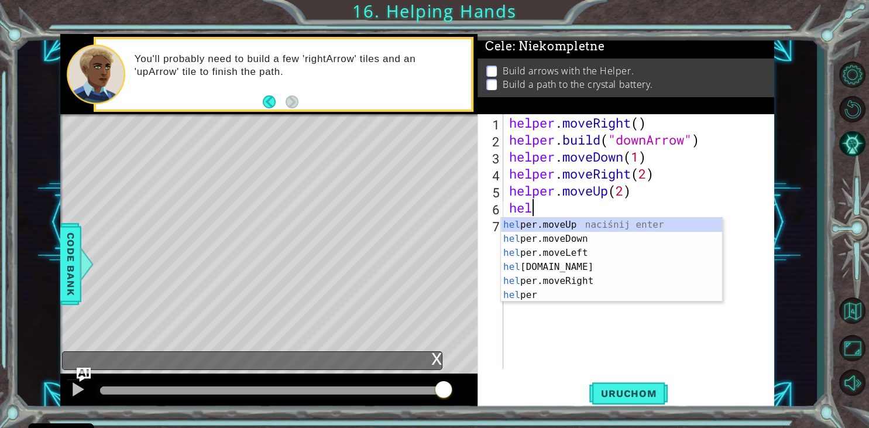
type textarea "h"
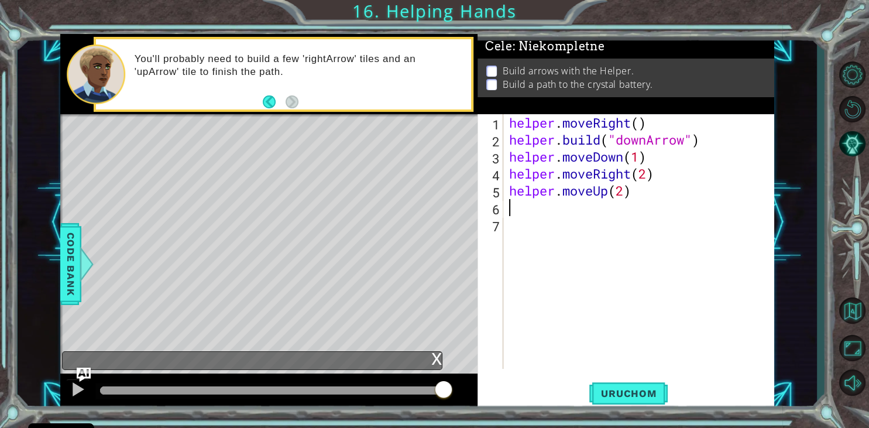
click at [603, 373] on div "1 2 3 4 5 6 7 helper . moveRight ( ) helper . build ( "downArrow" ) helper . mo…" at bounding box center [626, 262] width 297 height 296
click at [608, 386] on button "Uruchom" at bounding box center [629, 394] width 78 height 30
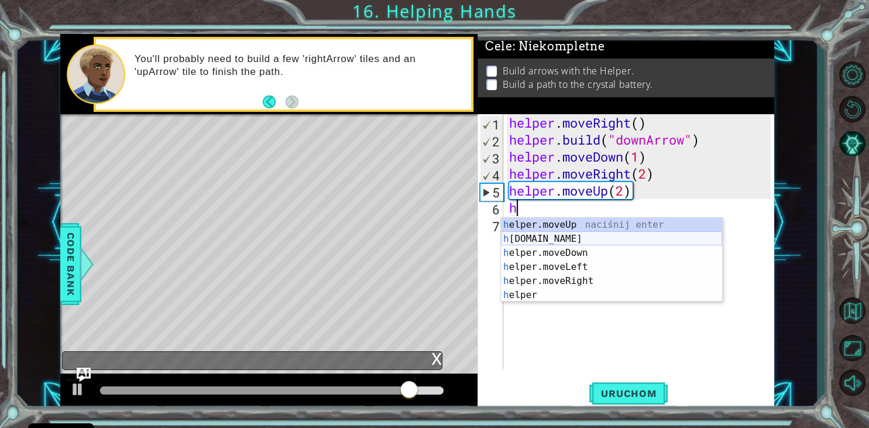
click at [565, 239] on div "h elper.moveUp naciśnij enter h [DOMAIN_NAME] naciśnij enter h elper.moveDown n…" at bounding box center [611, 274] width 221 height 112
type textarea "[DOMAIN_NAME]("rightArrow")"
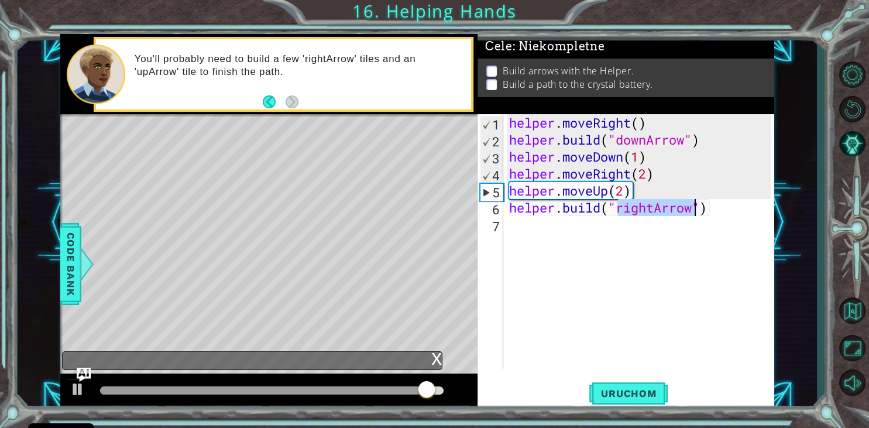
click at [639, 233] on div "helper . moveRight ( ) helper . build ( "downArrow" ) helper . moveDown ( 1 ) h…" at bounding box center [642, 258] width 270 height 289
click at [624, 392] on span "Uruchom" at bounding box center [629, 394] width 78 height 12
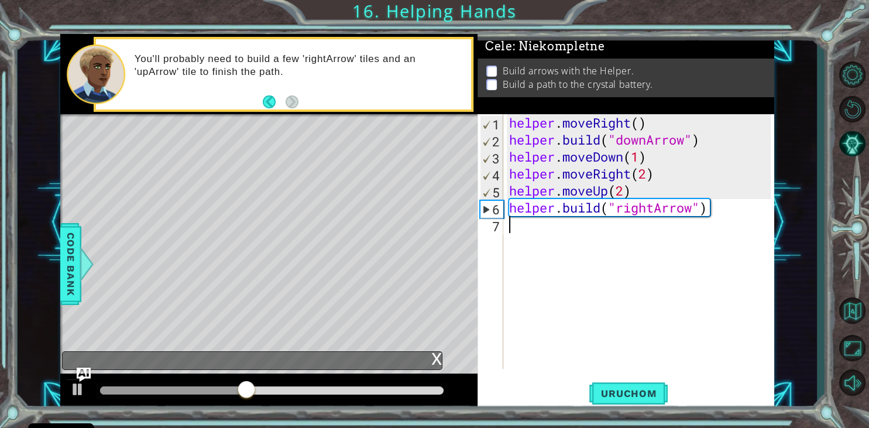
click at [655, 210] on div "helper . moveRight ( ) helper . build ( "downArrow" ) helper . moveDown ( 1 ) h…" at bounding box center [642, 258] width 270 height 289
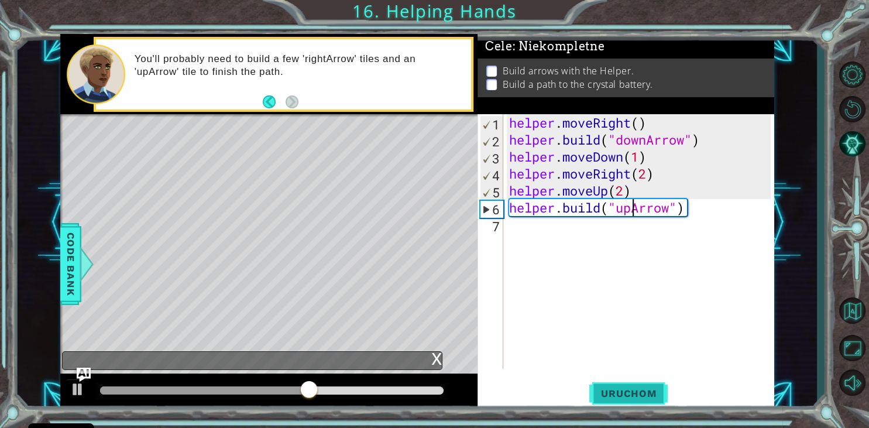
type textarea "[DOMAIN_NAME]("upArrow")"
click at [646, 388] on button "Uruchom" at bounding box center [629, 394] width 78 height 30
click at [620, 389] on span "Uruchom" at bounding box center [629, 394] width 78 height 12
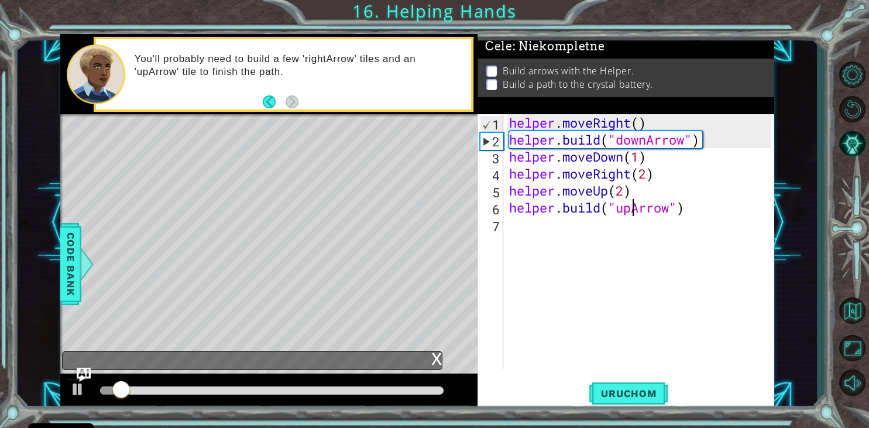
click at [697, 217] on div "helper . moveRight ( ) helper . build ( "downArrow" ) helper . moveDown ( 1 ) h…" at bounding box center [642, 258] width 270 height 289
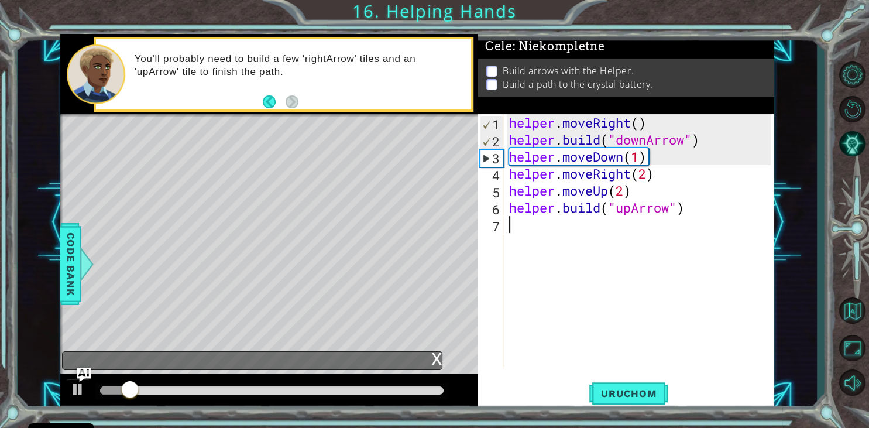
click at [696, 220] on div "helper . moveRight ( ) helper . build ( "downArrow" ) helper . moveDown ( 1 ) h…" at bounding box center [642, 258] width 270 height 289
click at [692, 205] on div "helper . moveRight ( ) helper . build ( "downArrow" ) helper . moveDown ( 1 ) h…" at bounding box center [642, 258] width 270 height 289
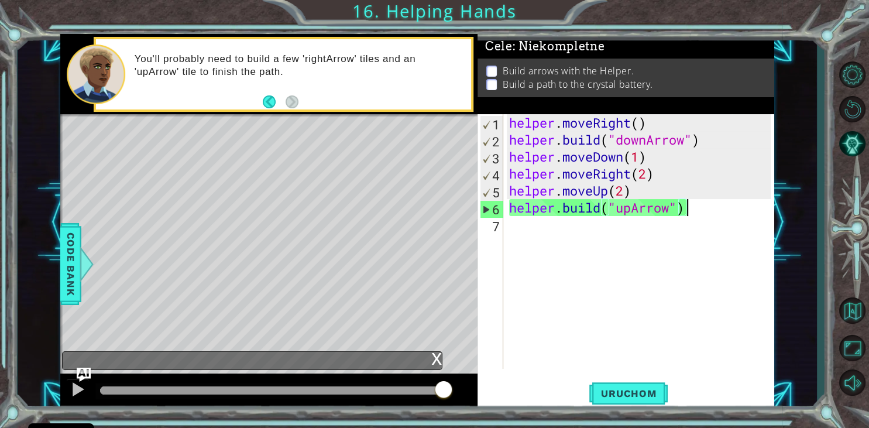
drag, startPoint x: 332, startPoint y: 392, endPoint x: 848, endPoint y: 455, distance: 519.6
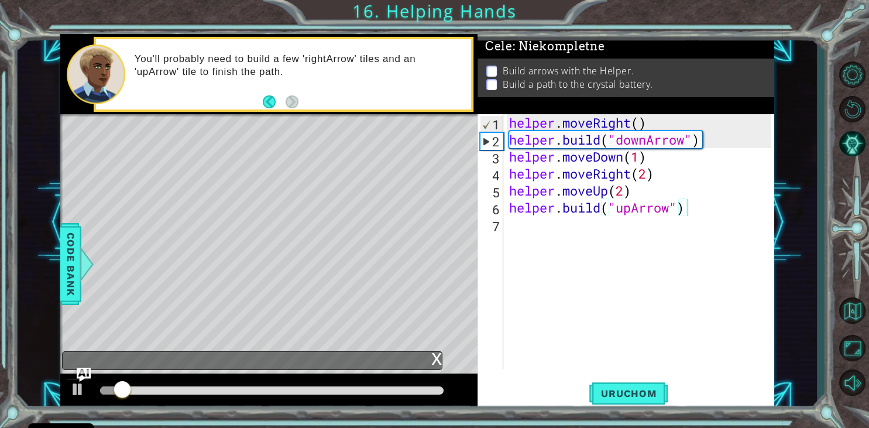
drag, startPoint x: 320, startPoint y: 348, endPoint x: 457, endPoint y: 375, distance: 139.1
click at [457, 375] on div "methods helper moveUp() moveDown() moveLeft() moveRight() build(item) tools for…" at bounding box center [417, 222] width 714 height 376
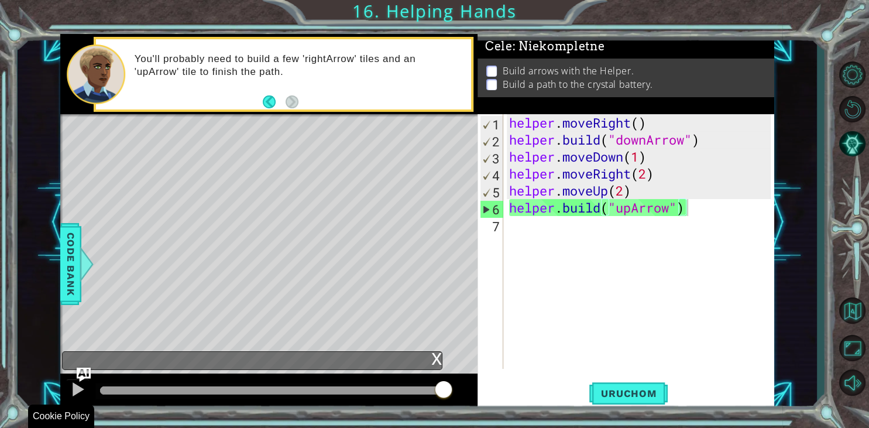
drag, startPoint x: 138, startPoint y: 383, endPoint x: 619, endPoint y: 447, distance: 485.4
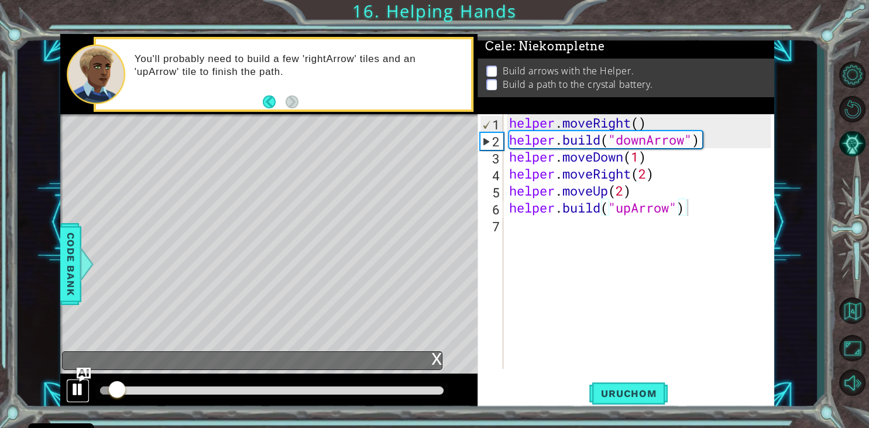
click at [81, 393] on div at bounding box center [77, 389] width 15 height 15
drag, startPoint x: 115, startPoint y: 397, endPoint x: 125, endPoint y: 386, distance: 14.9
click at [182, 406] on div at bounding box center [268, 391] width 417 height 37
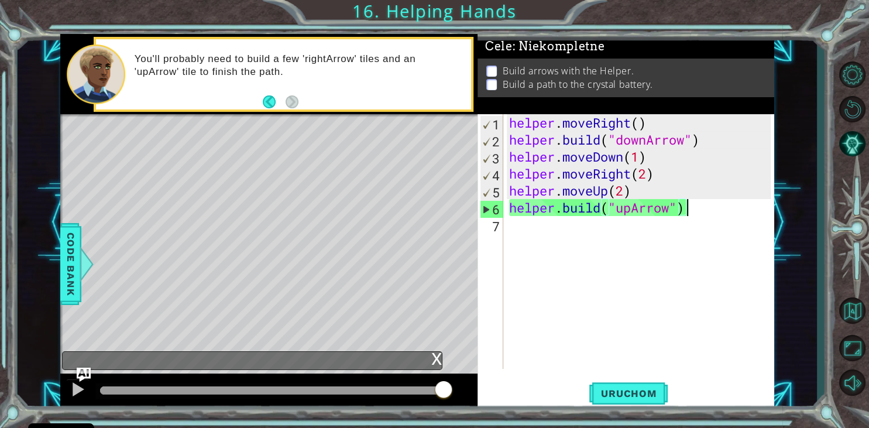
drag, startPoint x: 121, startPoint y: 385, endPoint x: 474, endPoint y: 416, distance: 354.4
click at [474, 416] on div "1 ההההההההההההההההההההההההההההההההההההההההההההההההההההההההההההההההההההההההההההה…" at bounding box center [434, 214] width 869 height 428
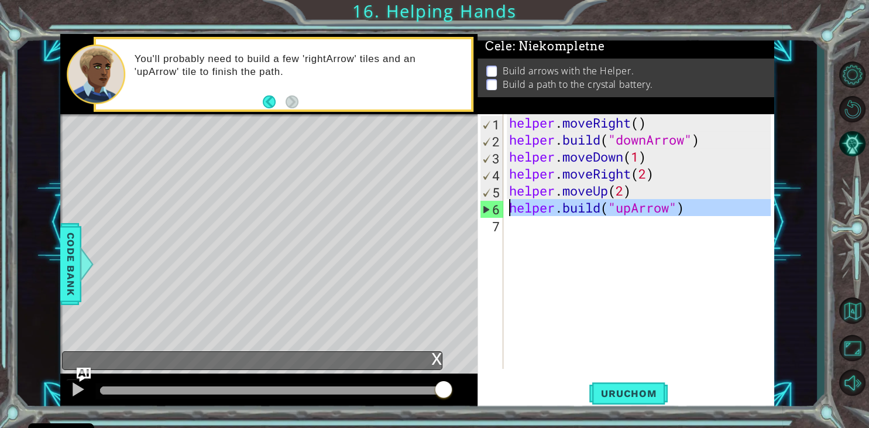
click at [483, 212] on div "6" at bounding box center [492, 209] width 23 height 17
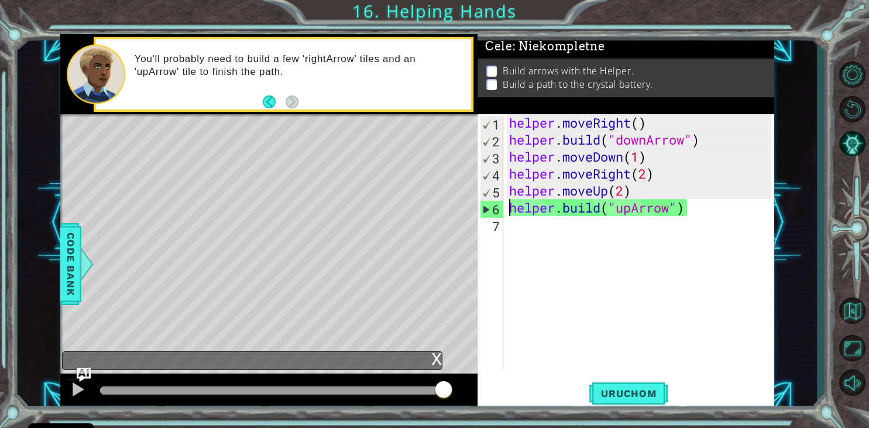
click at [485, 212] on div "6" at bounding box center [492, 209] width 23 height 17
click at [486, 208] on div "6" at bounding box center [492, 209] width 23 height 17
type textarea "[DOMAIN_NAME]("upArrow")"
click at [486, 208] on div "6" at bounding box center [492, 209] width 23 height 17
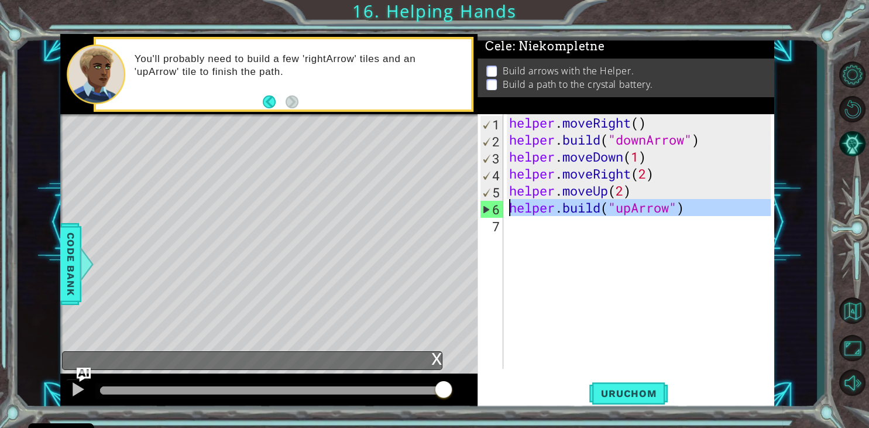
click at [486, 208] on div "6" at bounding box center [492, 209] width 23 height 17
type textarea "[DOMAIN_NAME]("upArrow")"
click at [486, 208] on div "6" at bounding box center [492, 209] width 23 height 17
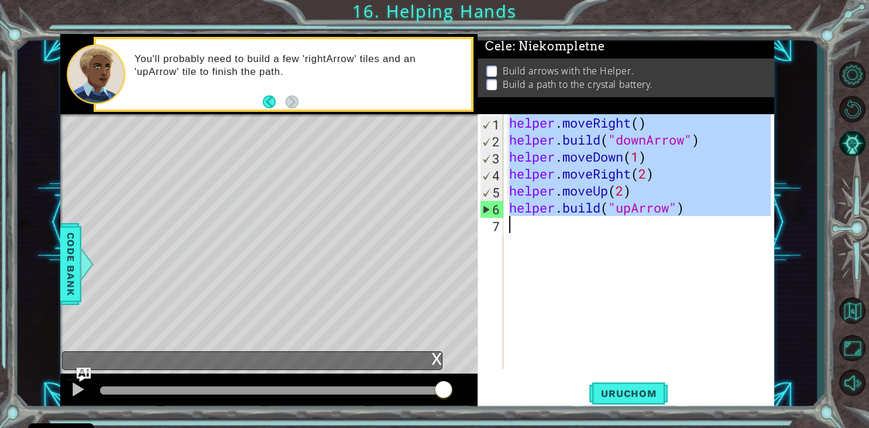
click at [486, 208] on div "6" at bounding box center [492, 209] width 23 height 17
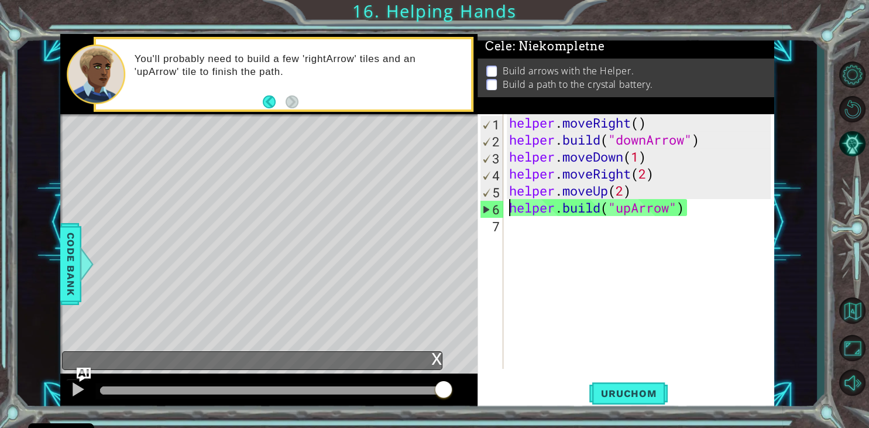
type textarea "[DOMAIN_NAME]("upArrow")"
click at [486, 208] on div "6" at bounding box center [492, 209] width 23 height 17
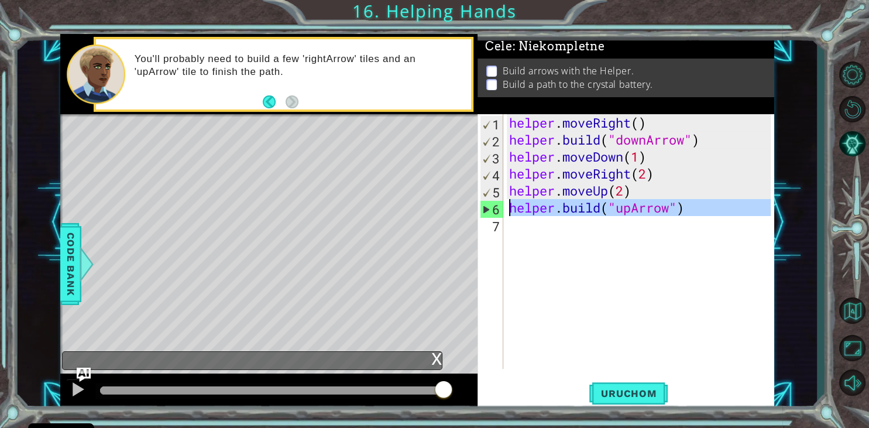
click at [486, 208] on div "6" at bounding box center [492, 209] width 23 height 17
type textarea "[DOMAIN_NAME]("upArrow")"
click at [486, 208] on div "6" at bounding box center [492, 209] width 23 height 17
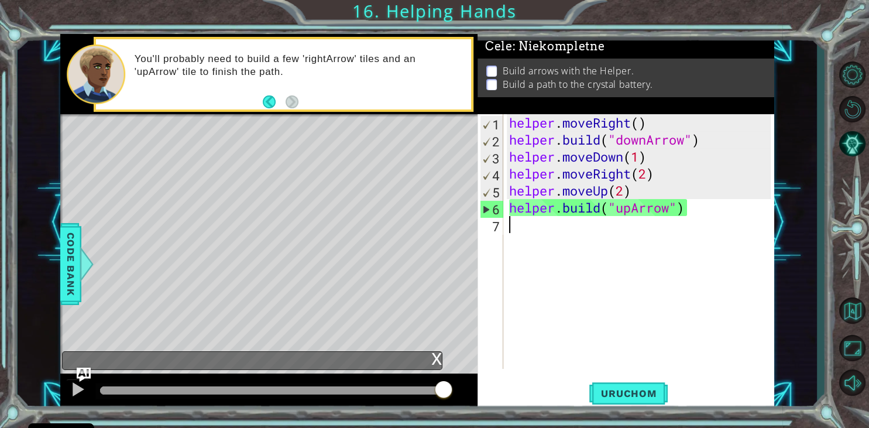
click at [486, 208] on div "6" at bounding box center [492, 209] width 23 height 17
type textarea "[DOMAIN_NAME]("upArrow")"
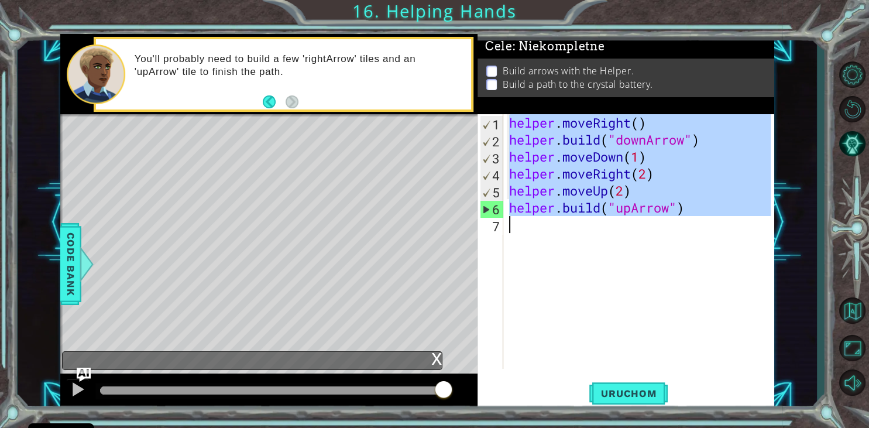
click at [486, 208] on div "6" at bounding box center [492, 209] width 23 height 17
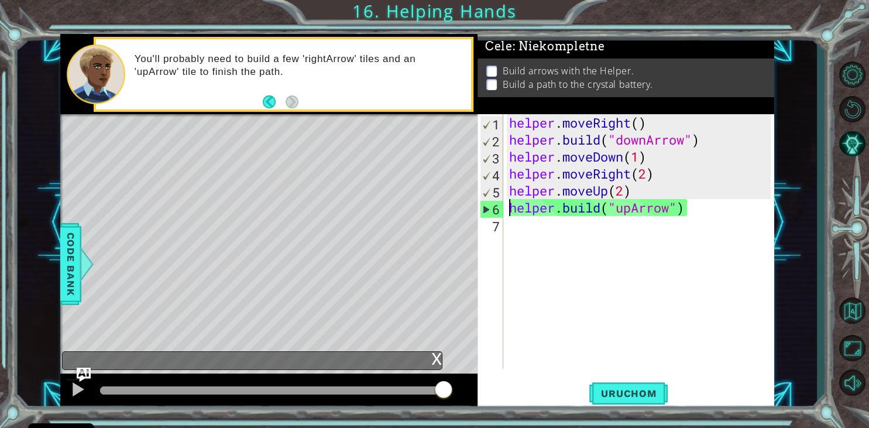
type textarea "[DOMAIN_NAME]("upArrow")"
click at [486, 208] on div "6" at bounding box center [492, 209] width 23 height 17
type textarea "[DOMAIN_NAME]("upArrow")"
click at [486, 208] on div "6" at bounding box center [492, 209] width 23 height 17
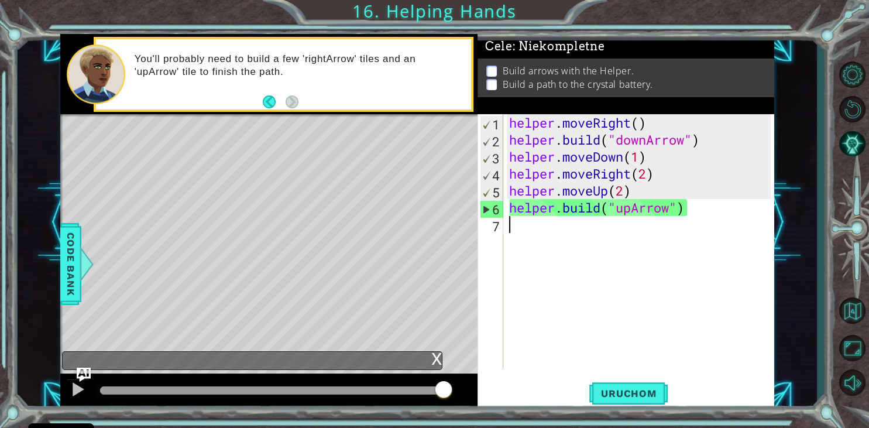
click at [486, 207] on div "6" at bounding box center [492, 209] width 23 height 17
type textarea "[DOMAIN_NAME]("upArrow")"
click at [616, 386] on button "Uruchom" at bounding box center [629, 394] width 78 height 30
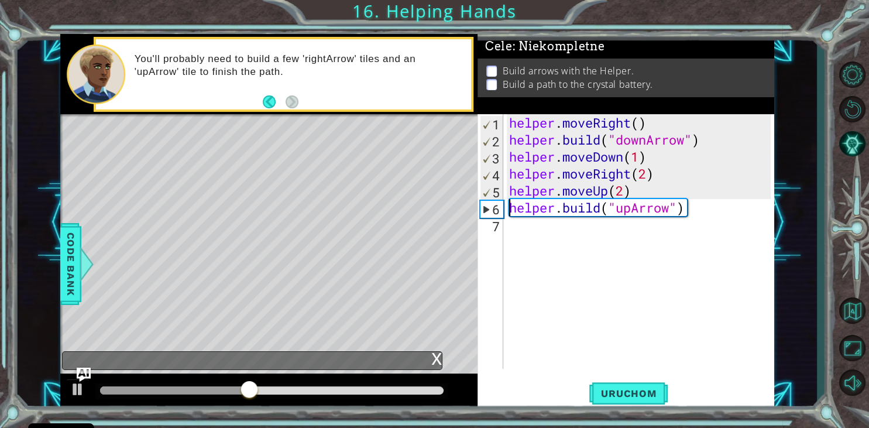
click at [694, 217] on div "helper . moveRight ( ) helper . build ( "downArrow" ) helper . moveDown ( 1 ) h…" at bounding box center [642, 258] width 270 height 289
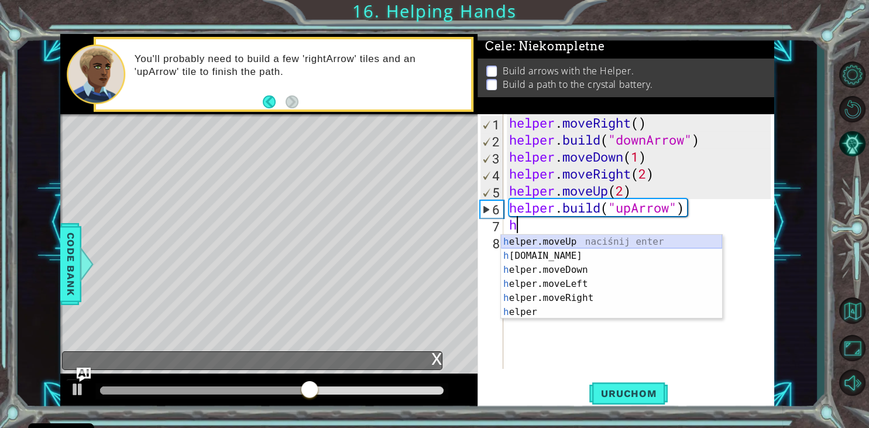
click at [530, 239] on div "h elper.moveUp naciśnij enter h [DOMAIN_NAME] naciśnij enter h elper.moveDown n…" at bounding box center [611, 291] width 221 height 112
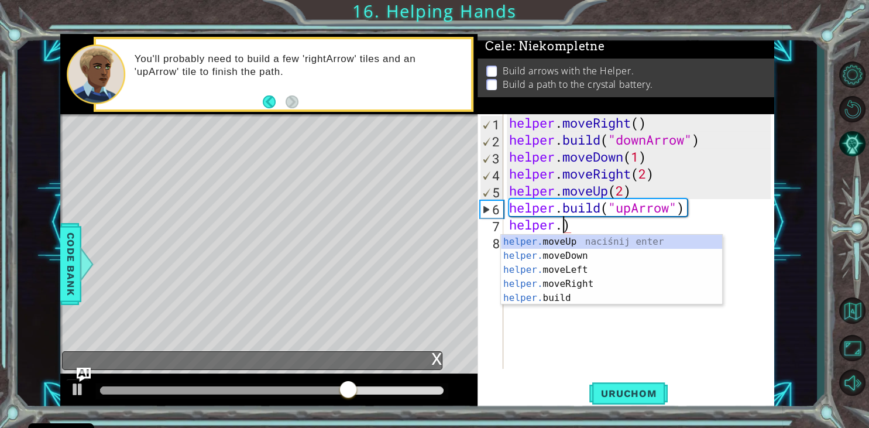
click at [589, 235] on div "helper. moveUp naciśnij enter helper. moveDown naciśnij enter helper. moveLeft …" at bounding box center [611, 284] width 221 height 98
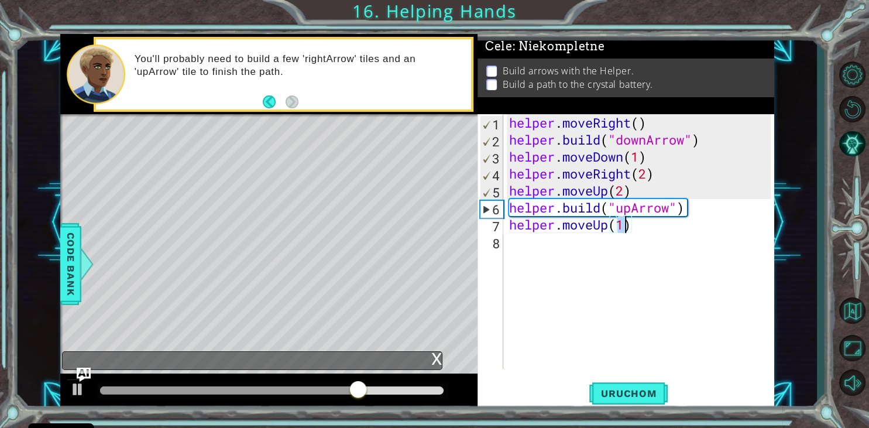
click at [652, 232] on div "helper . moveRight ( ) helper . build ( "downArrow" ) helper . moveDown ( 1 ) h…" at bounding box center [642, 258] width 270 height 289
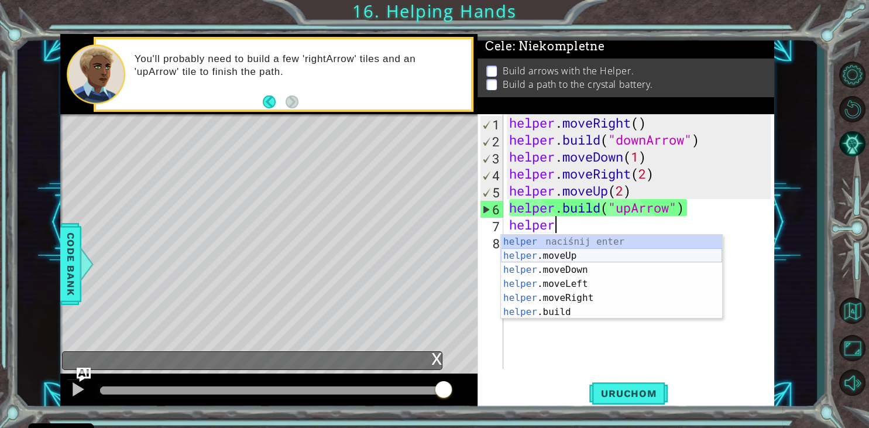
click at [605, 255] on div "helper naciśnij enter helper .moveUp naciśnij enter helper .moveDown naciśnij e…" at bounding box center [611, 291] width 221 height 112
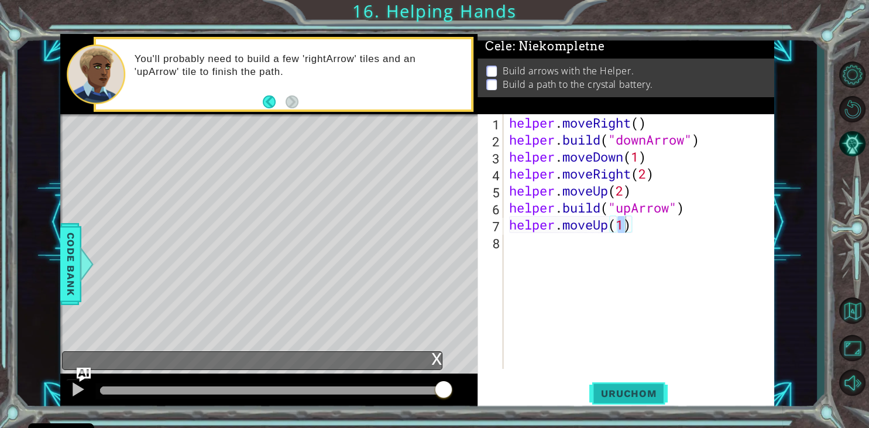
click at [631, 406] on button "Uruchom" at bounding box center [629, 394] width 78 height 30
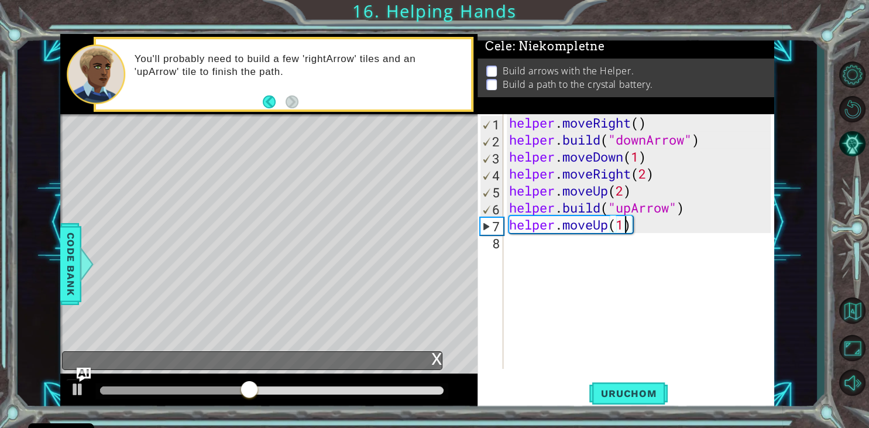
click at [645, 231] on div "helper . moveRight ( ) helper . build ( "downArrow" ) helper . moveDown ( 1 ) h…" at bounding box center [642, 258] width 270 height 289
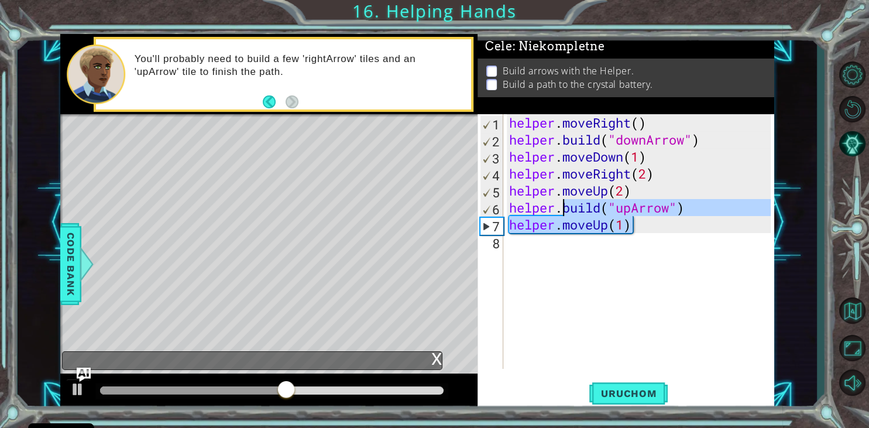
drag, startPoint x: 645, startPoint y: 231, endPoint x: 562, endPoint y: 214, distance: 84.7
click at [562, 214] on div "helper . moveRight ( ) helper . build ( "downArrow" ) helper . moveDown ( 1 ) h…" at bounding box center [642, 258] width 270 height 289
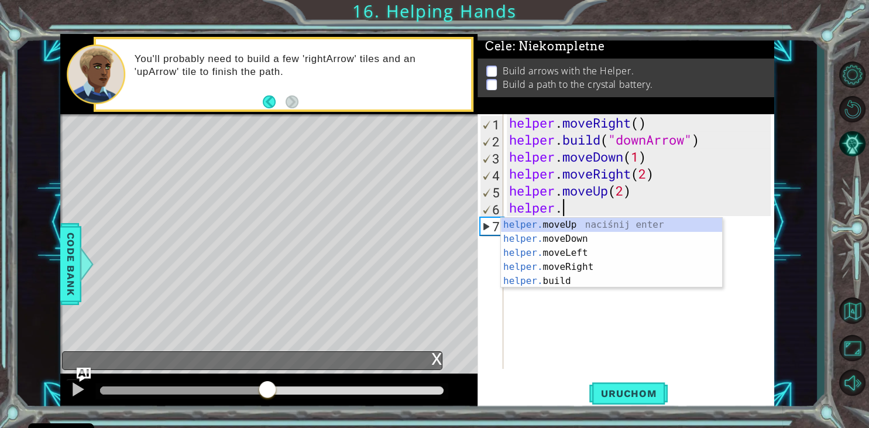
drag, startPoint x: 443, startPoint y: 386, endPoint x: 268, endPoint y: 355, distance: 177.7
click at [268, 355] on div "1 ההההההההההההההההההההההההההההההההההההההההההההההההההההההההההההההההההההההההההההה…" at bounding box center [417, 222] width 714 height 376
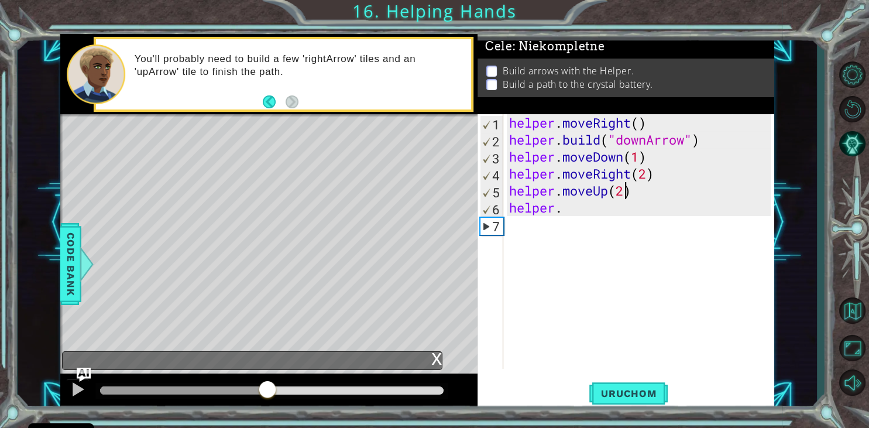
click at [623, 193] on div "helper . moveRight ( ) helper . build ( "downArrow" ) helper . moveDown ( 1 ) h…" at bounding box center [642, 258] width 270 height 289
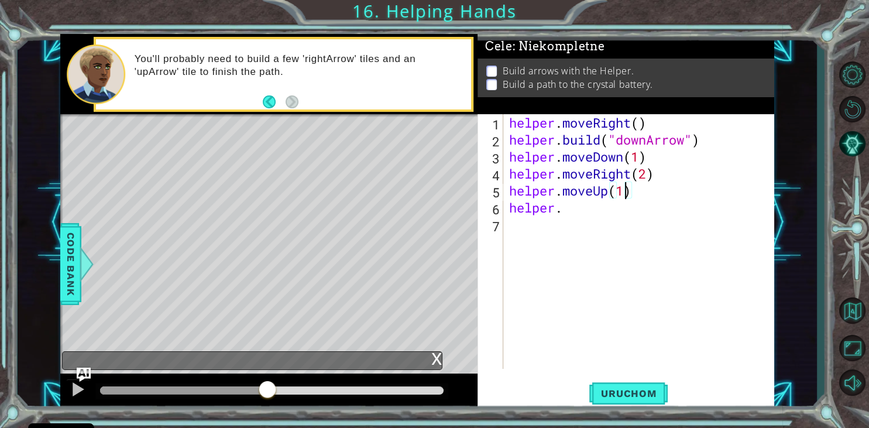
click at [563, 216] on div "helper . moveRight ( ) helper . build ( "downArrow" ) helper . moveDown ( 1 ) h…" at bounding box center [642, 258] width 270 height 289
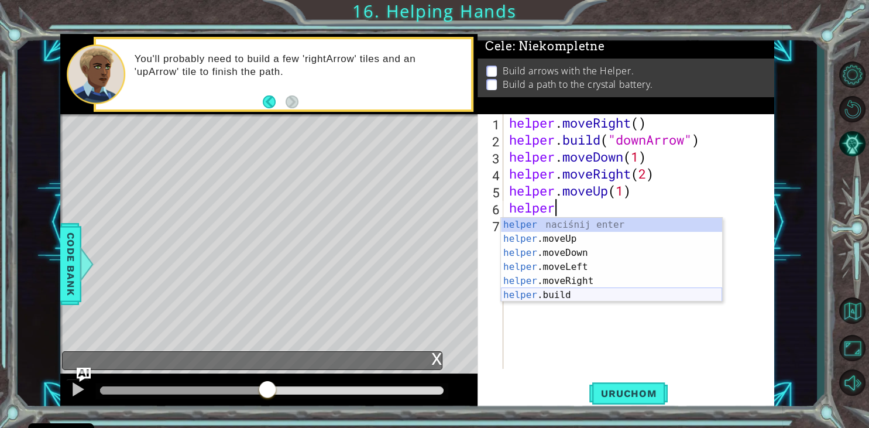
click at [563, 297] on div "helper naciśnij enter helper .moveUp naciśnij enter helper .moveDown naciśnij e…" at bounding box center [611, 274] width 221 height 112
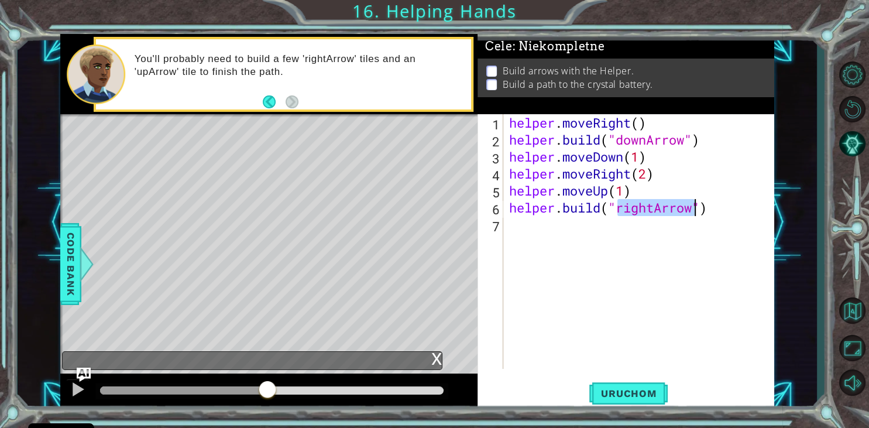
click at [649, 209] on div "helper . moveRight ( ) helper . build ( "downArrow" ) helper . moveDown ( 1 ) h…" at bounding box center [639, 241] width 265 height 255
click at [654, 207] on div "helper . moveRight ( ) helper . build ( "downArrow" ) helper . moveDown ( 1 ) h…" at bounding box center [642, 258] width 270 height 289
type textarea "[DOMAIN_NAME]("upArrow")"
click at [647, 393] on span "Uruchom" at bounding box center [629, 394] width 78 height 12
